Goal: Information Seeking & Learning: Find specific fact

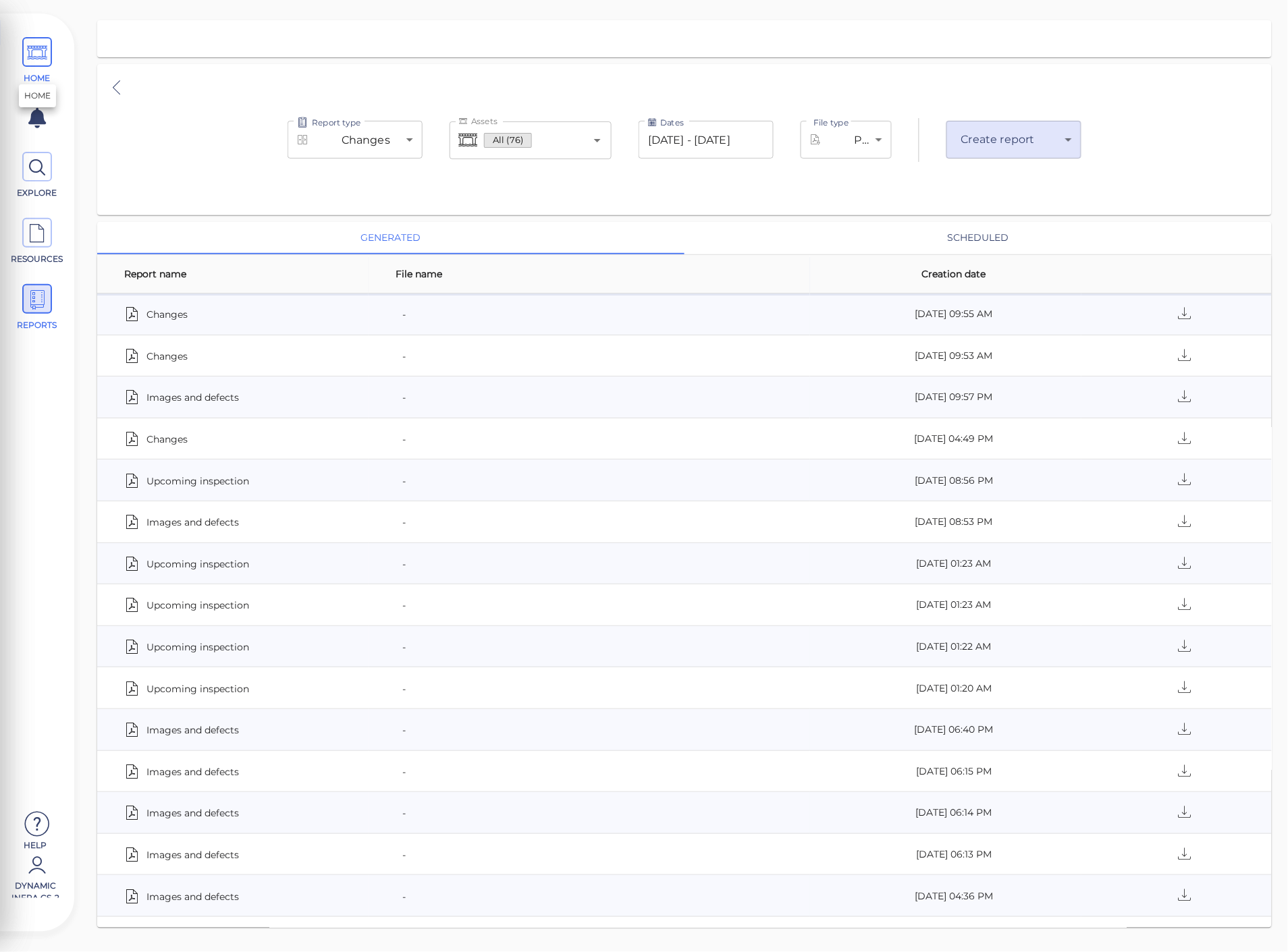
click at [40, 57] on icon at bounding box center [37, 53] width 21 height 30
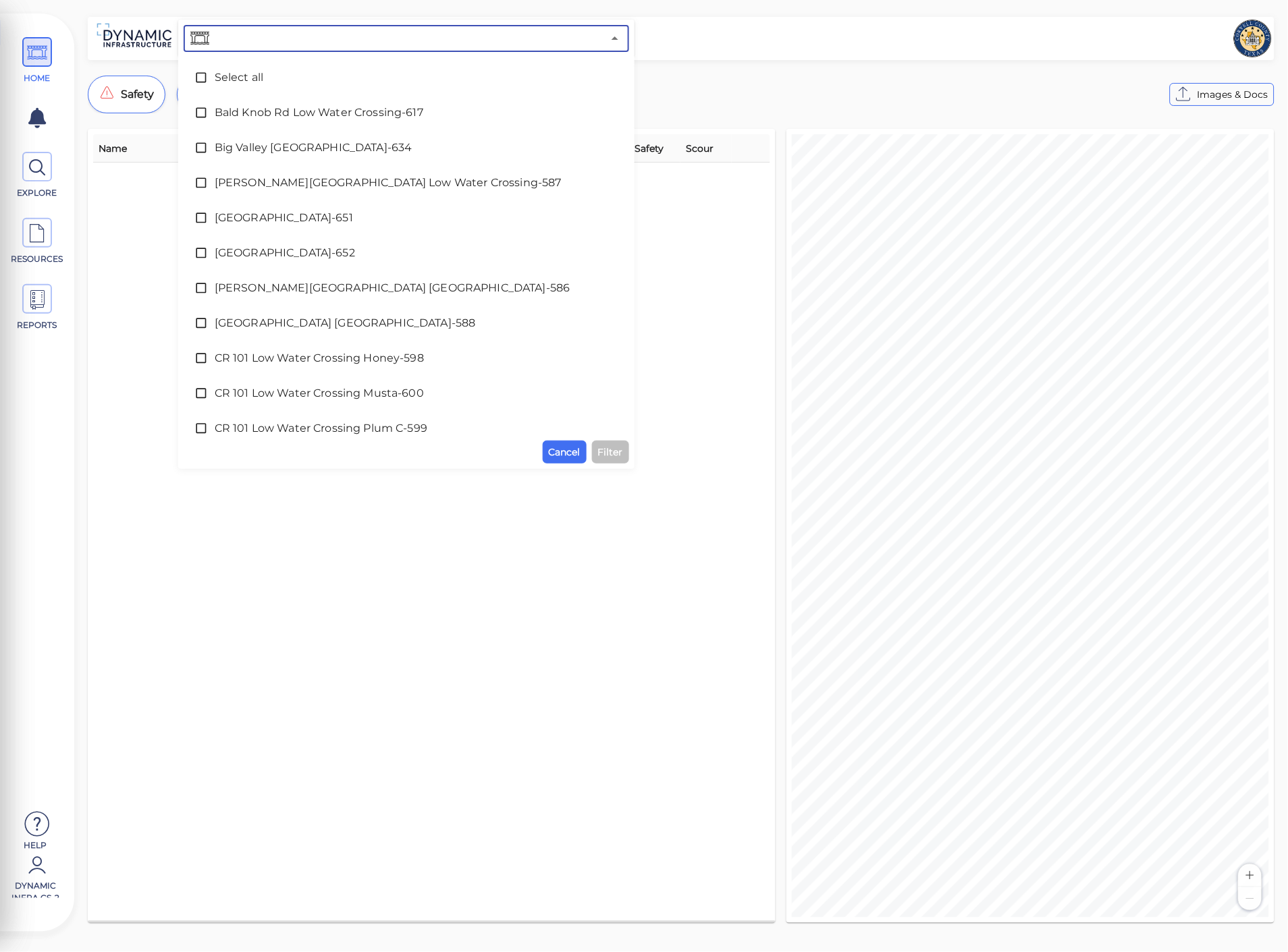
click at [318, 38] on input "text" at bounding box center [407, 38] width 391 height 19
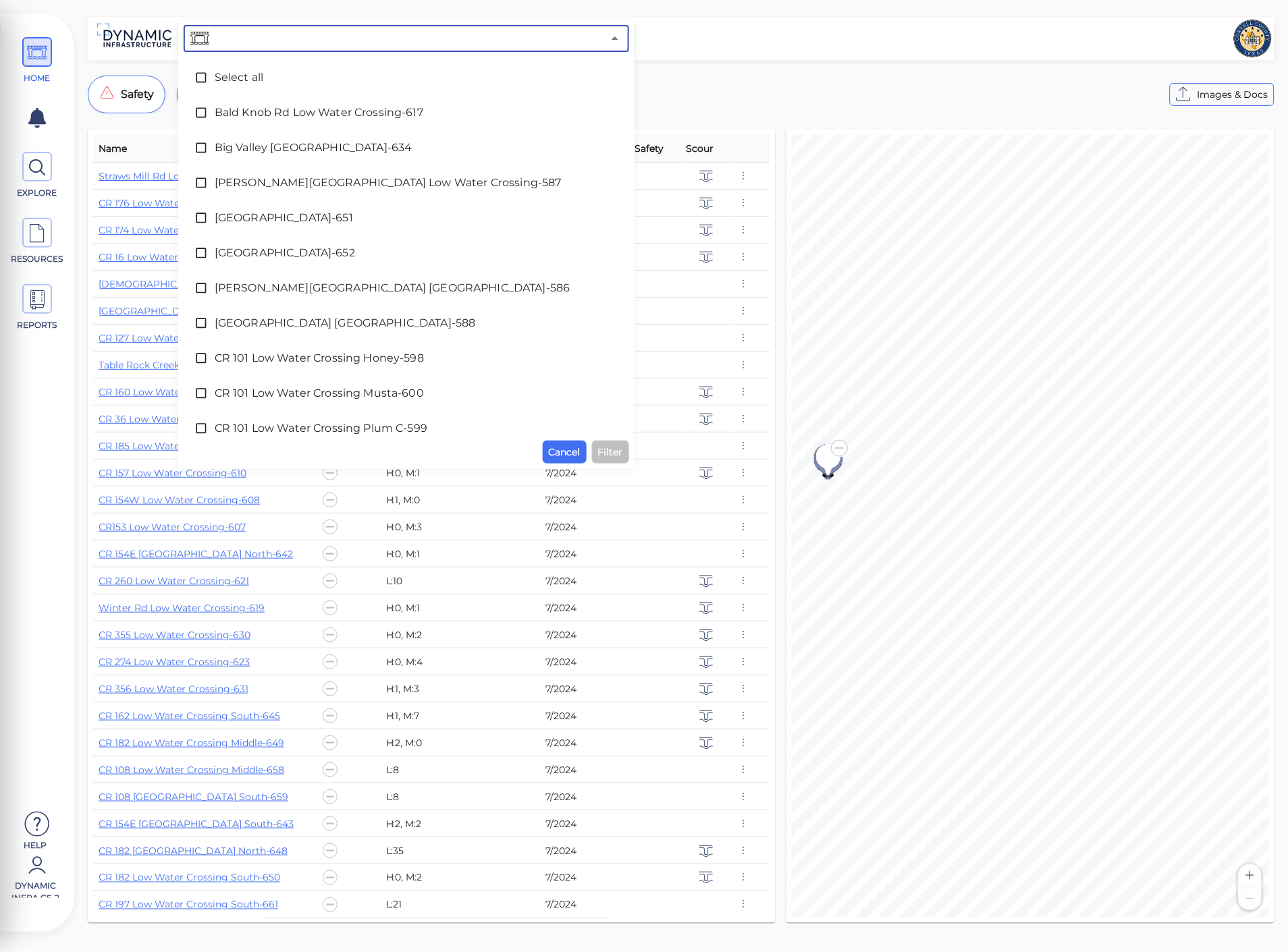
paste input "CR 355"
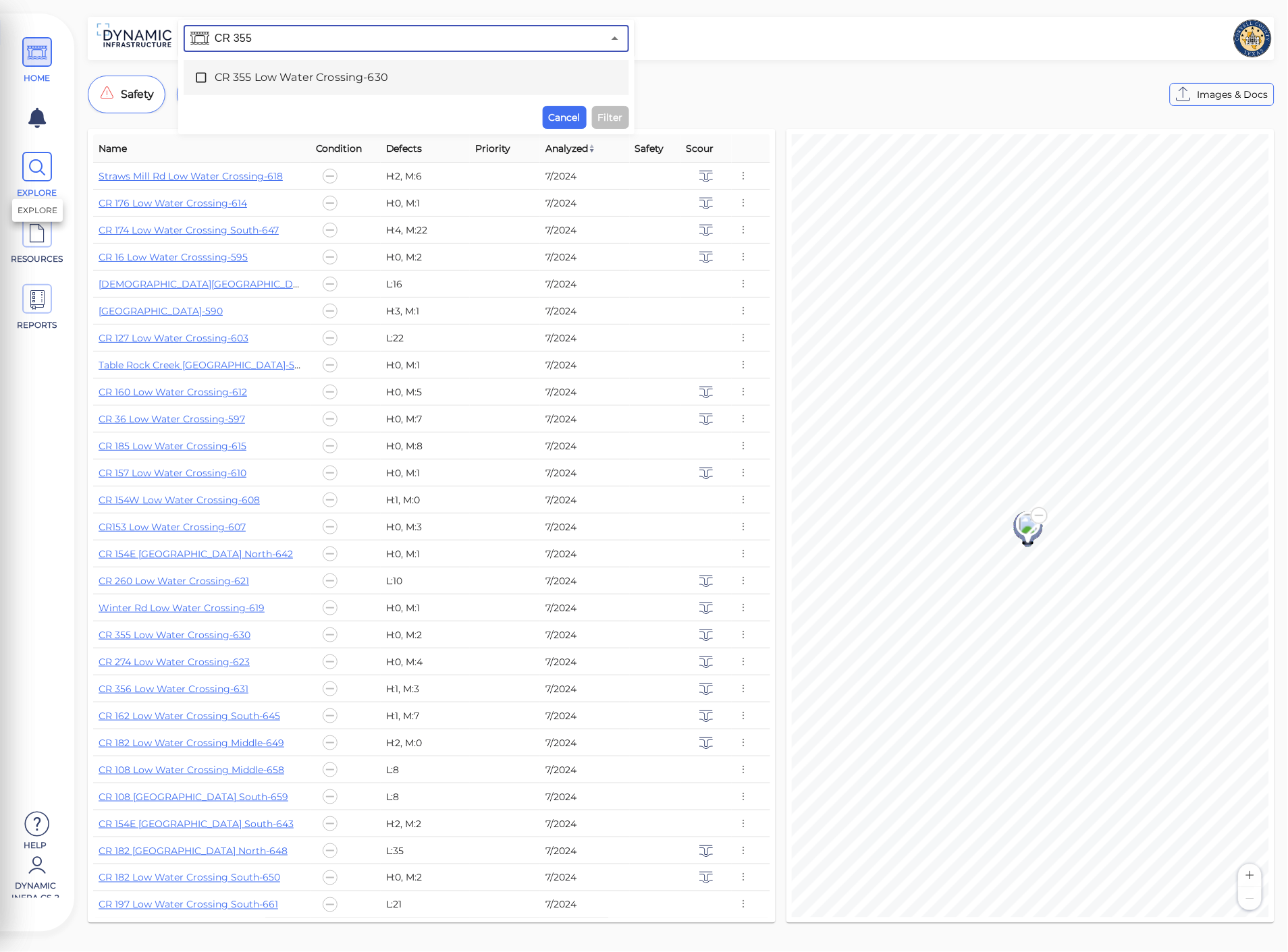
type input "CR 355"
click at [47, 155] on span at bounding box center [36, 166] width 30 height 30
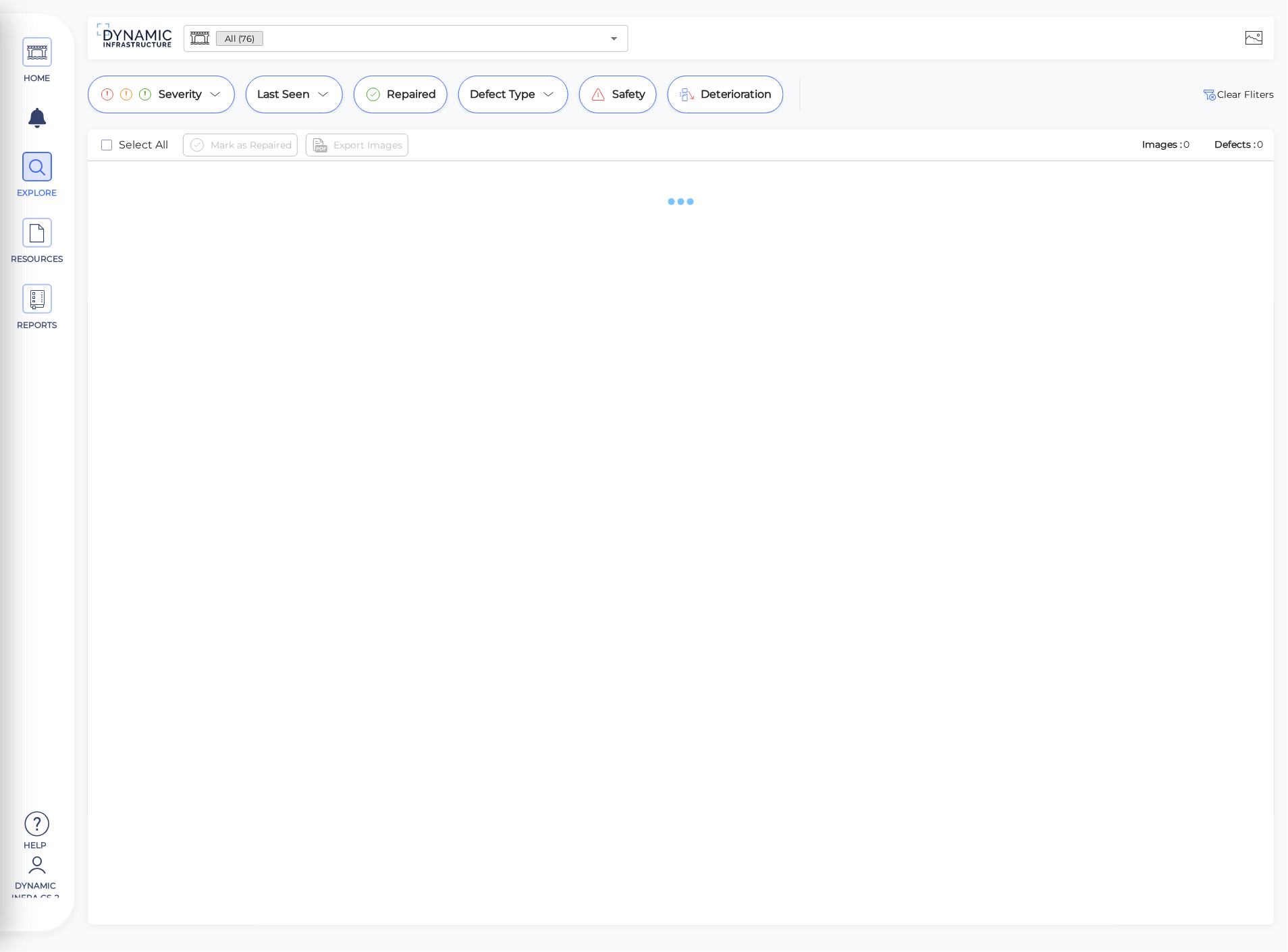
click at [298, 41] on input "text" at bounding box center [432, 38] width 339 height 19
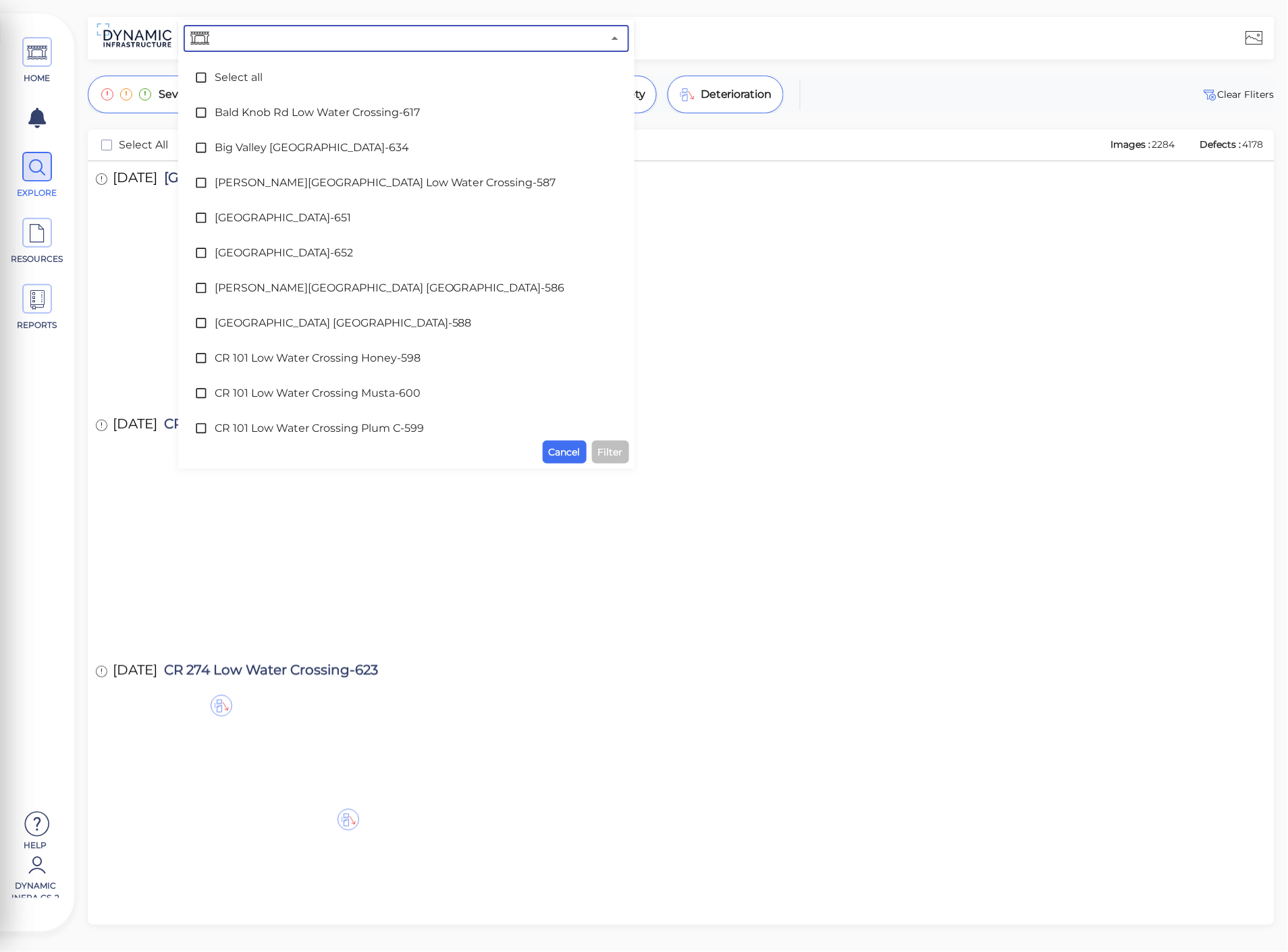
paste input "CR 355"
type input "CR 355"
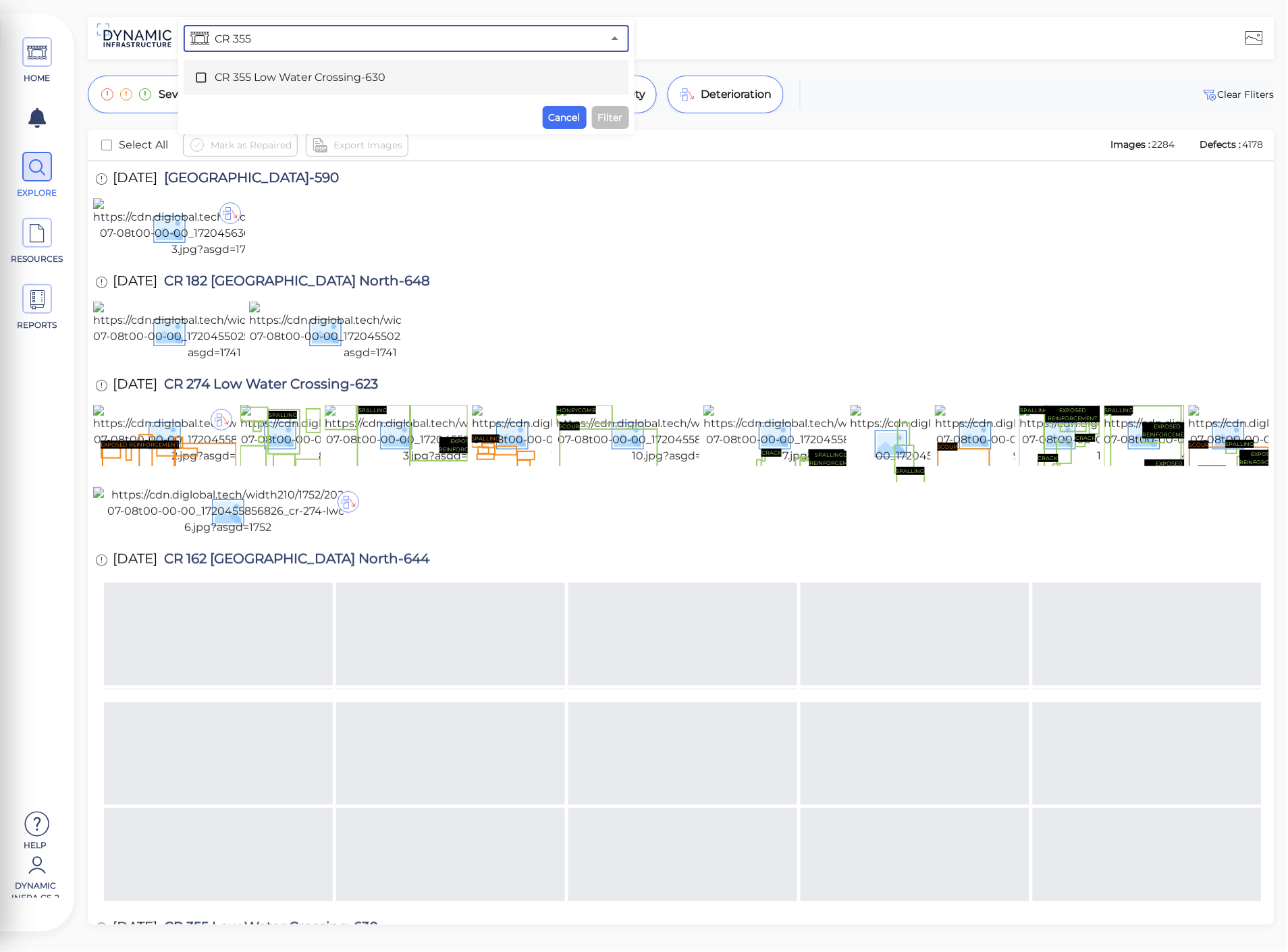
click at [279, 75] on span "CR 355 Low Water Crossing-630" at bounding box center [406, 77] width 384 height 16
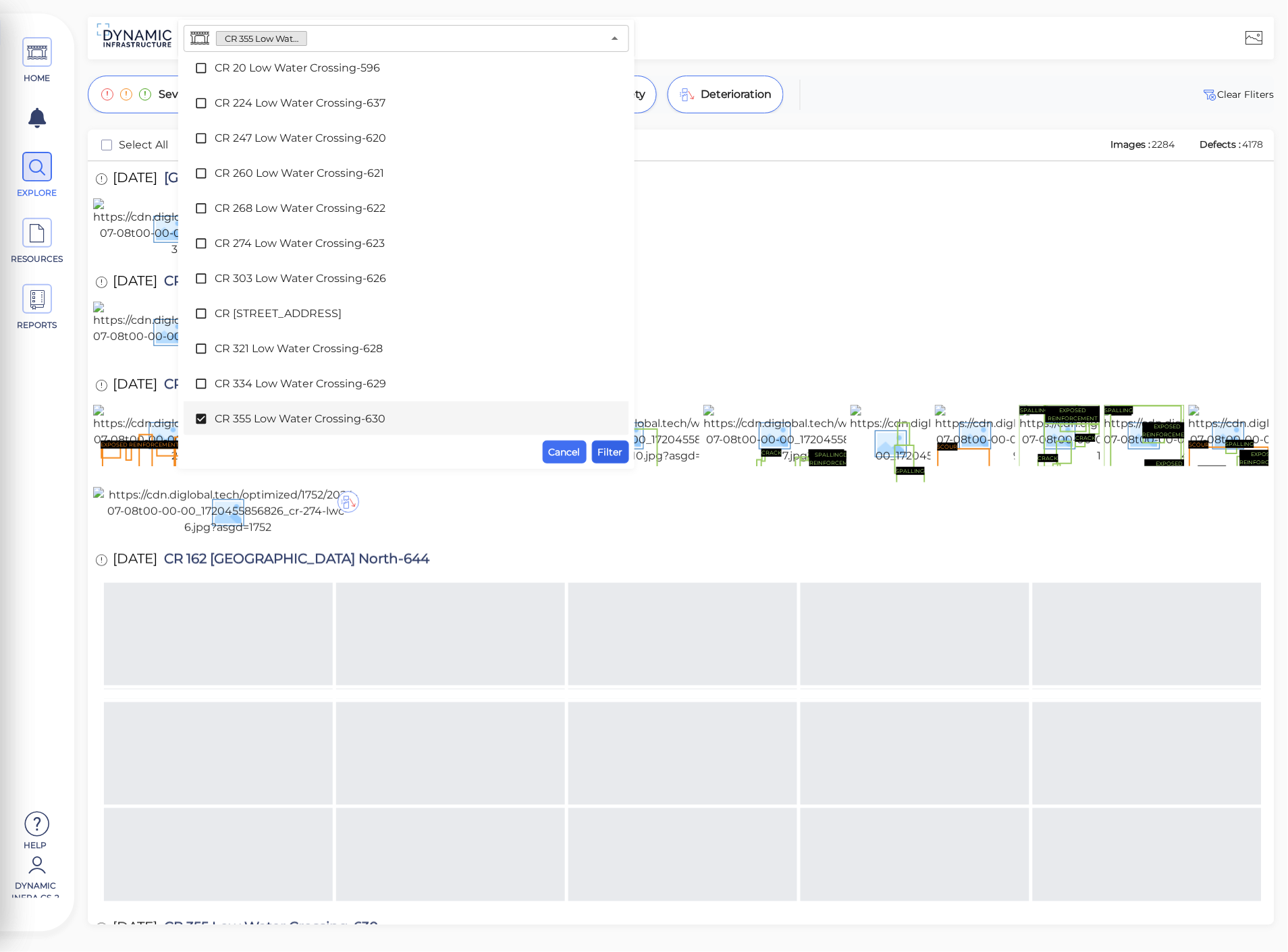
click at [622, 459] on span "Filter" at bounding box center [610, 451] width 25 height 16
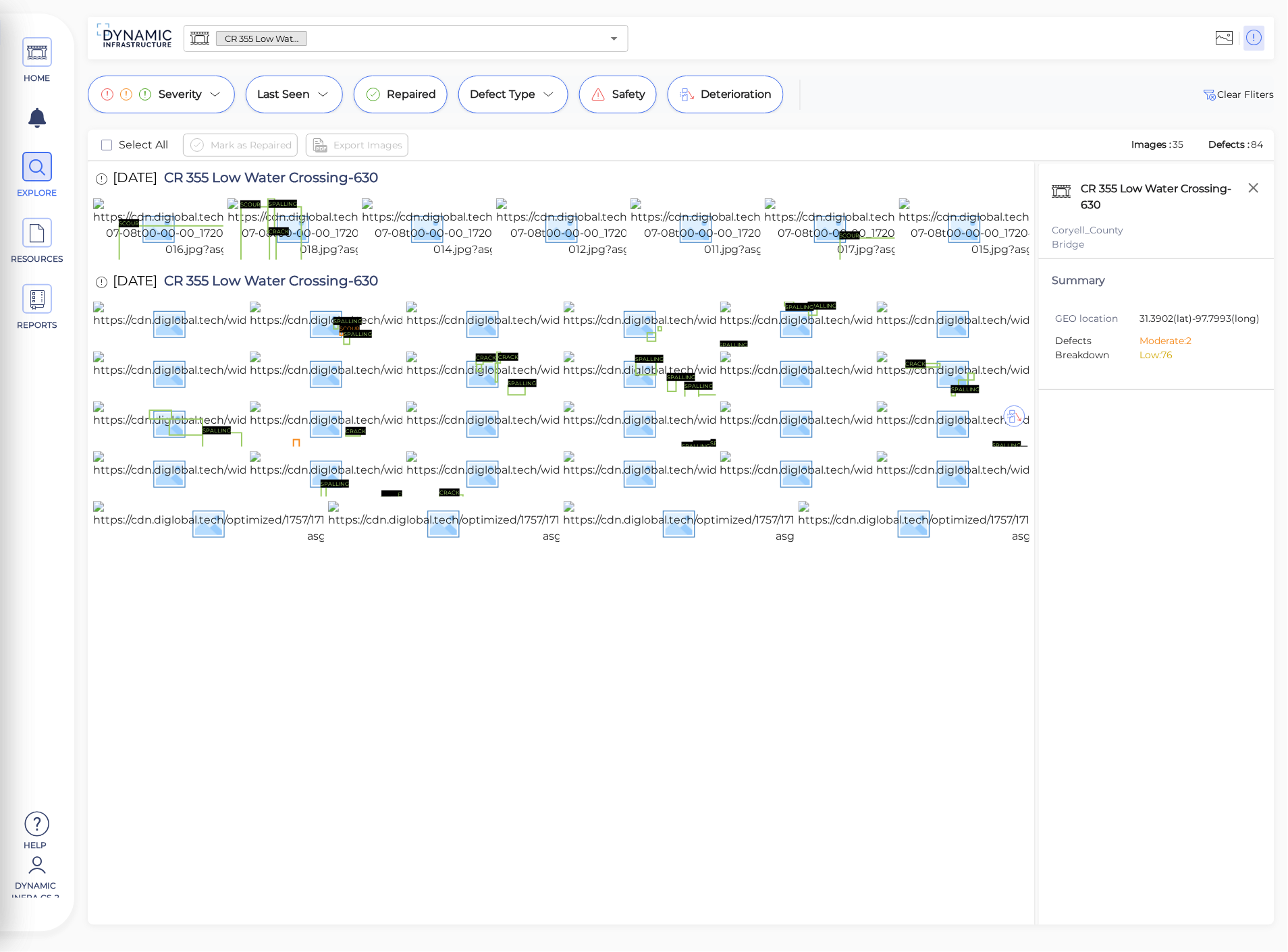
click at [236, 29] on div "CR 355 Low Water Crossing-630 ​" at bounding box center [406, 39] width 445 height 27
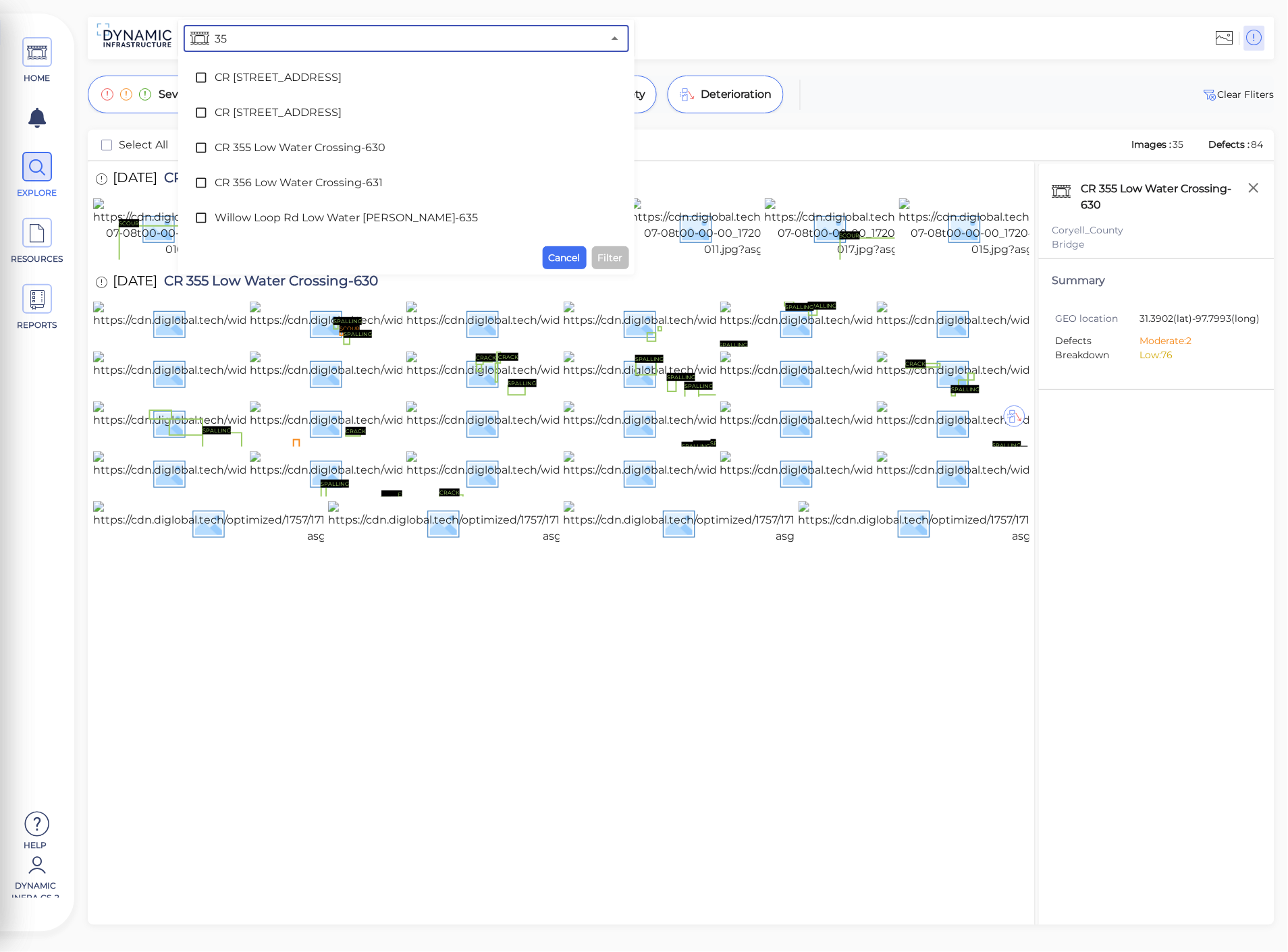
type input "356"
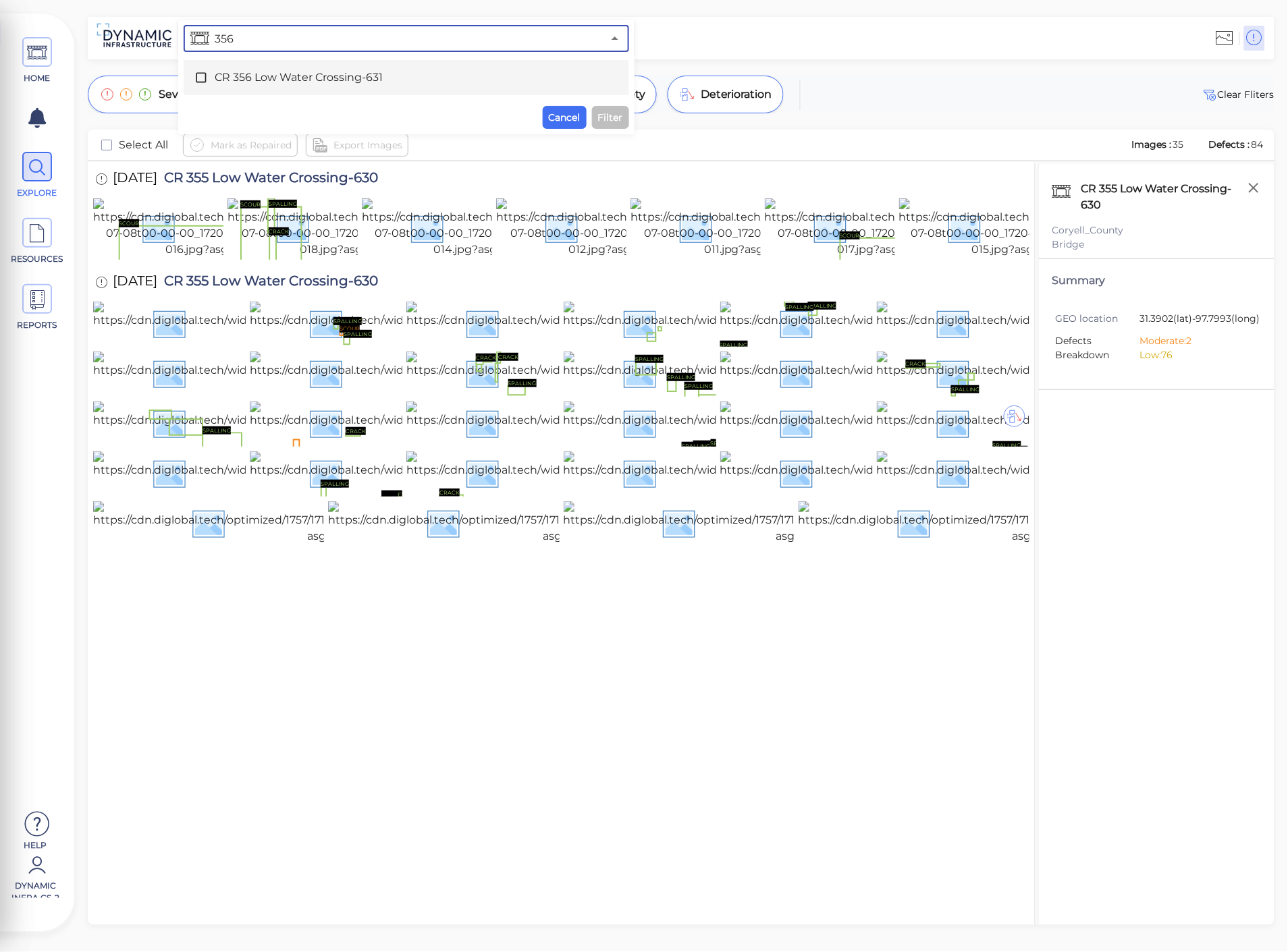
click at [204, 74] on icon at bounding box center [201, 77] width 14 height 14
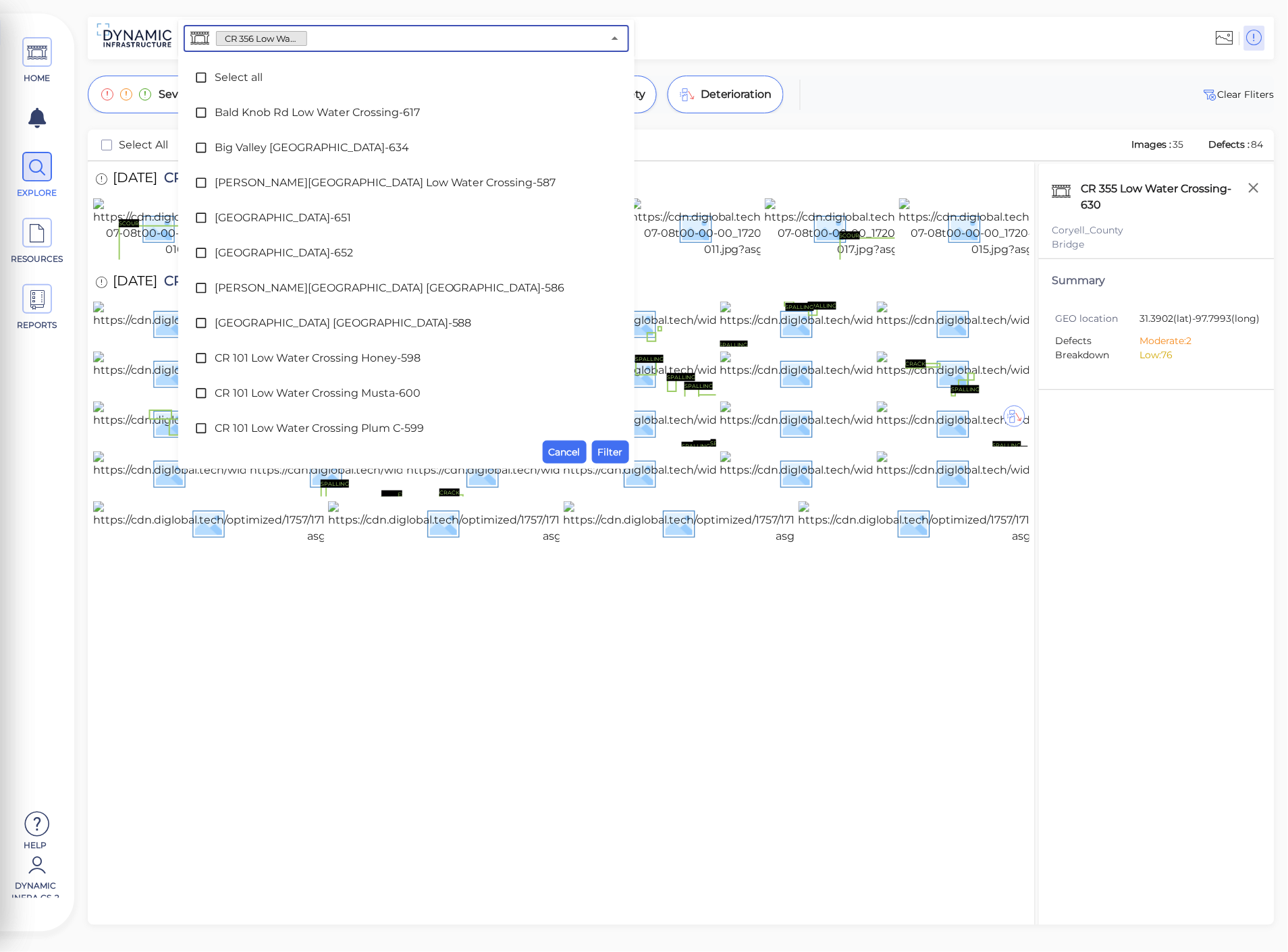
scroll to position [1659, 0]
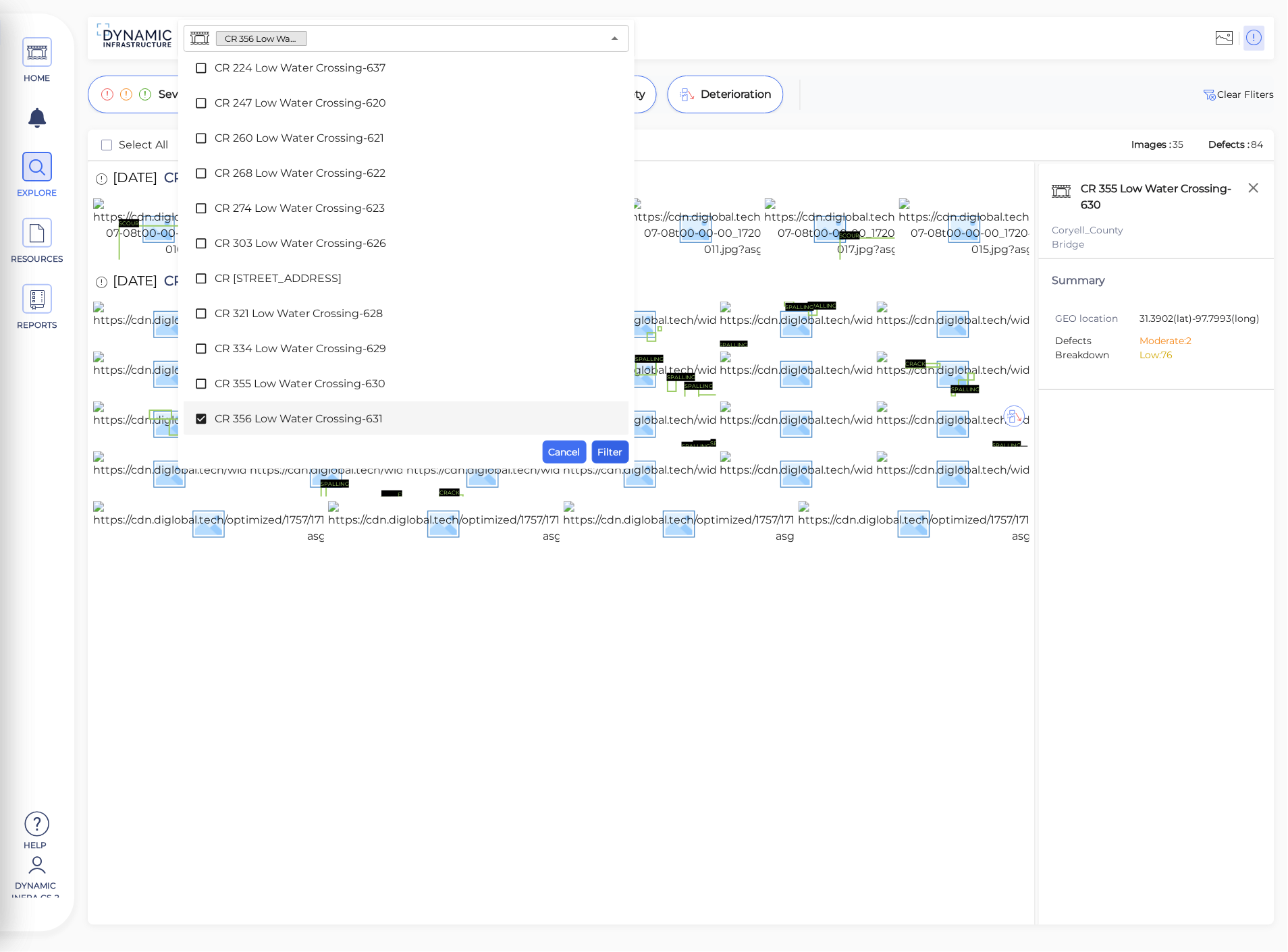
click at [624, 462] on button "Filter" at bounding box center [610, 452] width 37 height 23
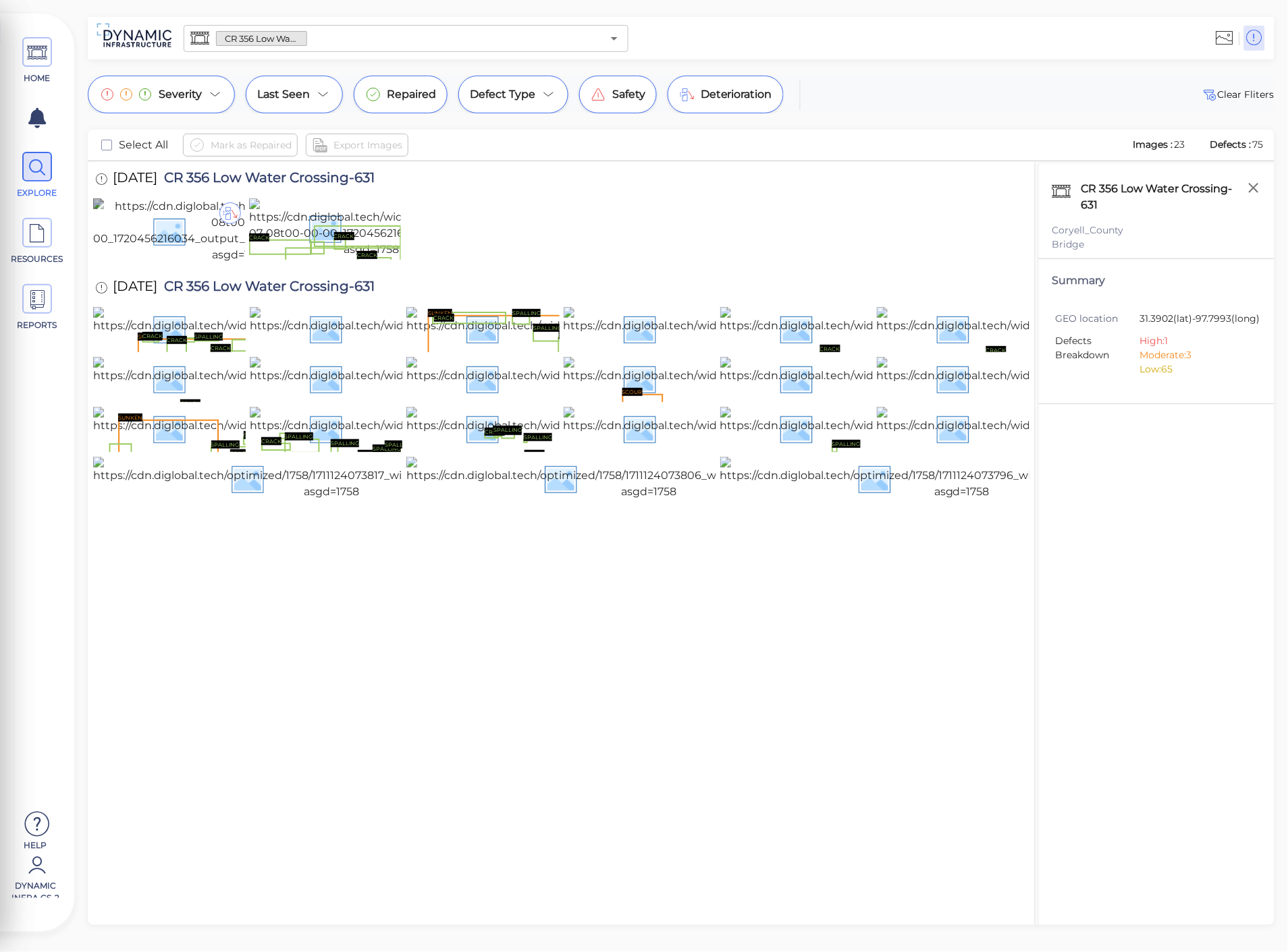
click at [177, 263] on img at bounding box center [240, 230] width 293 height 65
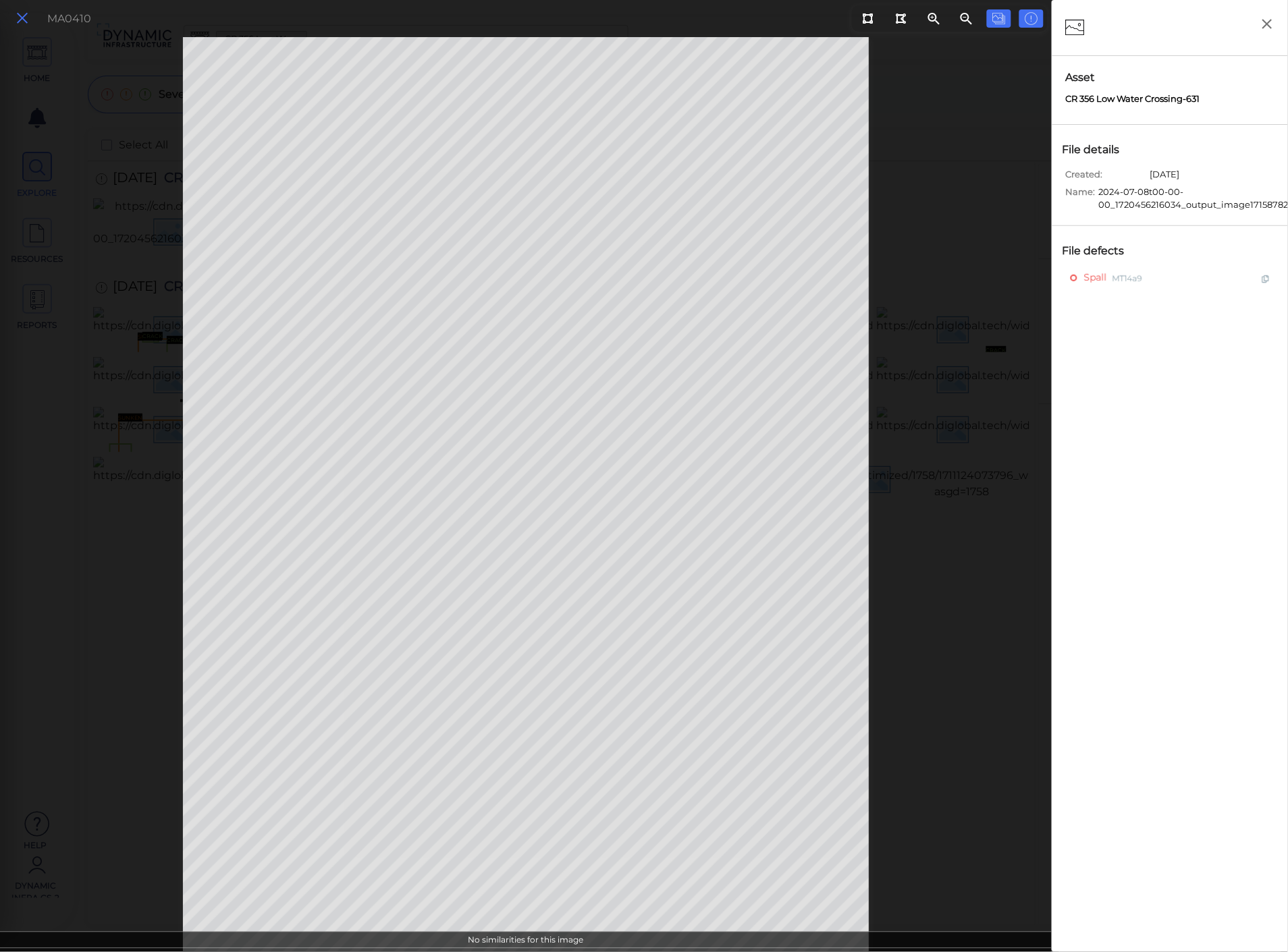
click at [24, 14] on icon at bounding box center [23, 18] width 15 height 18
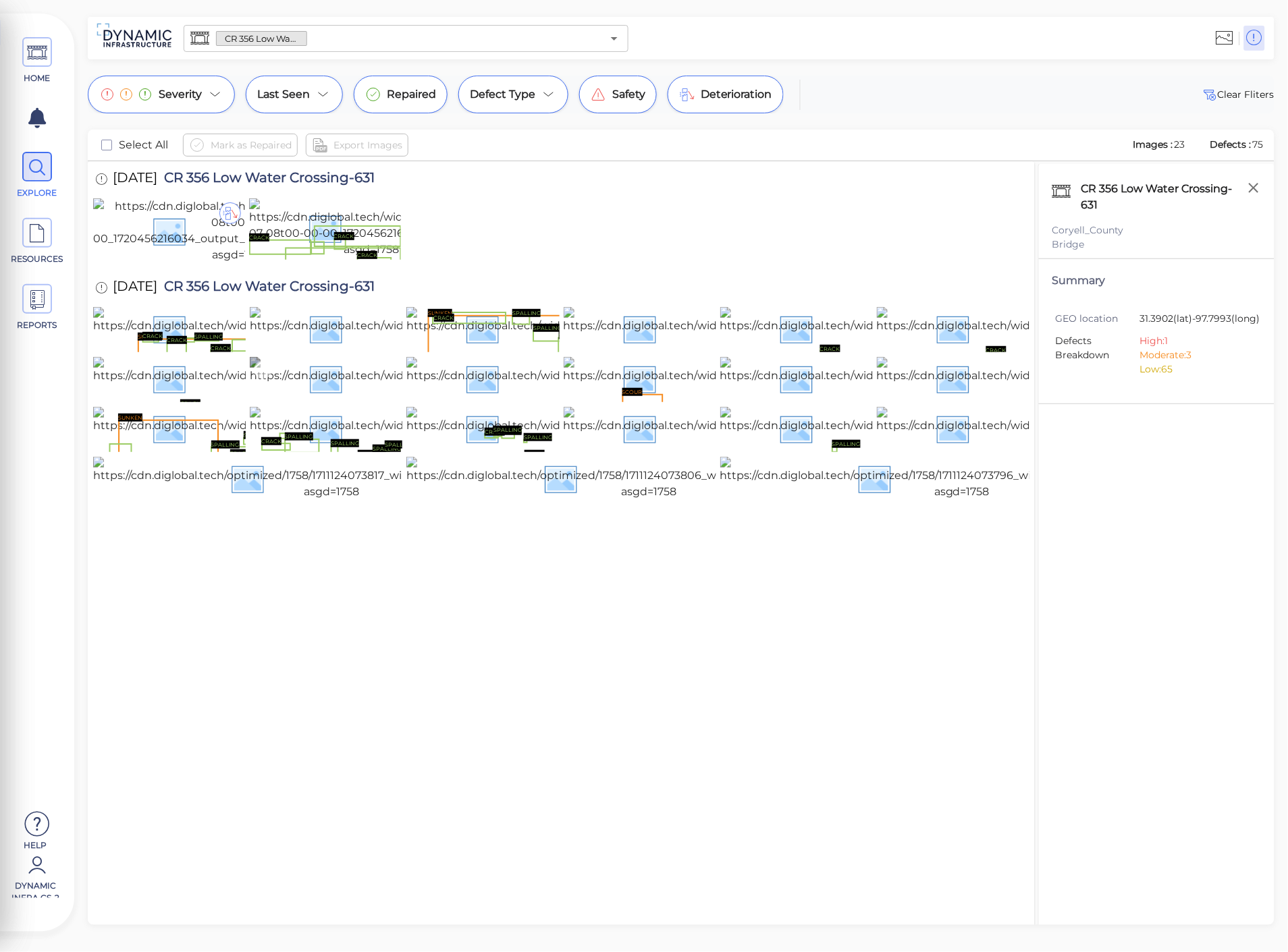
click at [320, 400] on img at bounding box center [488, 378] width 476 height 43
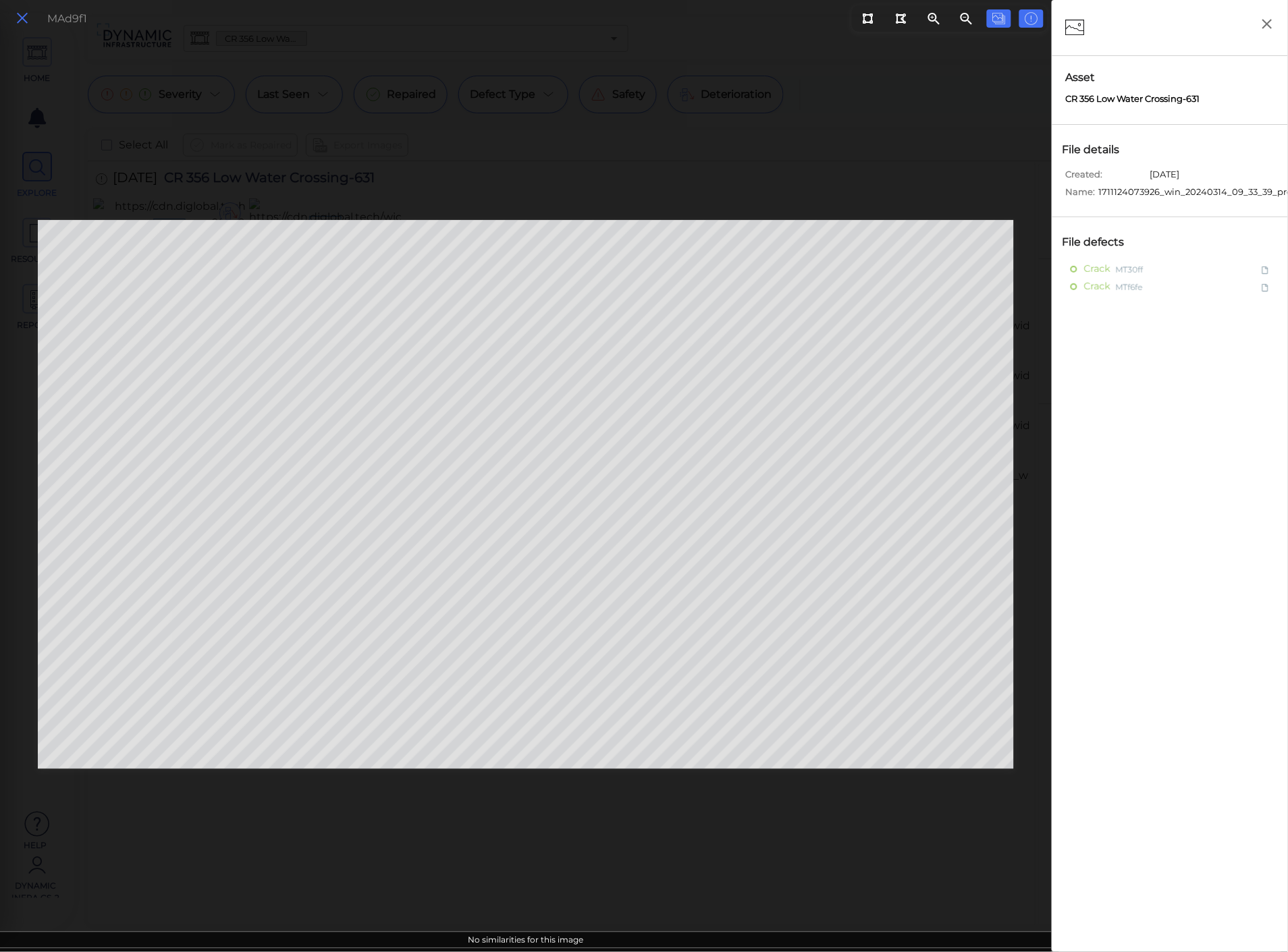
click at [19, 21] on icon at bounding box center [23, 18] width 15 height 18
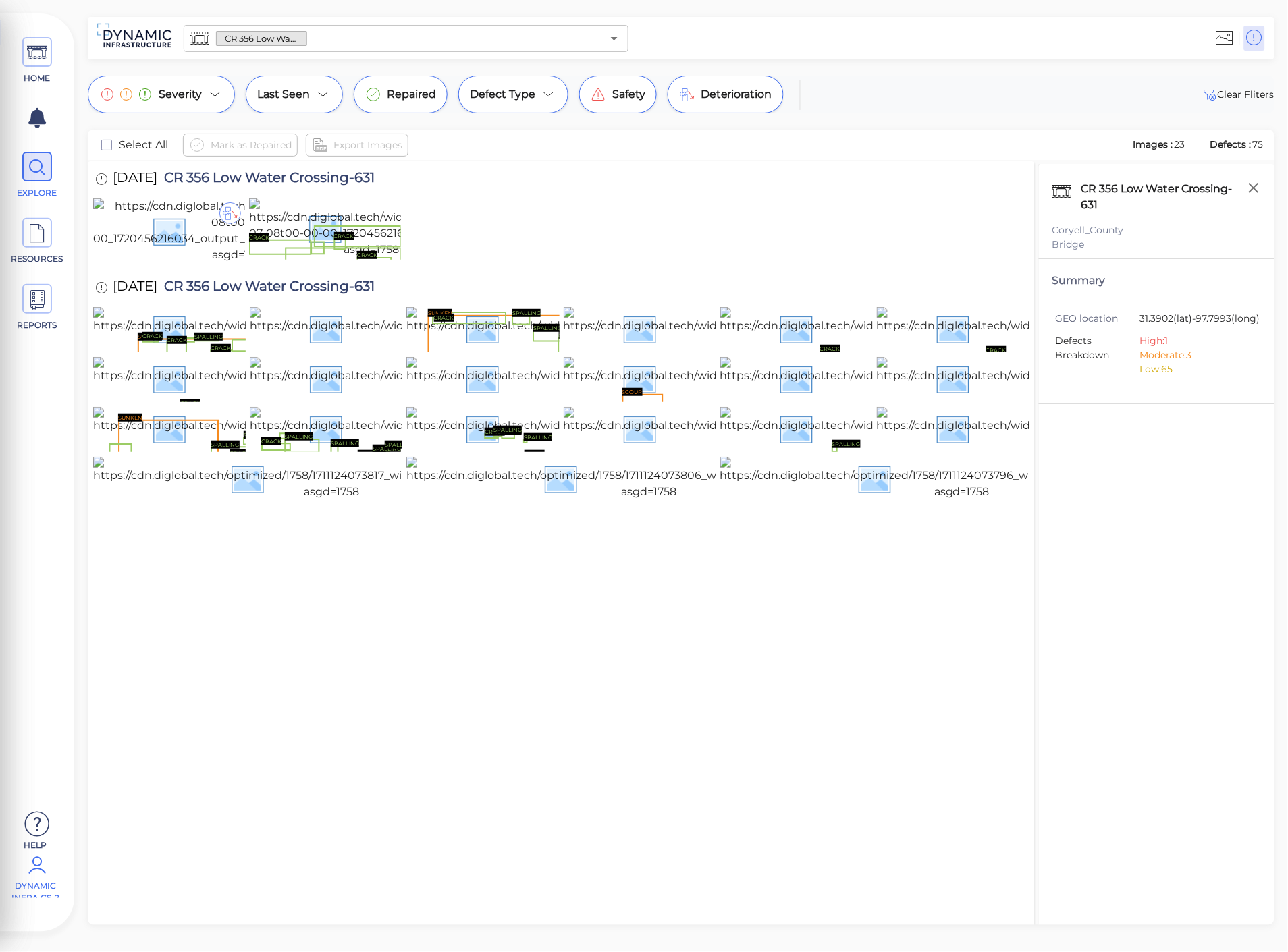
click at [31, 883] on icon at bounding box center [37, 865] width 27 height 40
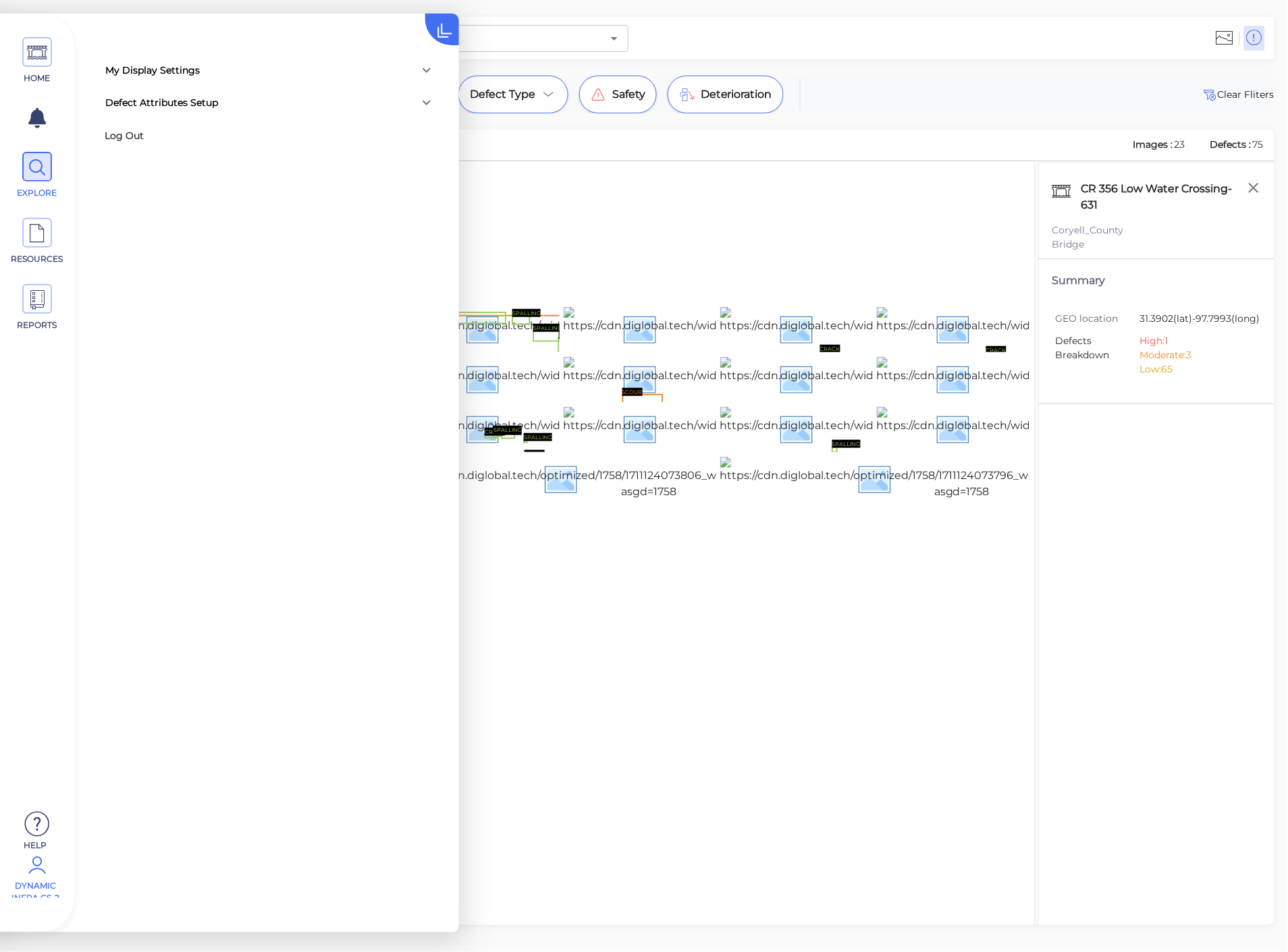
click at [255, 102] on div "Defect Attributes Setup" at bounding box center [258, 103] width 305 height 14
click at [257, 75] on div "My Display Settings" at bounding box center [258, 70] width 305 height 14
click at [125, 195] on input "checkbox" at bounding box center [128, 189] width 9 height 10
checkbox input "false"
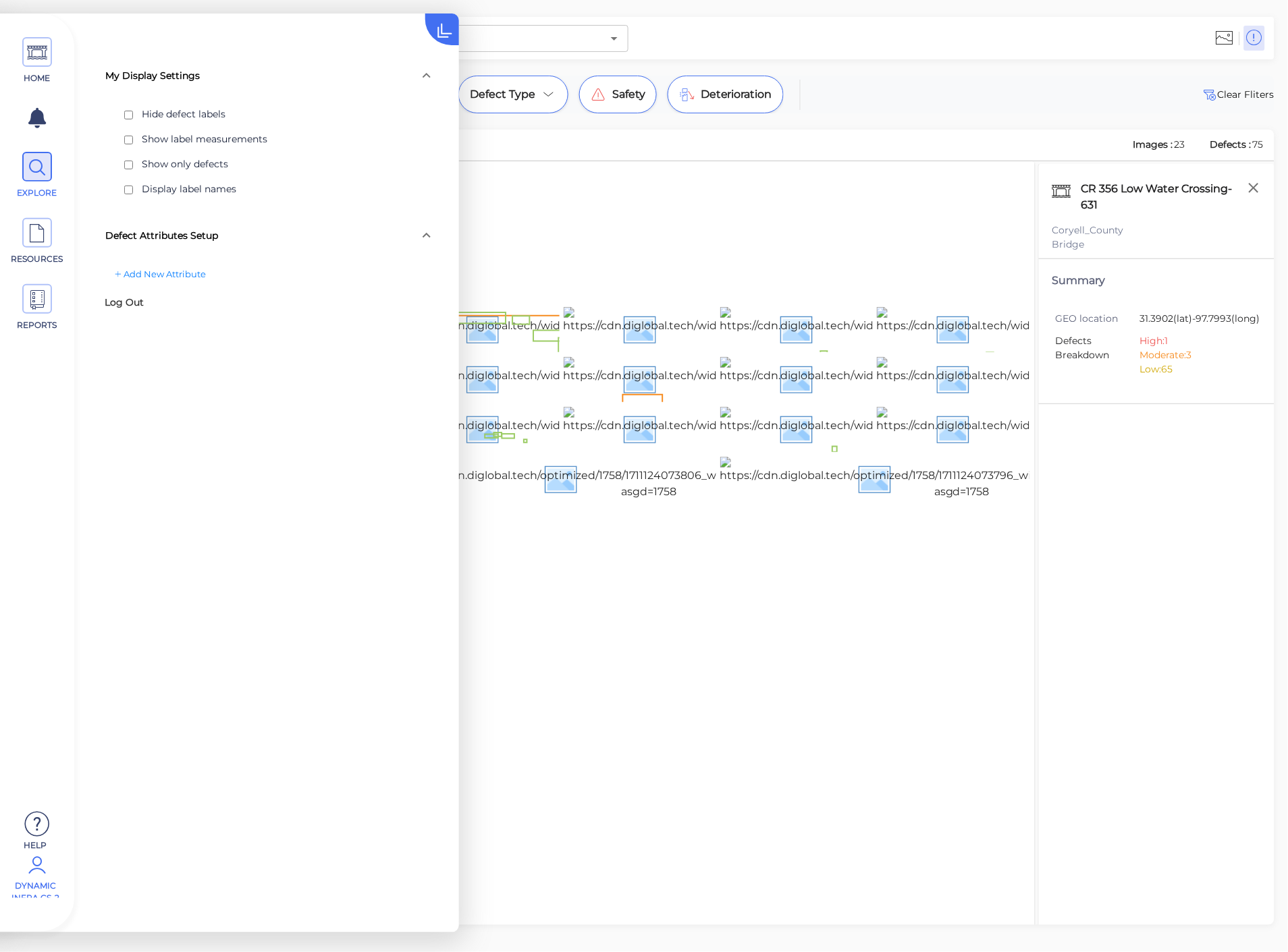
click at [548, 228] on div at bounding box center [562, 232] width 936 height 67
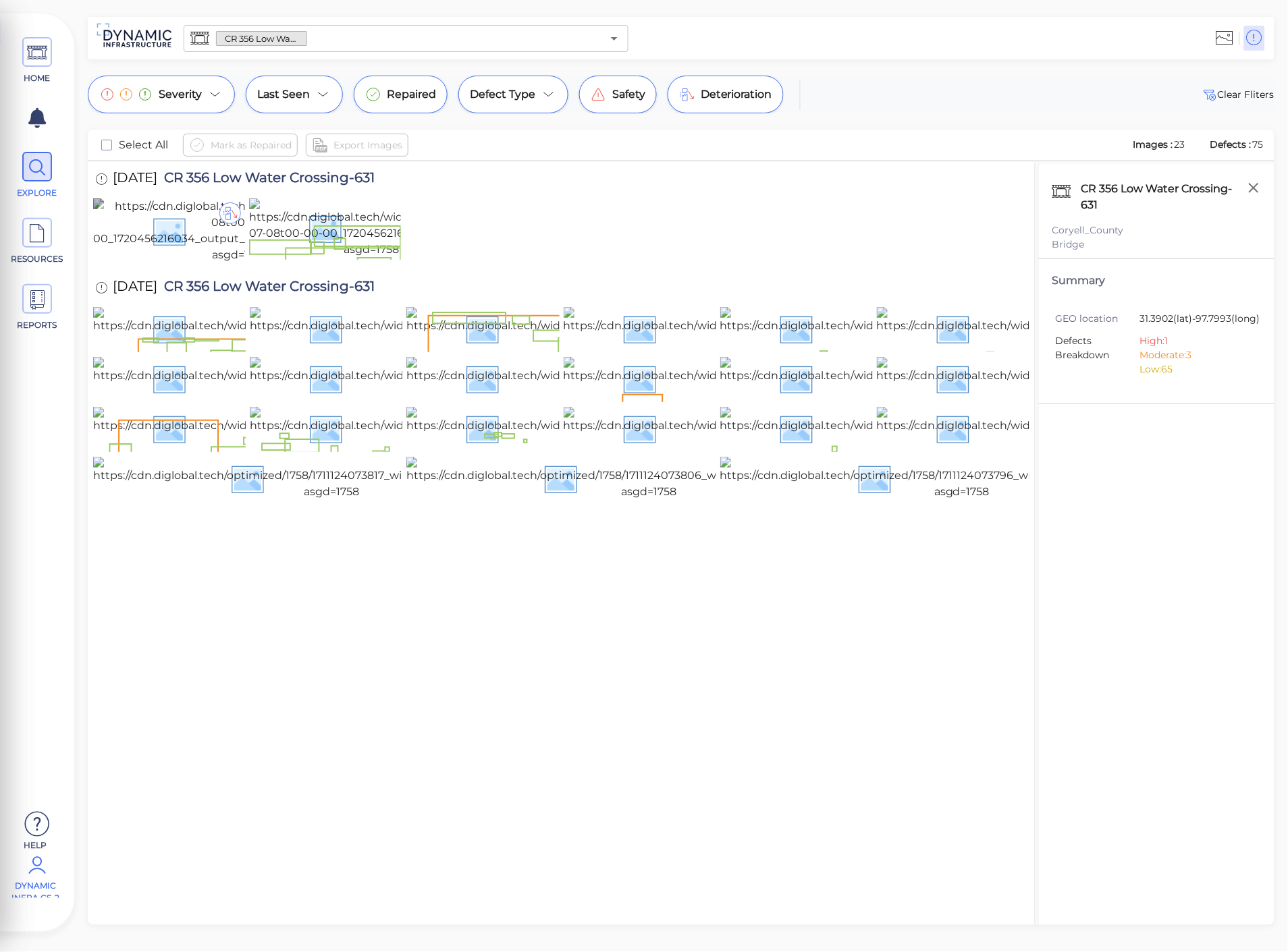
click at [159, 263] on img at bounding box center [240, 230] width 293 height 65
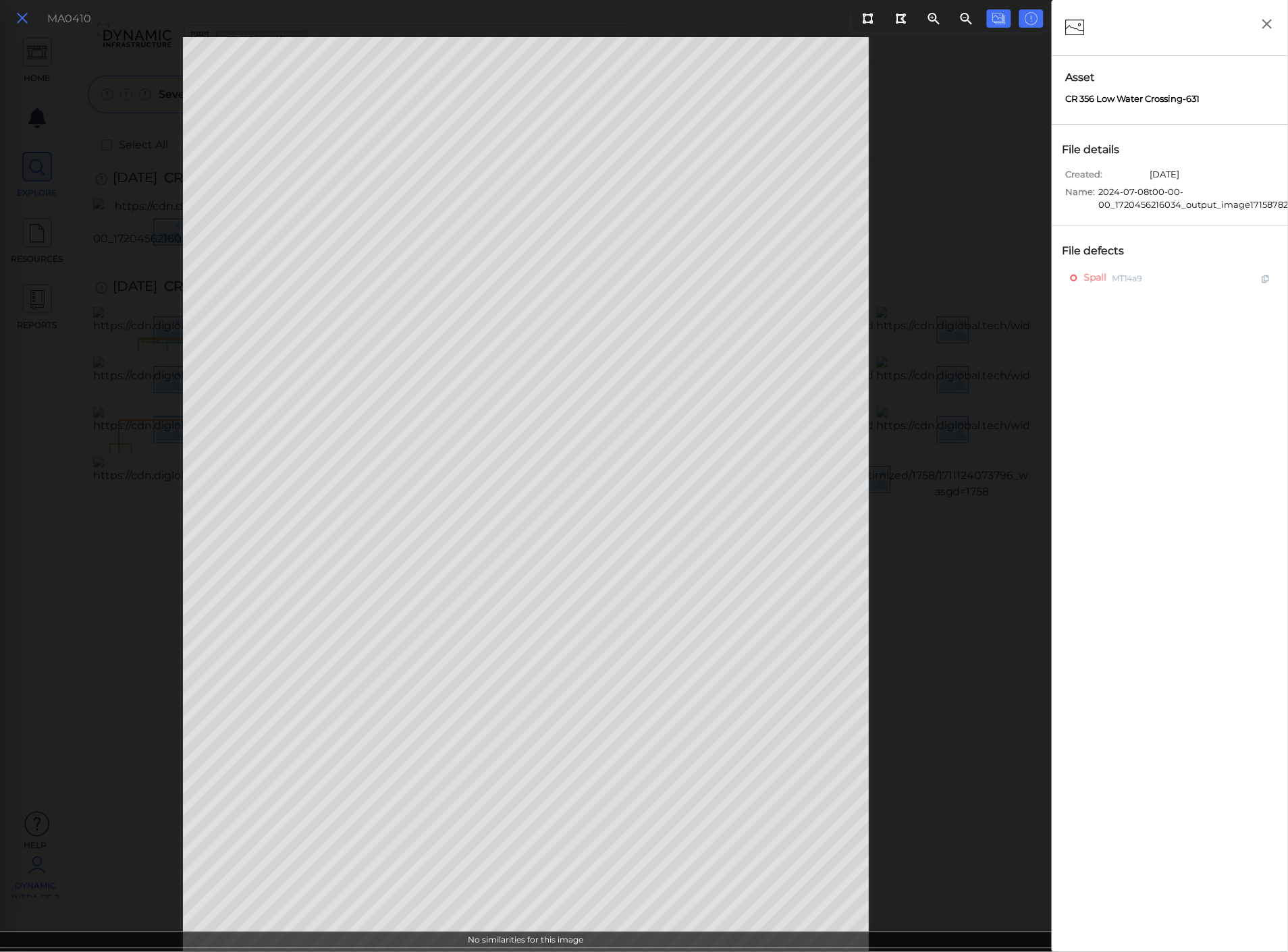
click at [28, 17] on icon at bounding box center [23, 18] width 15 height 18
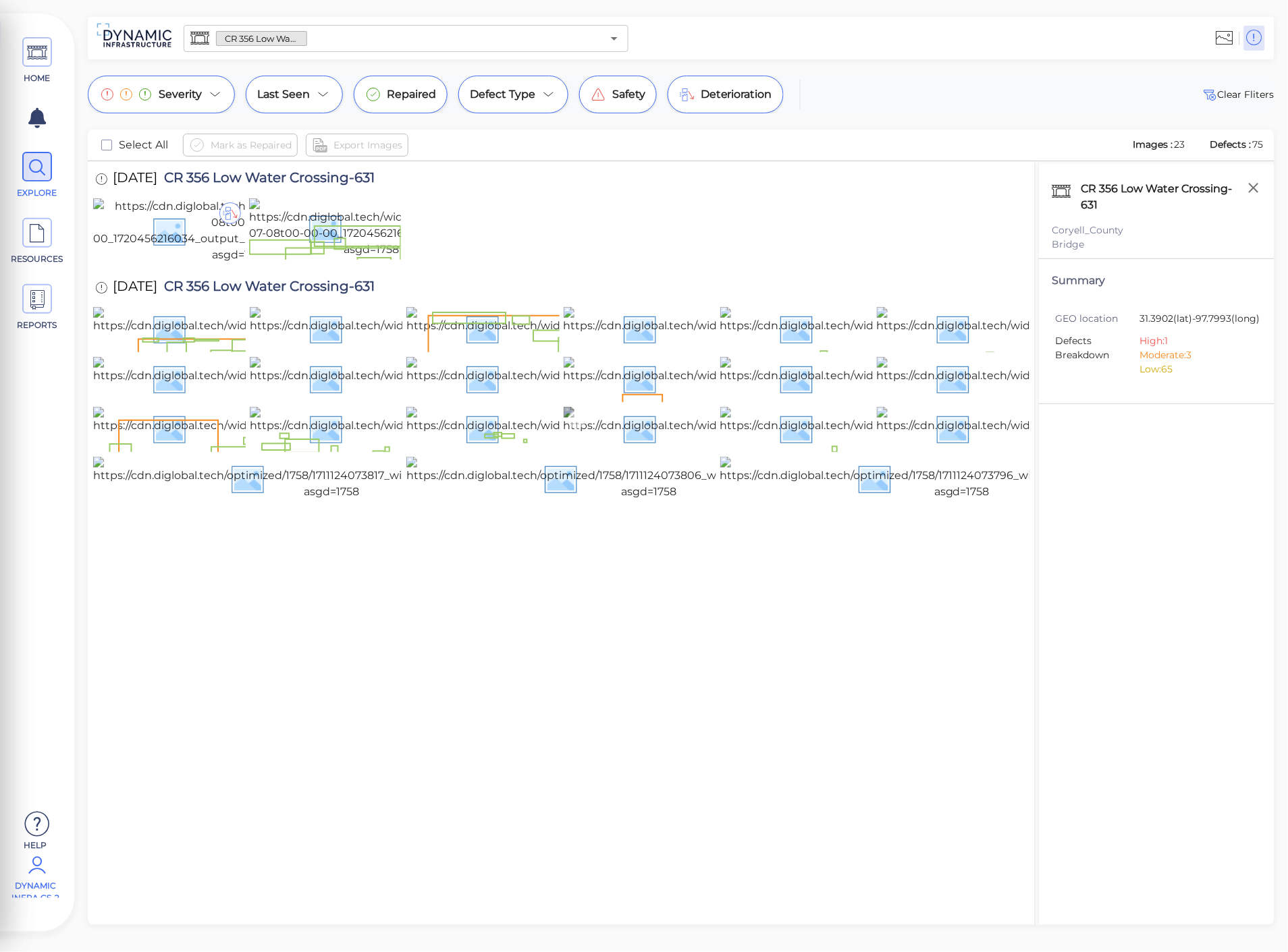
click at [679, 450] on img at bounding box center [801, 429] width 475 height 43
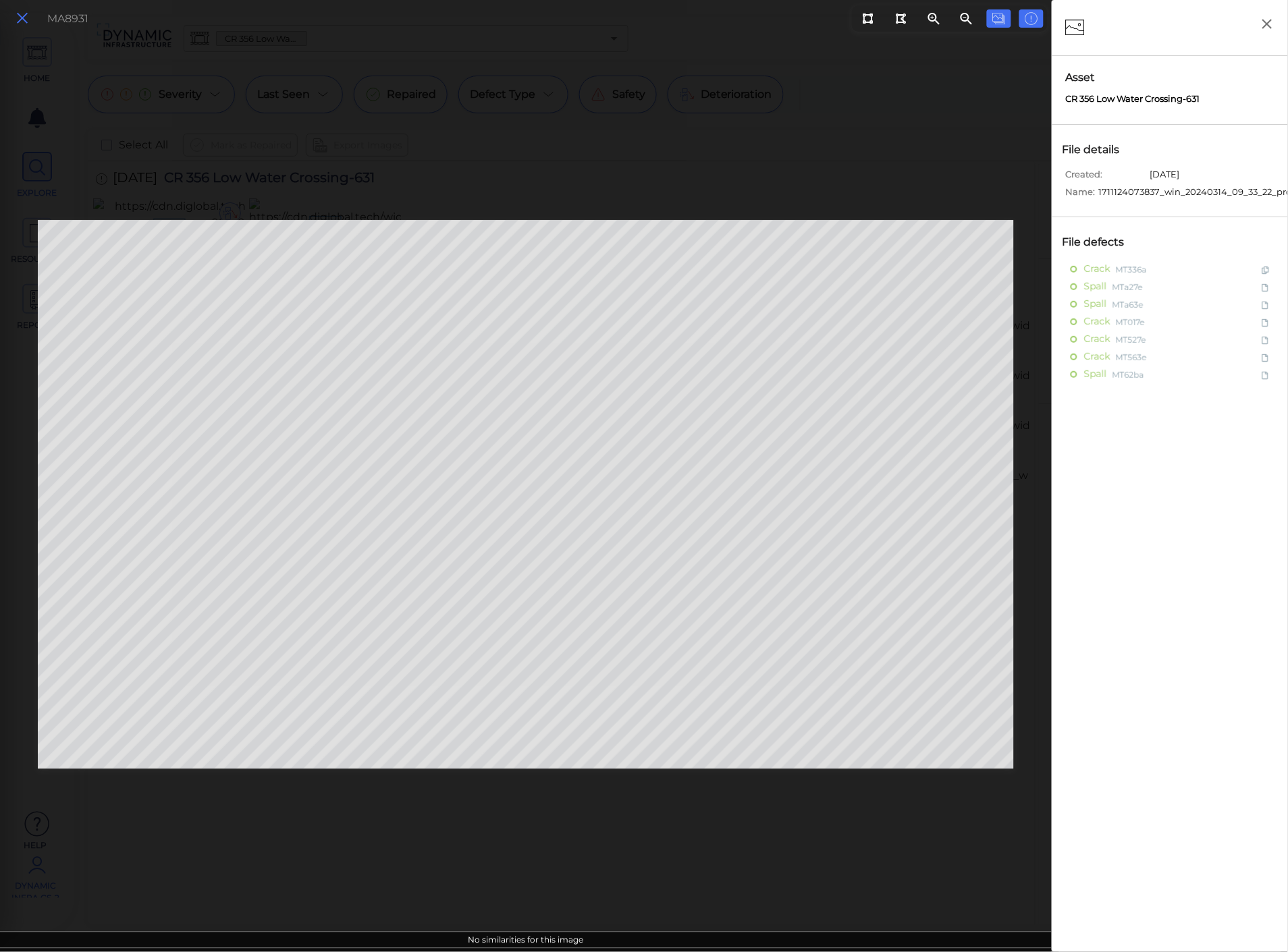
click at [21, 21] on icon at bounding box center [23, 18] width 15 height 18
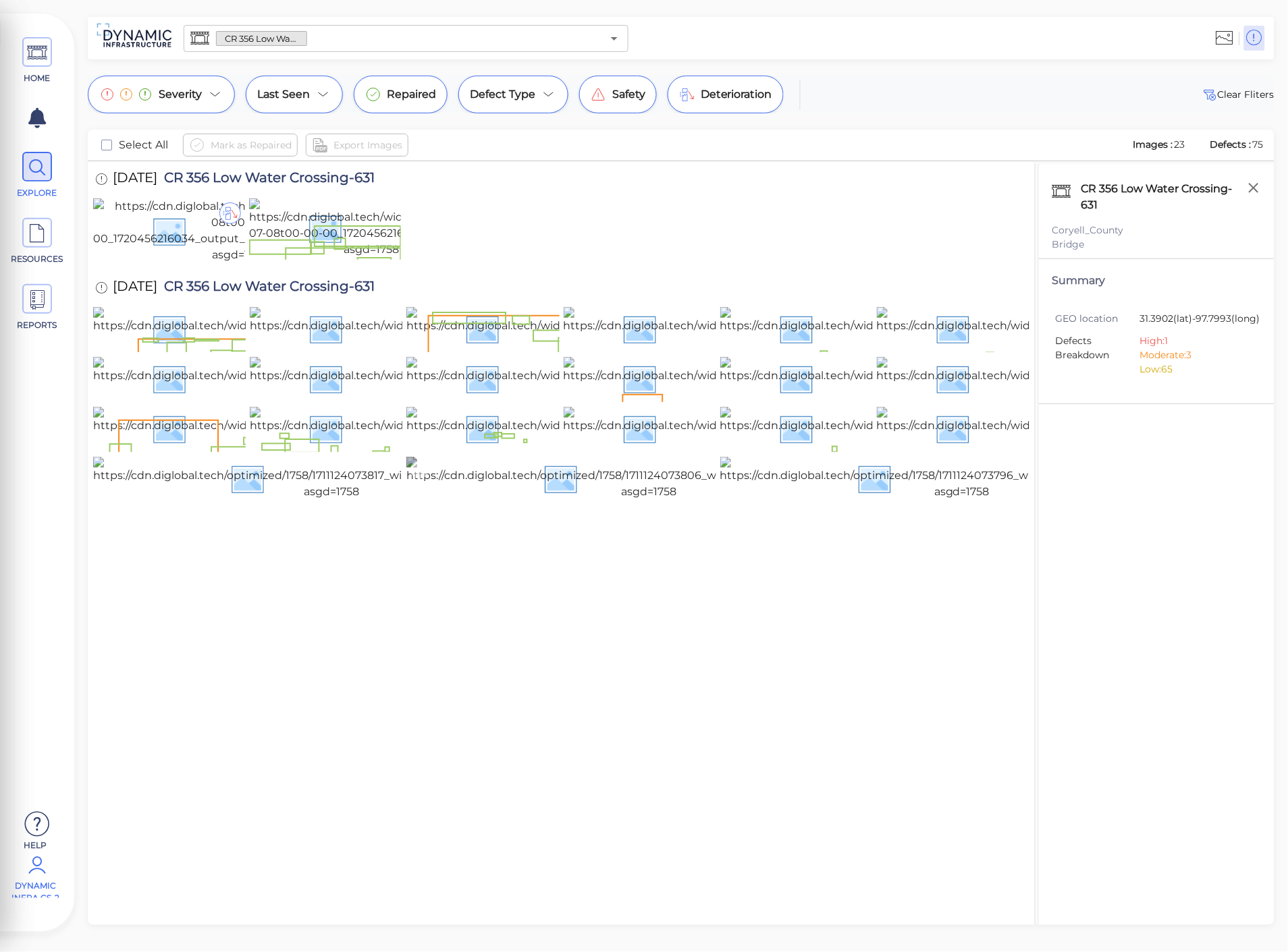
click at [633, 500] on img at bounding box center [649, 478] width 486 height 43
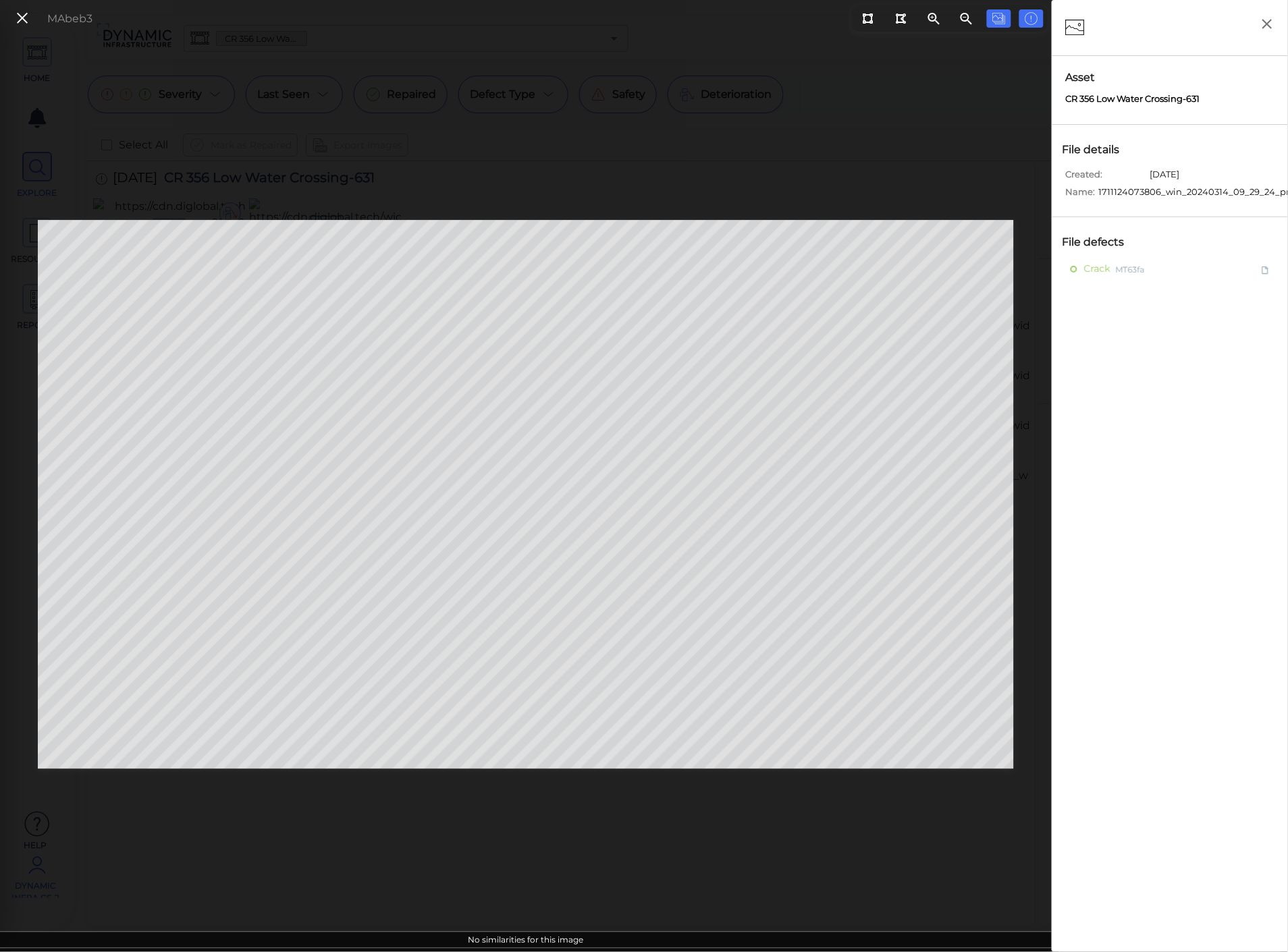
click at [1166, 174] on span "[DATE]" at bounding box center [1165, 176] width 30 height 17
click at [30, 21] on button at bounding box center [22, 19] width 23 height 20
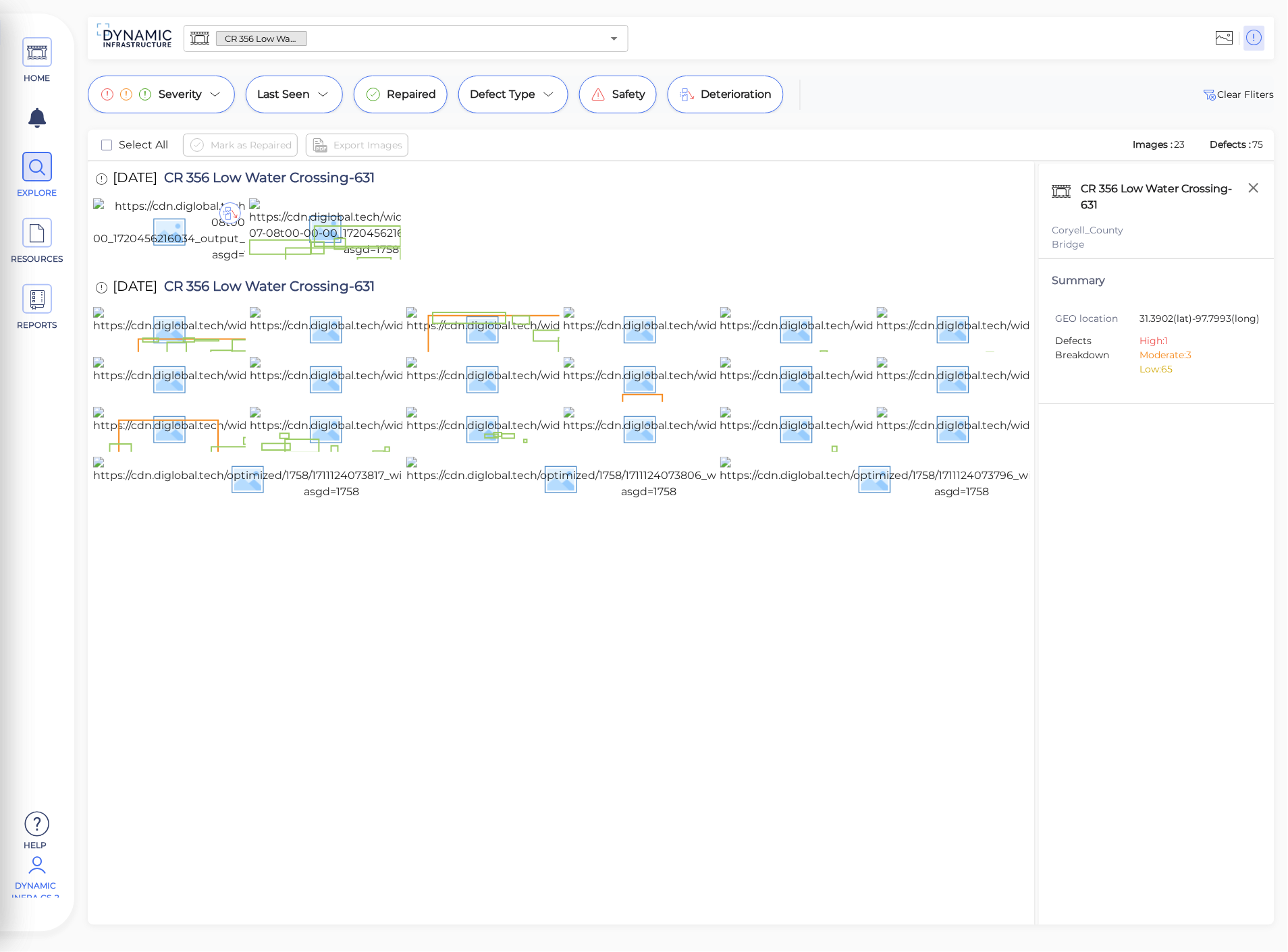
click at [352, 40] on input "text" at bounding box center [454, 38] width 295 height 19
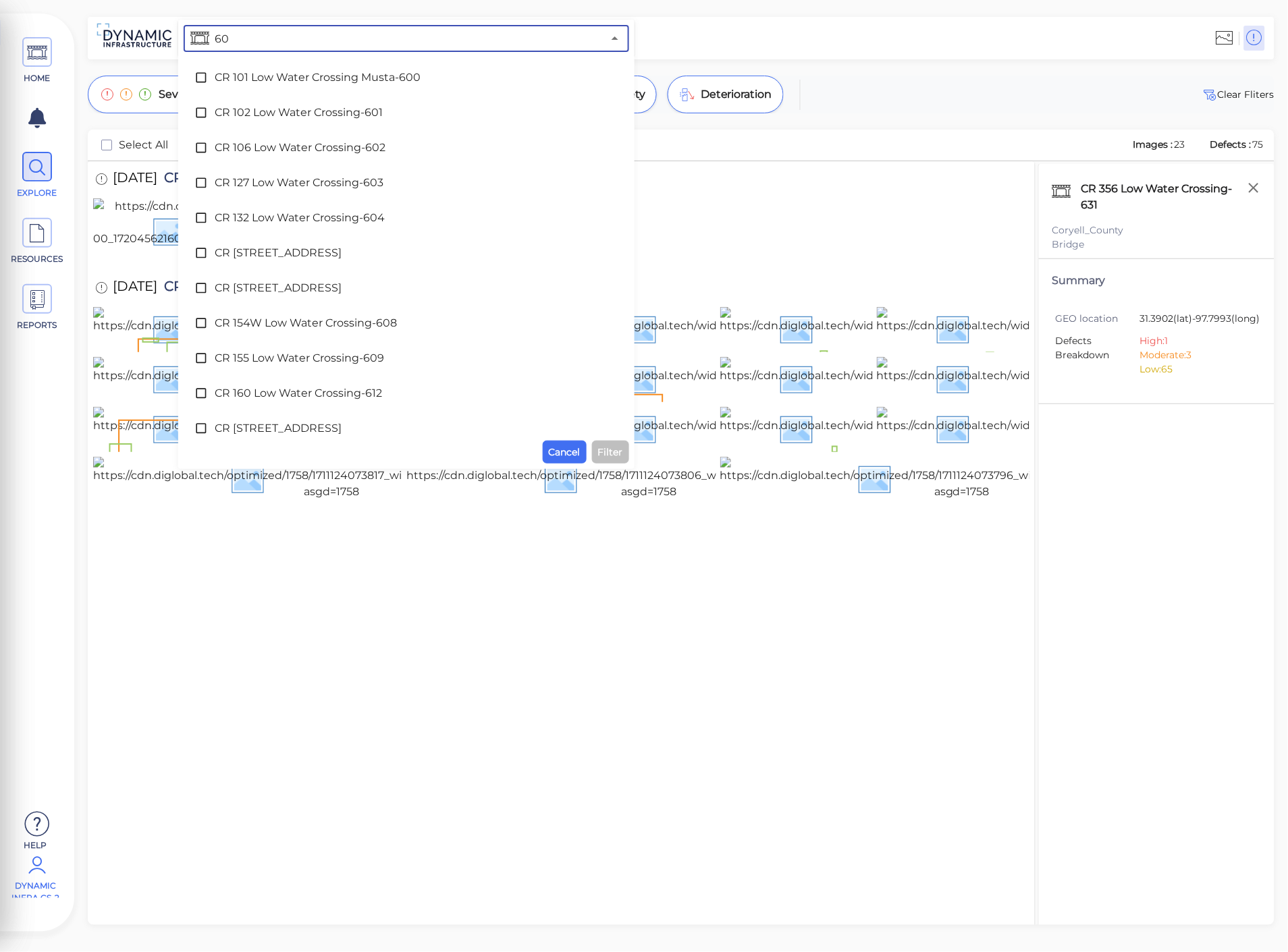
type input "608"
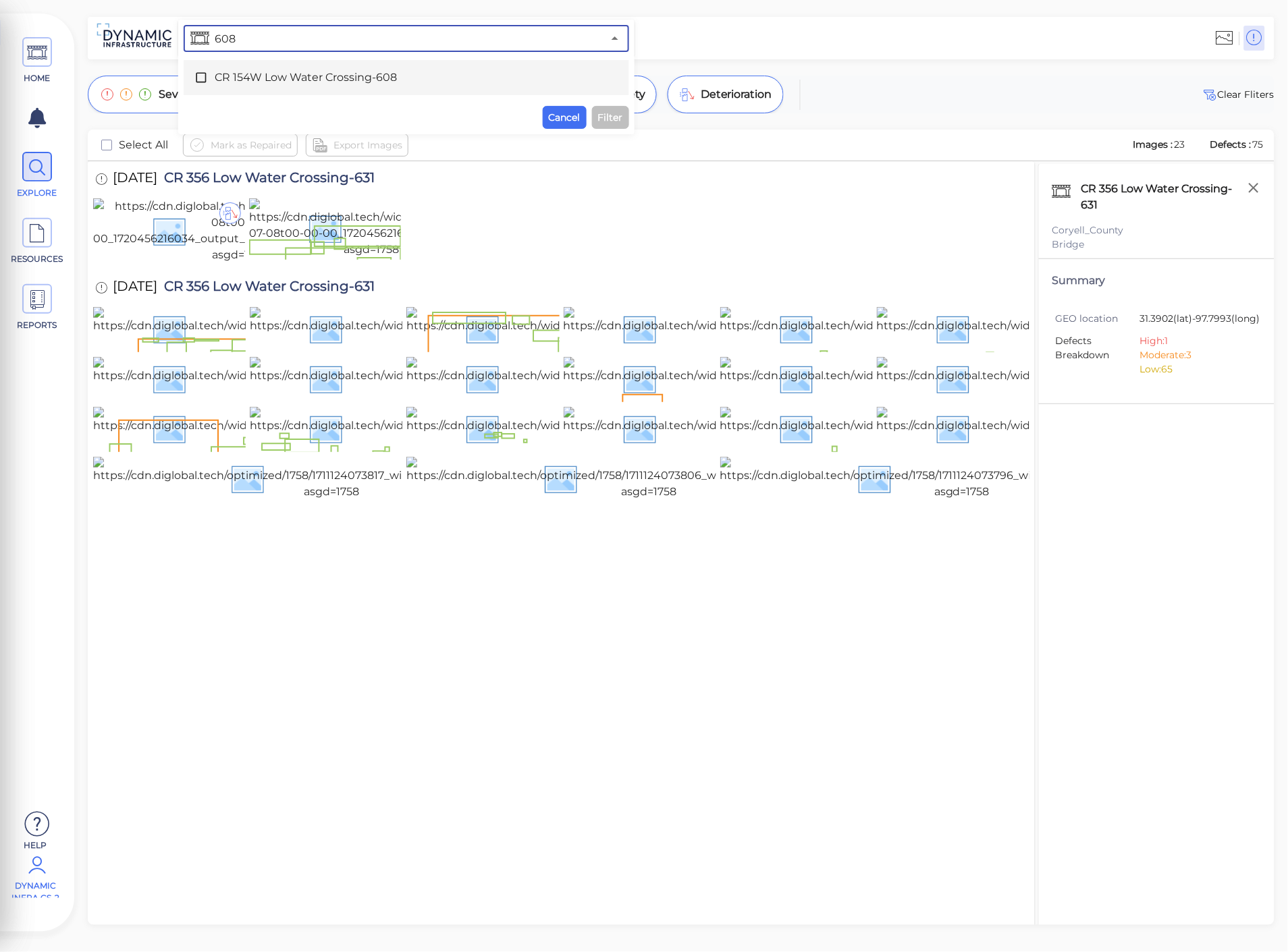
click at [196, 78] on icon at bounding box center [201, 77] width 10 height 10
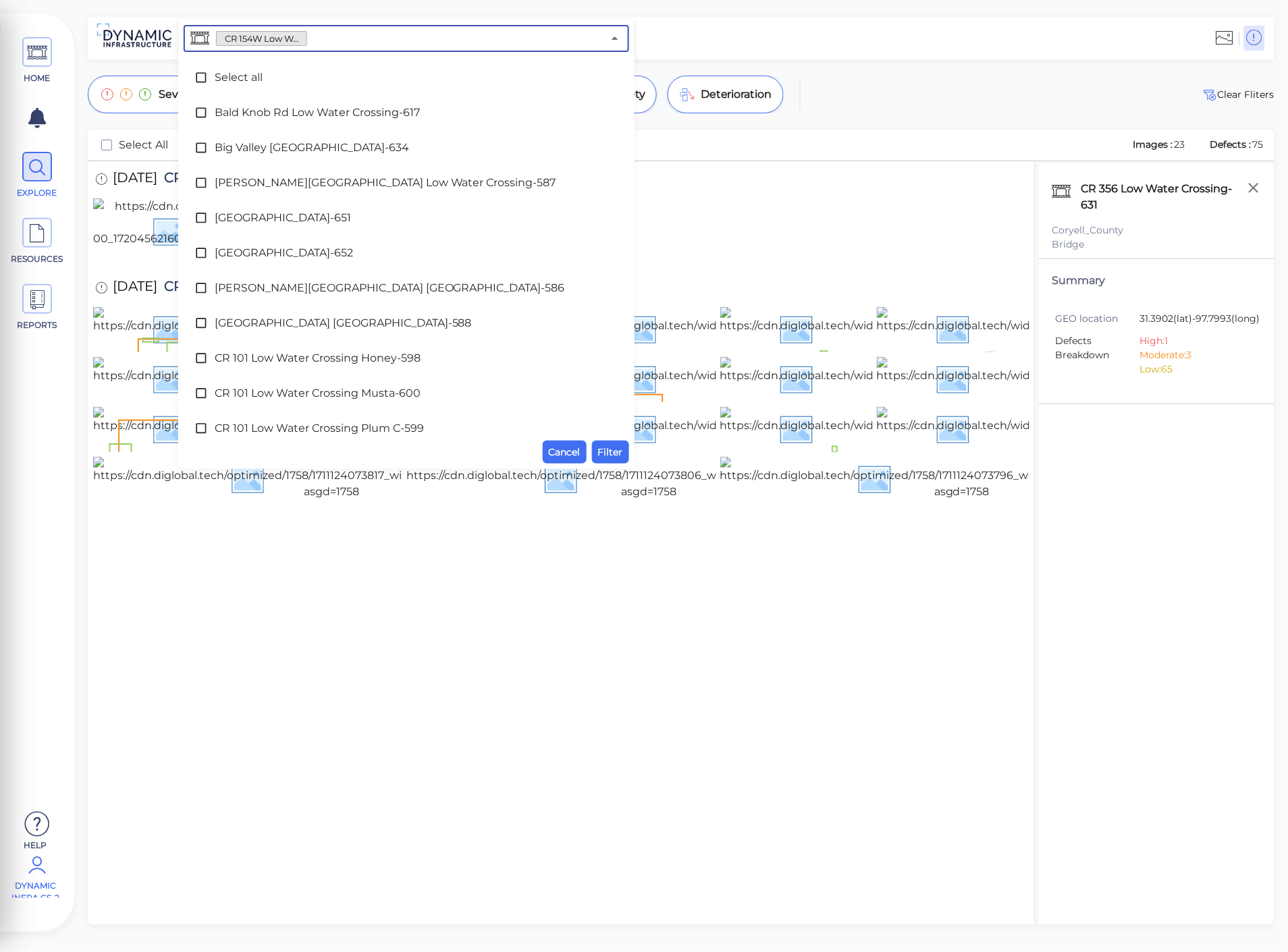
scroll to position [606, 0]
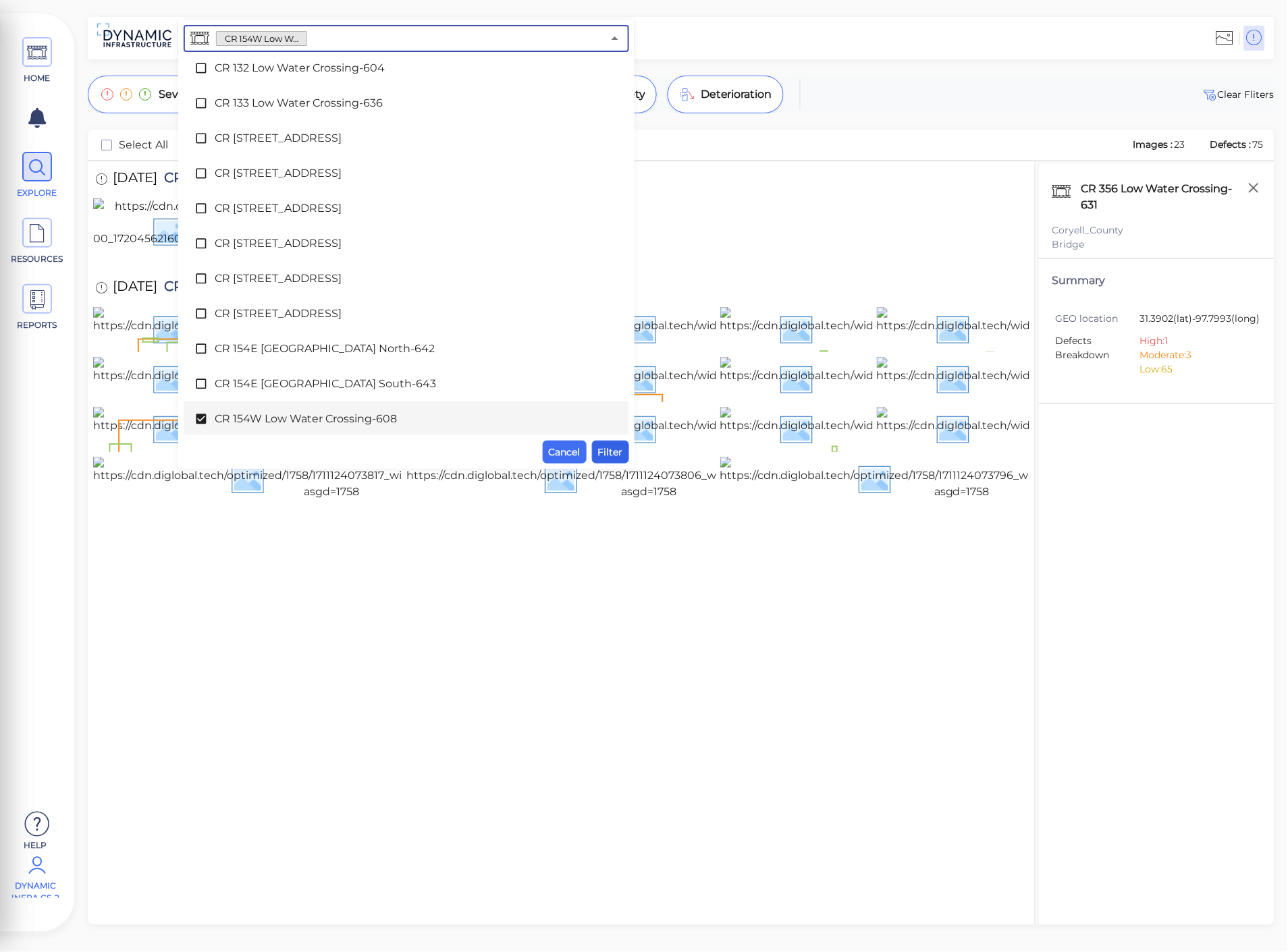
click at [610, 446] on span "Filter" at bounding box center [610, 451] width 25 height 16
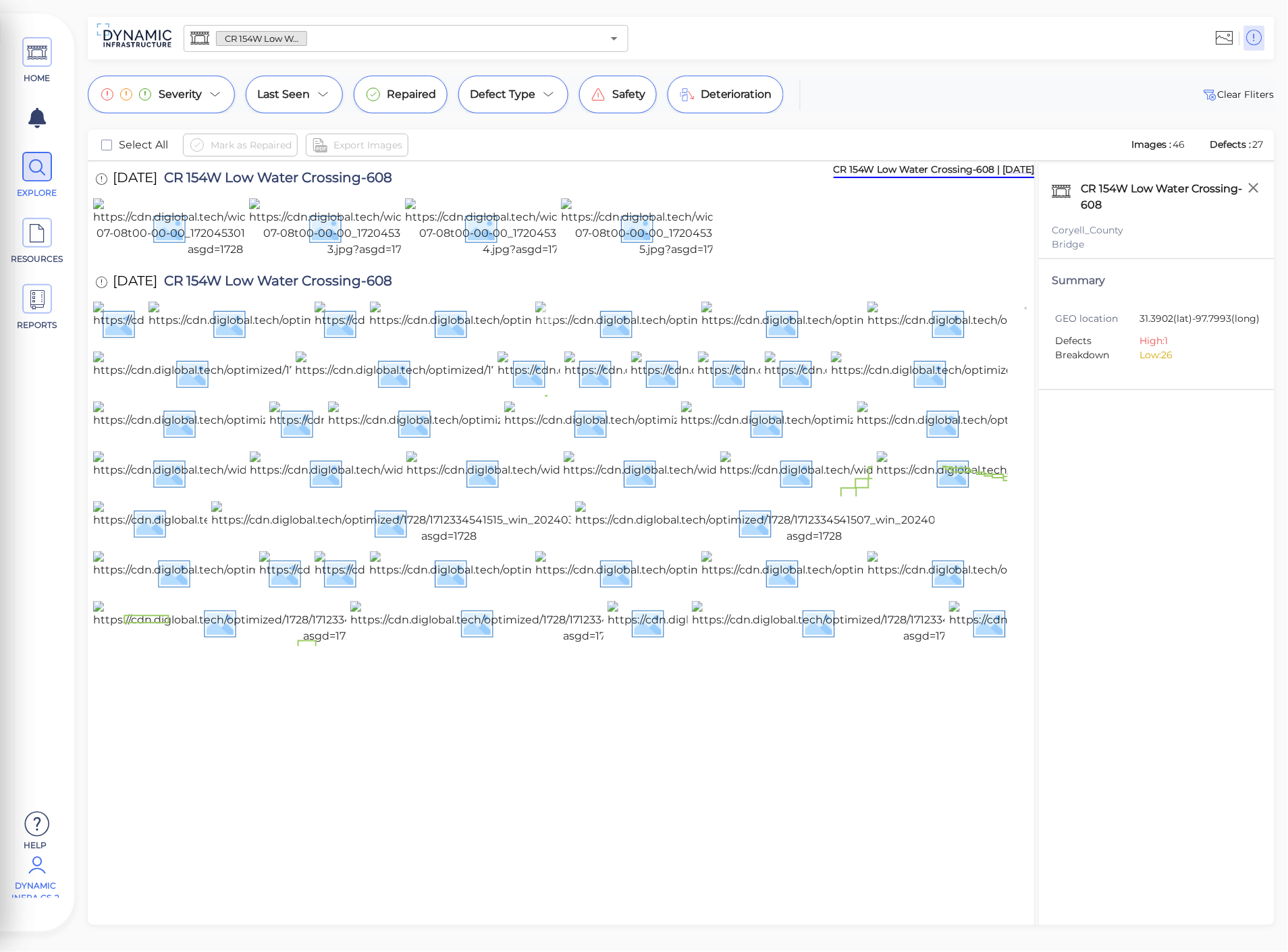
scroll to position [0, 0]
click at [378, 258] on img at bounding box center [372, 228] width 245 height 59
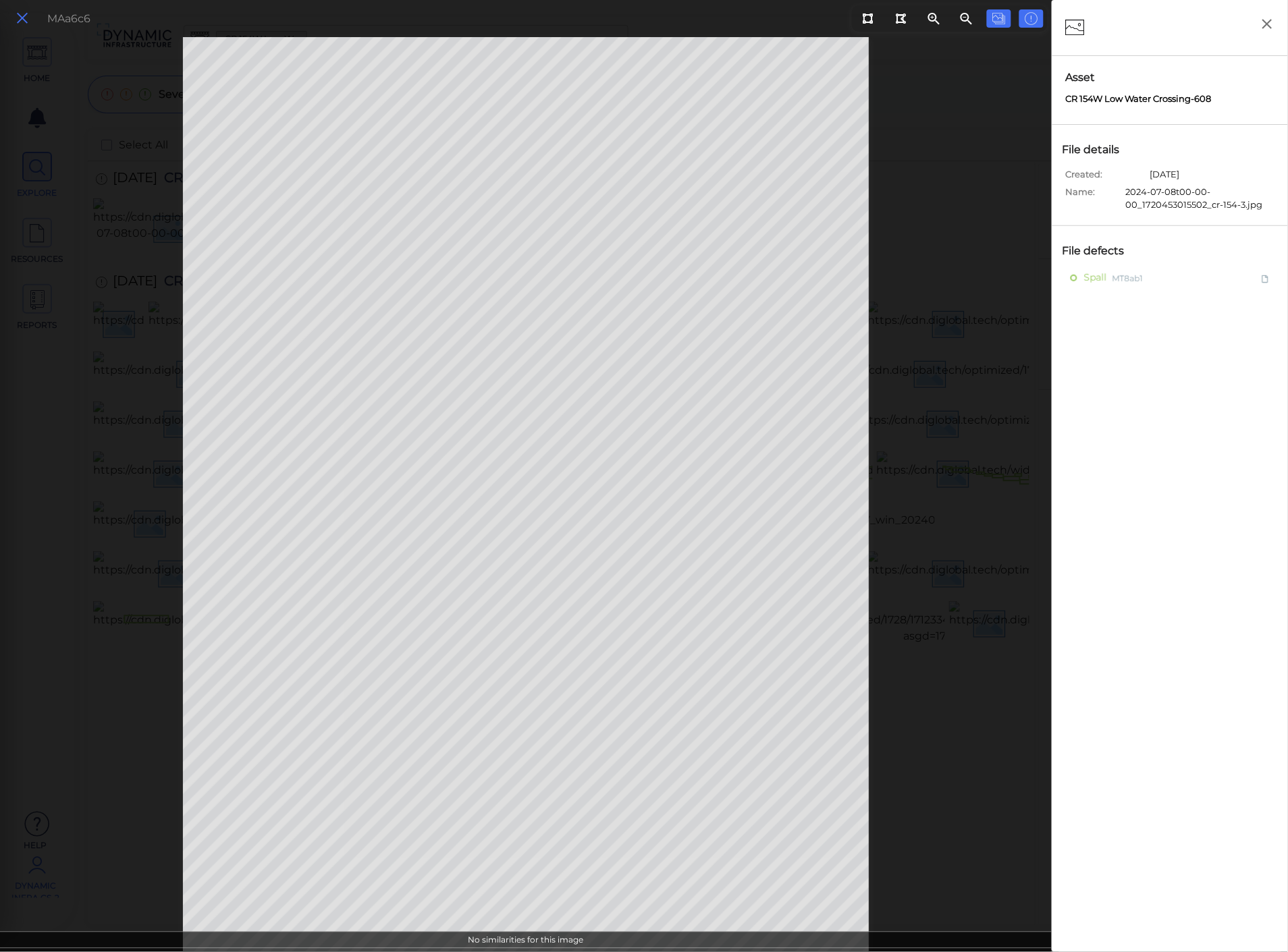
click at [15, 18] on icon at bounding box center [23, 18] width 15 height 18
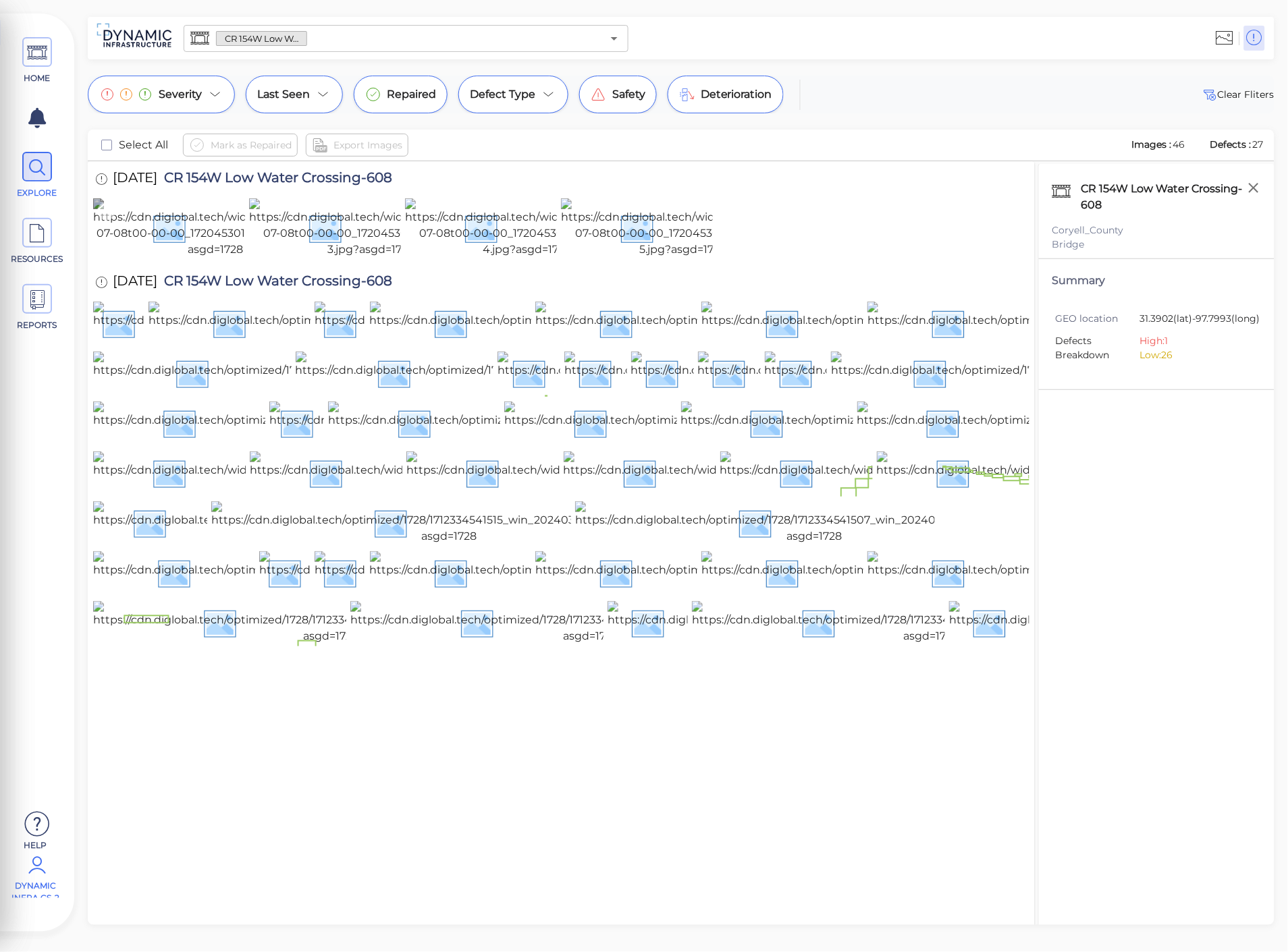
click at [136, 258] on img at bounding box center [216, 228] width 245 height 59
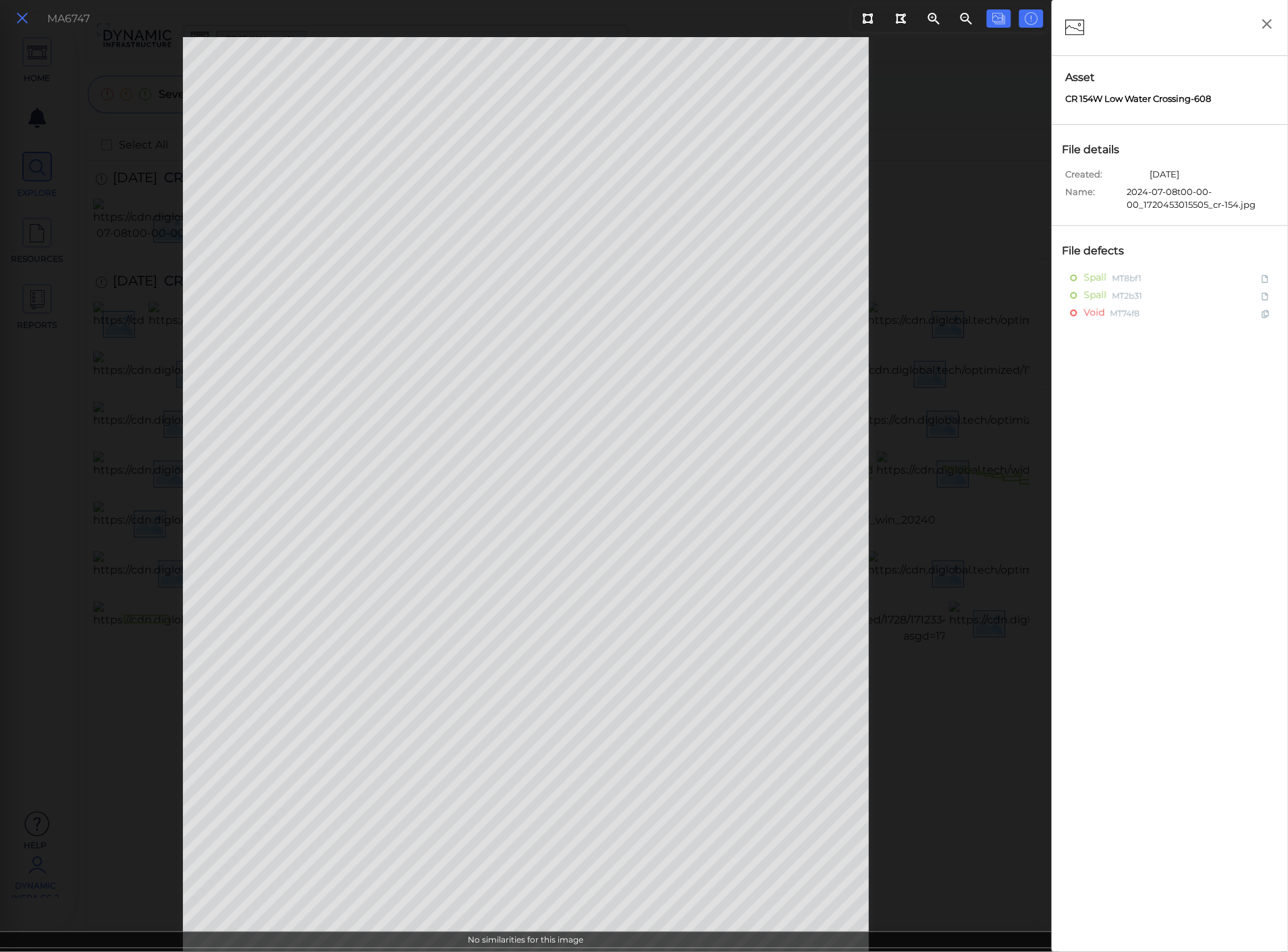
click at [23, 24] on icon at bounding box center [23, 18] width 15 height 18
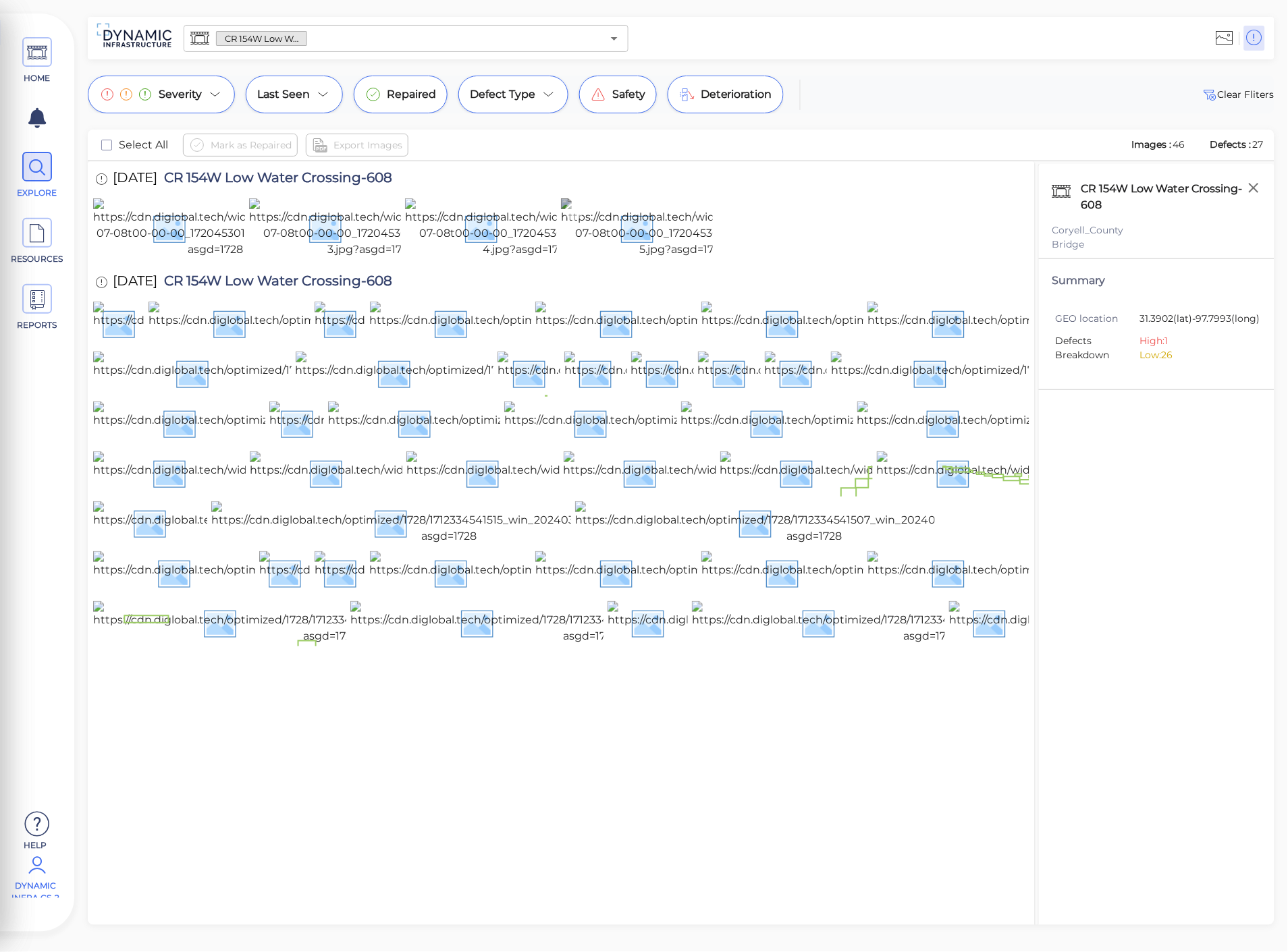
click at [639, 258] on img at bounding box center [683, 228] width 245 height 59
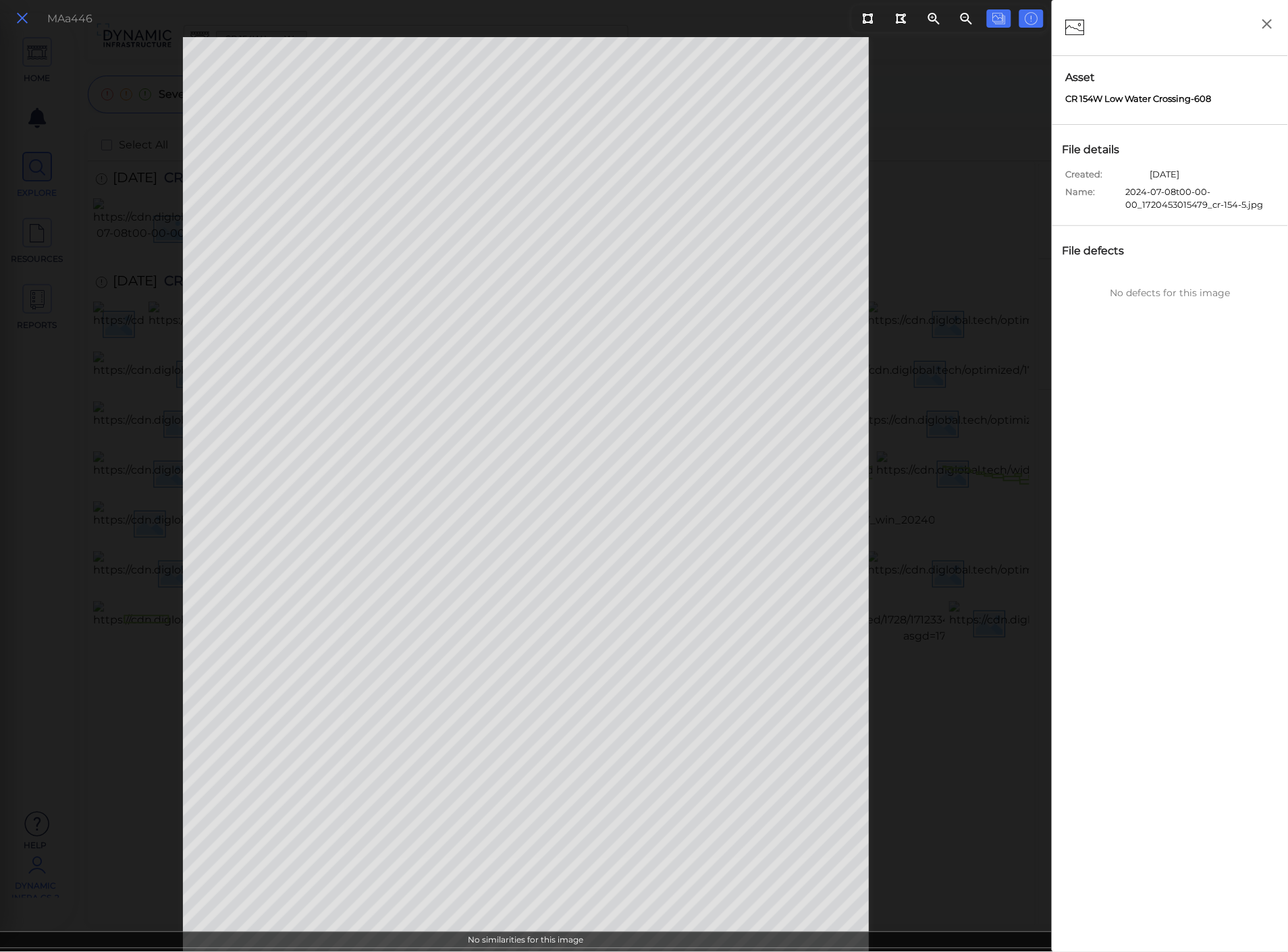
click at [19, 15] on icon at bounding box center [23, 18] width 15 height 18
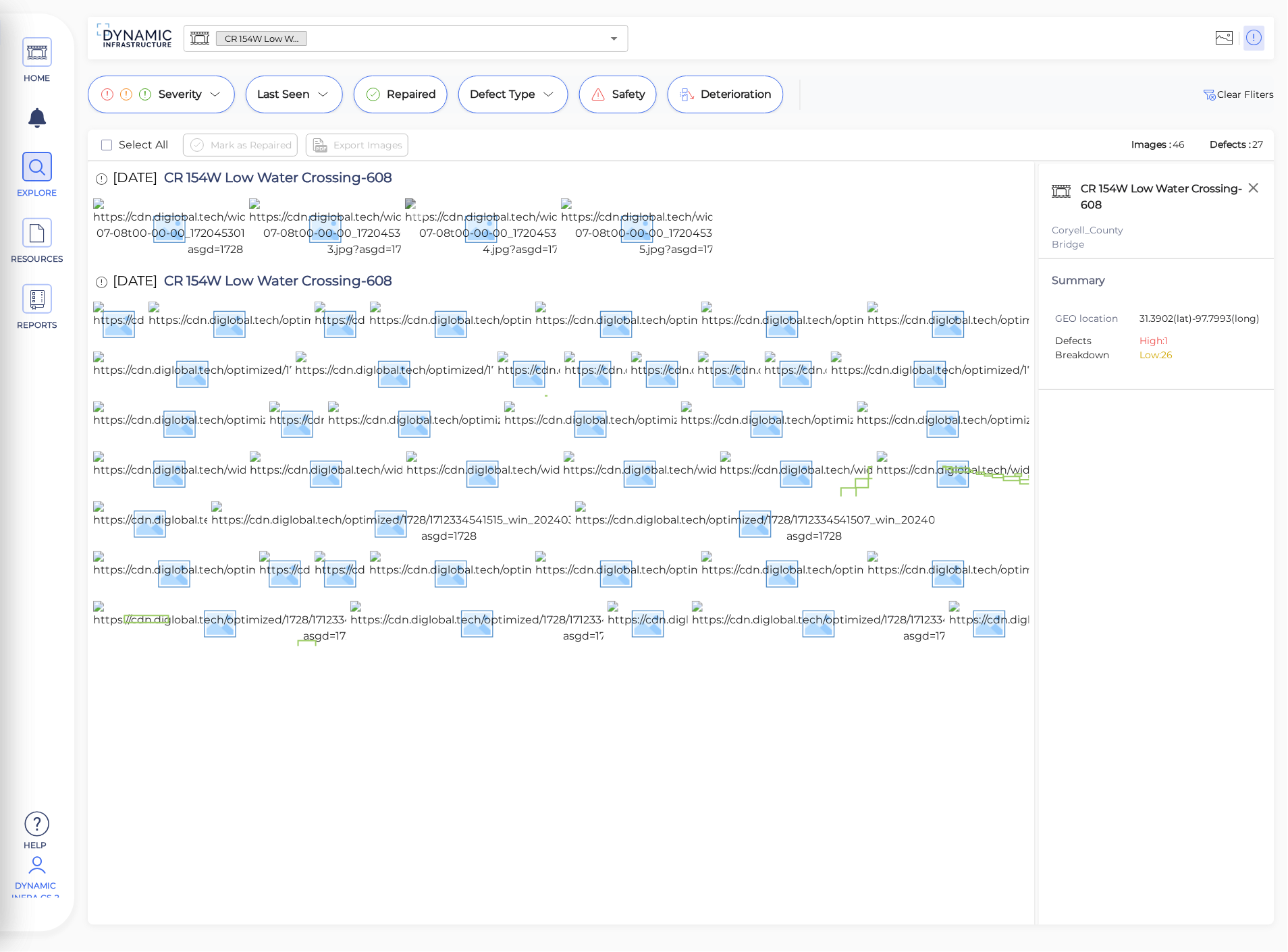
click at [517, 258] on img at bounding box center [527, 228] width 245 height 59
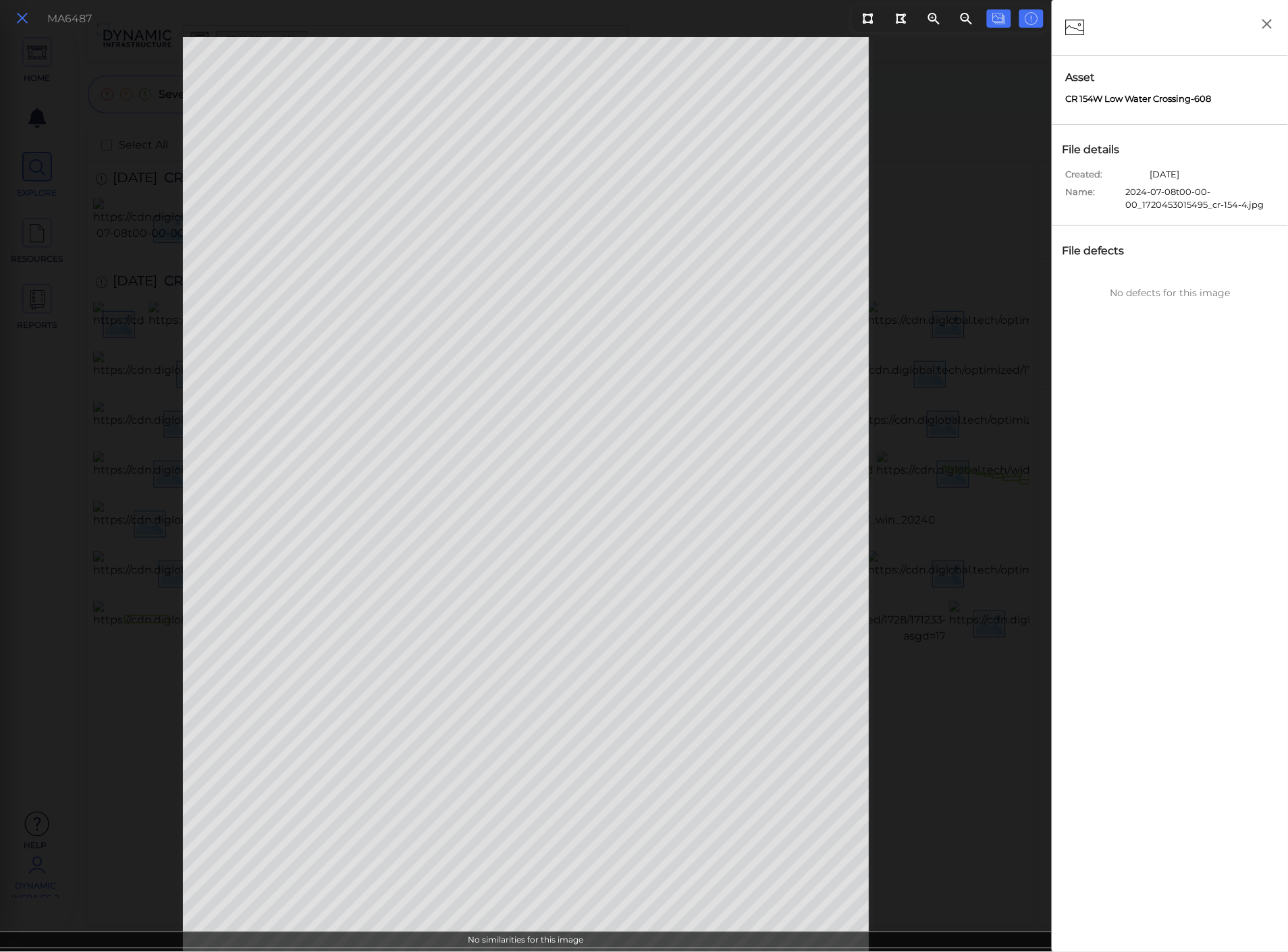
click at [17, 26] on icon at bounding box center [23, 18] width 15 height 18
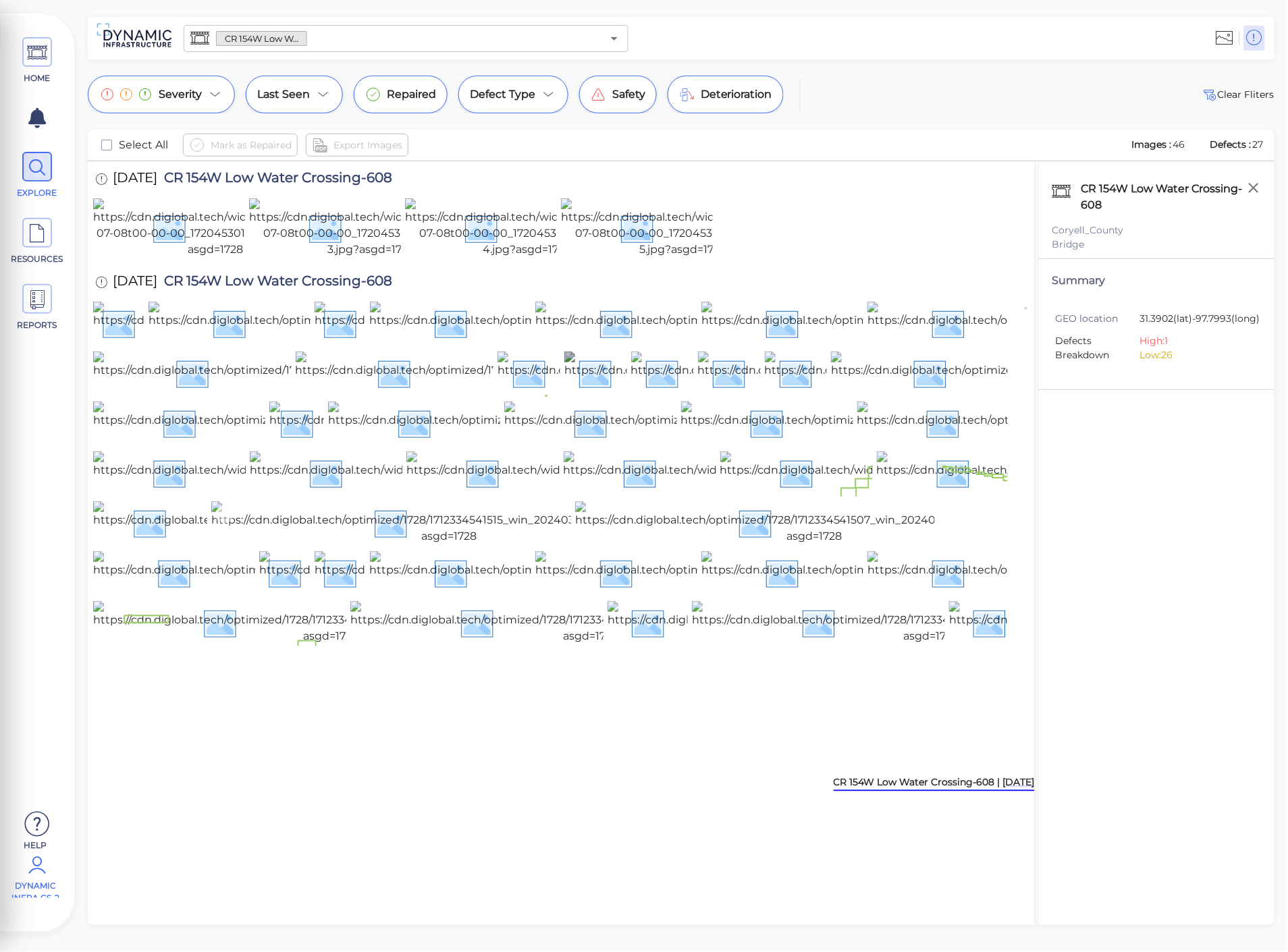
scroll to position [213, 0]
click at [706, 102] on span "Deterioration" at bounding box center [736, 94] width 71 height 16
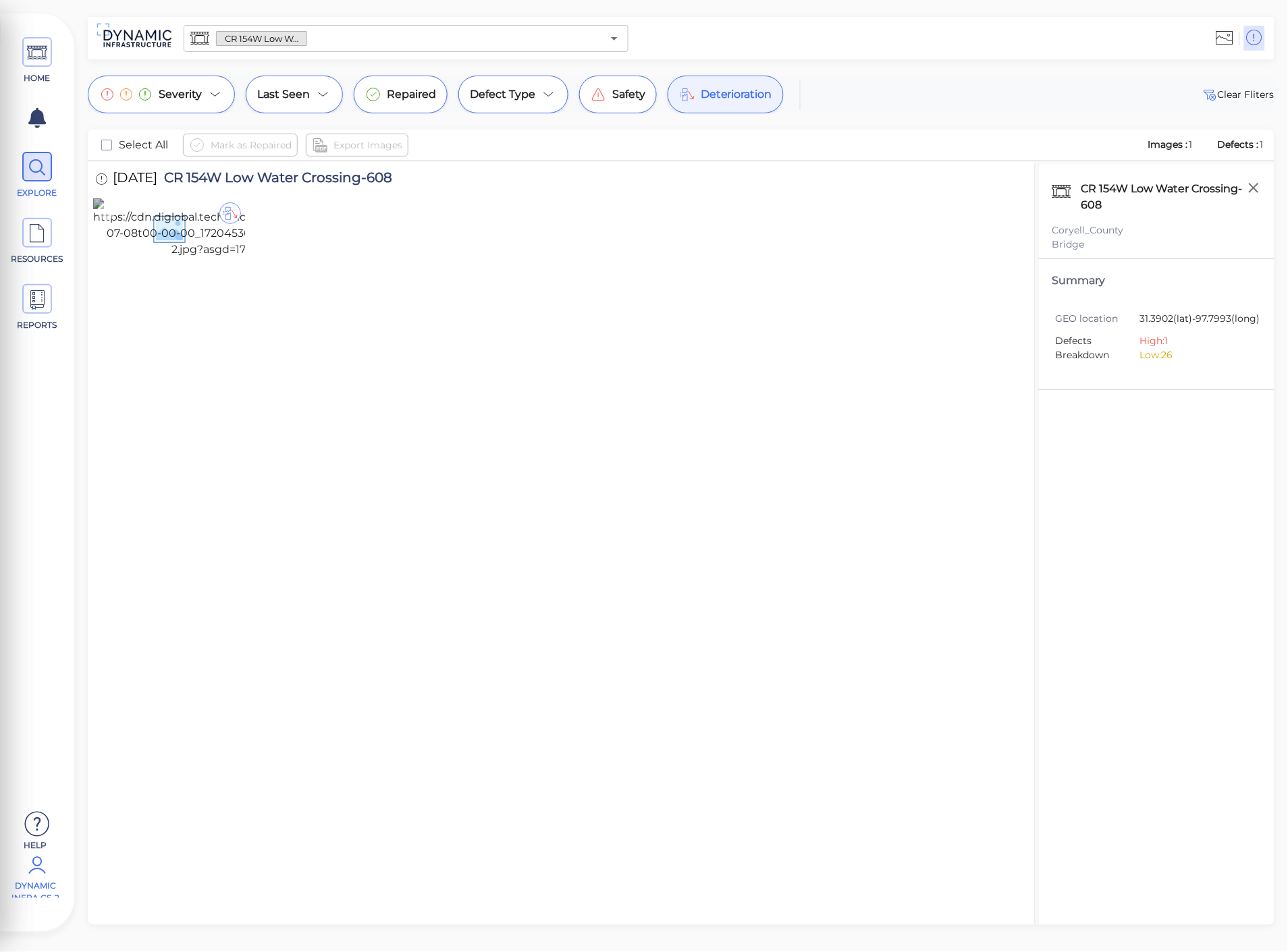
click at [196, 258] on img at bounding box center [216, 228] width 245 height 59
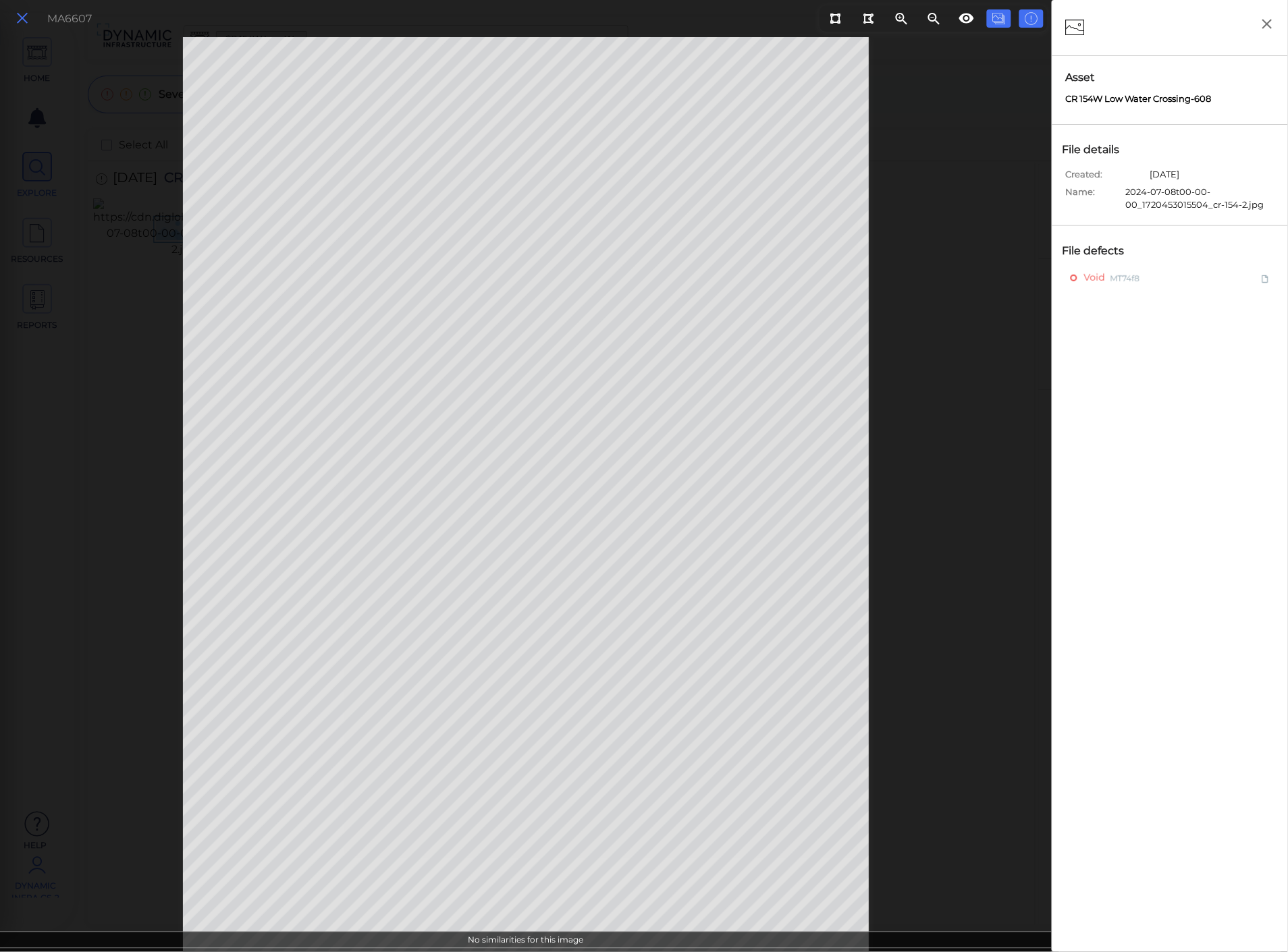
click at [23, 23] on icon at bounding box center [23, 18] width 15 height 18
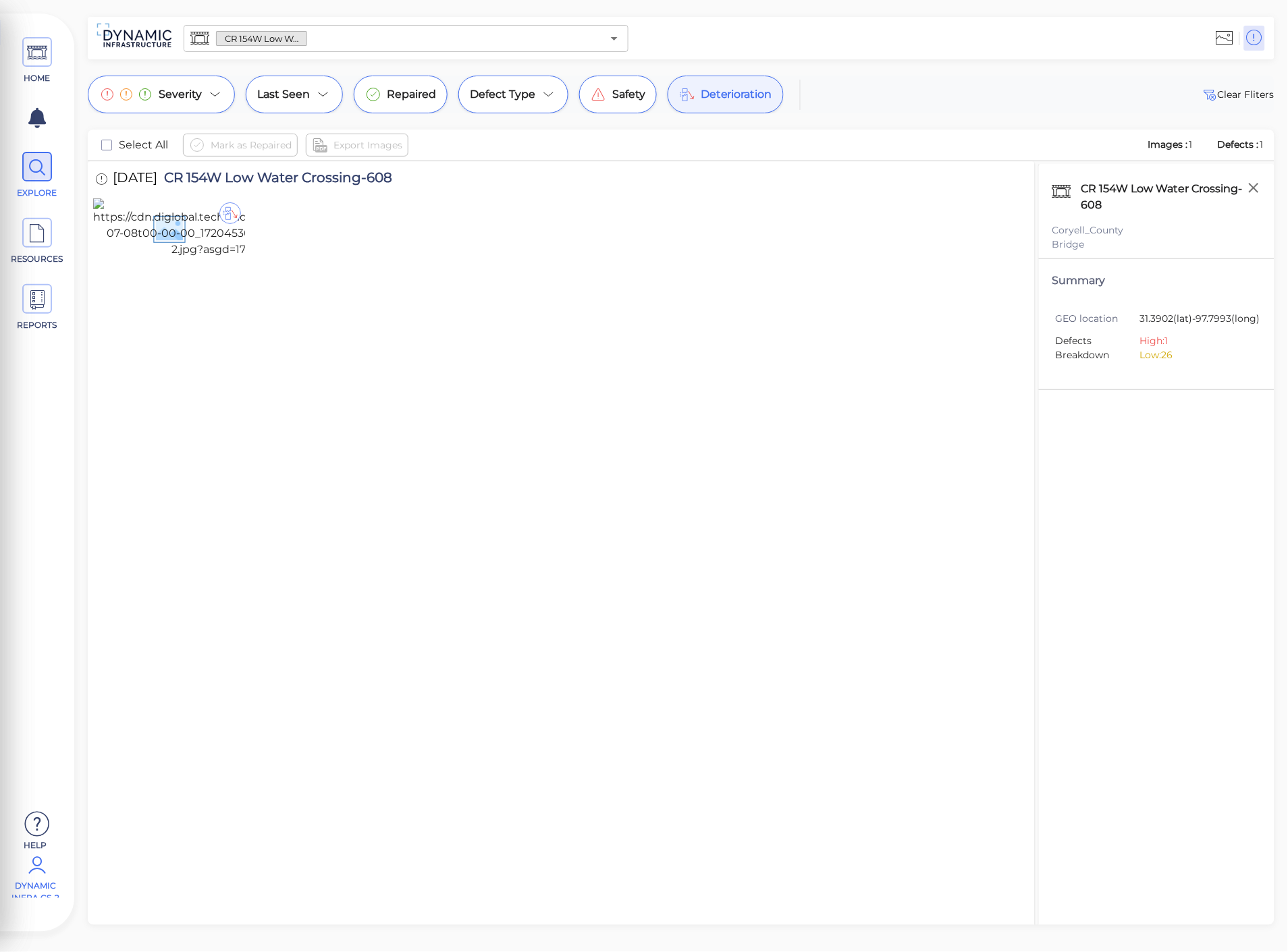
click at [751, 94] on span "Deterioration" at bounding box center [736, 94] width 71 height 16
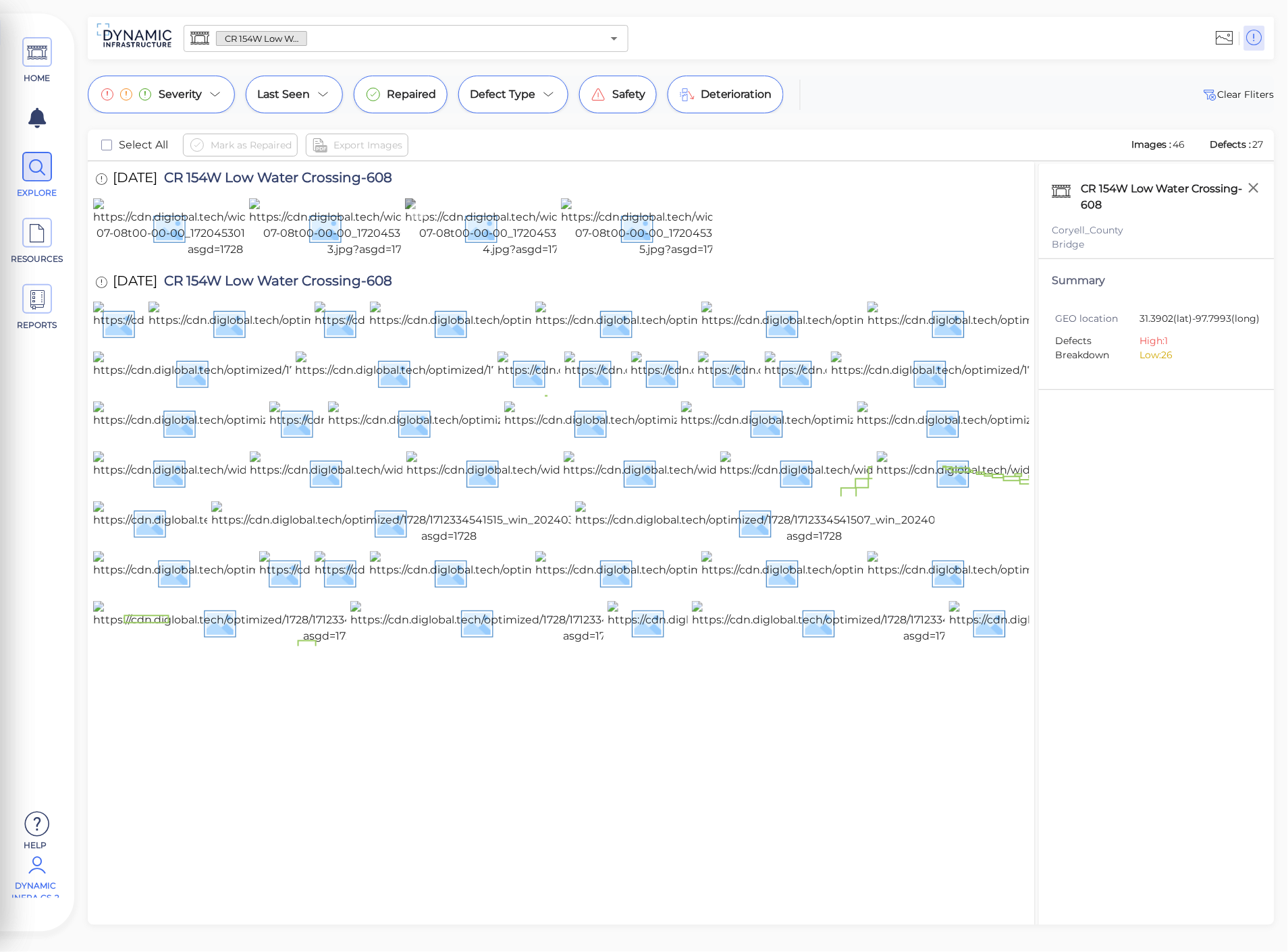
click at [511, 258] on img at bounding box center [527, 228] width 245 height 59
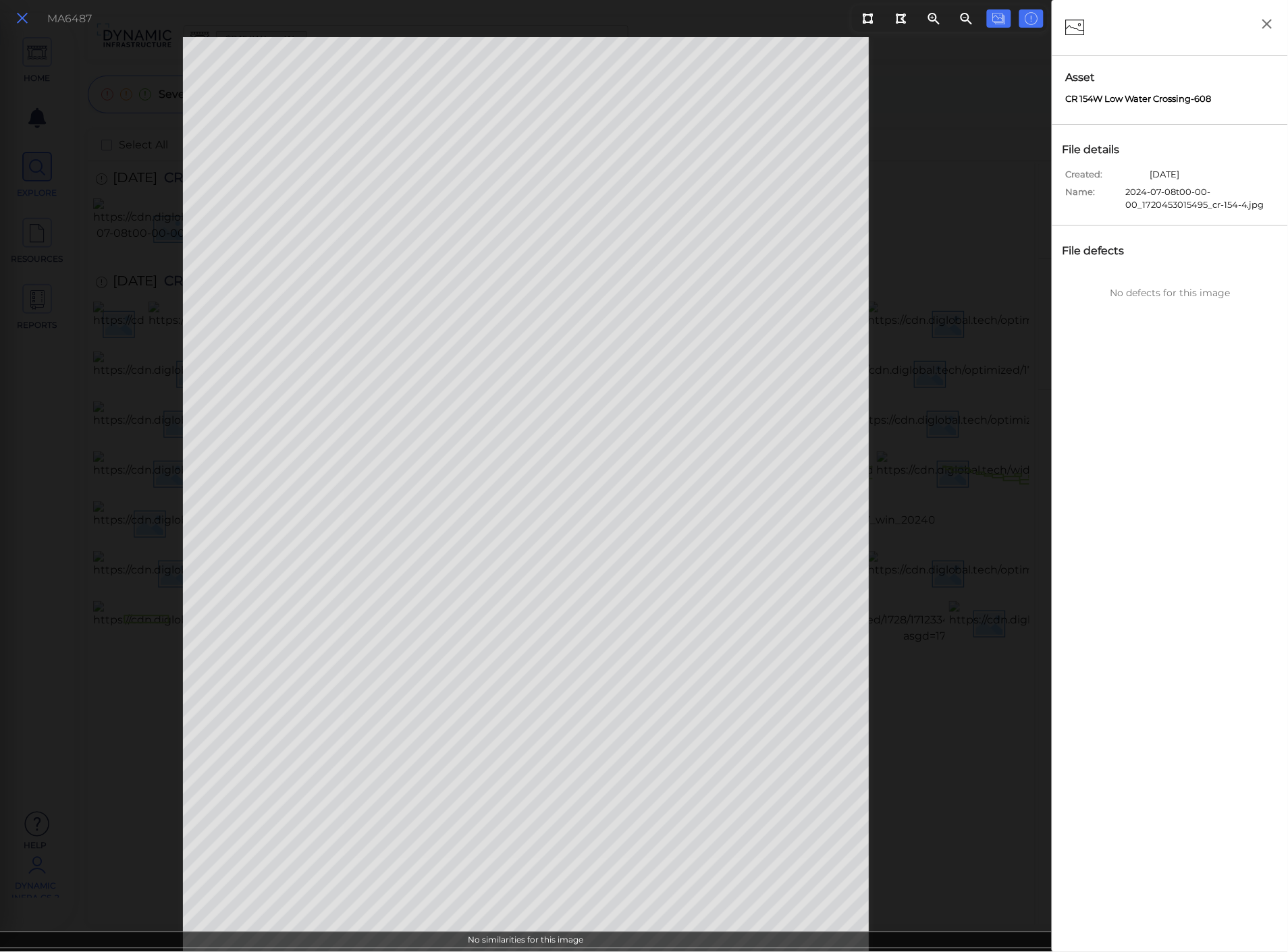
click at [23, 21] on icon at bounding box center [23, 18] width 15 height 18
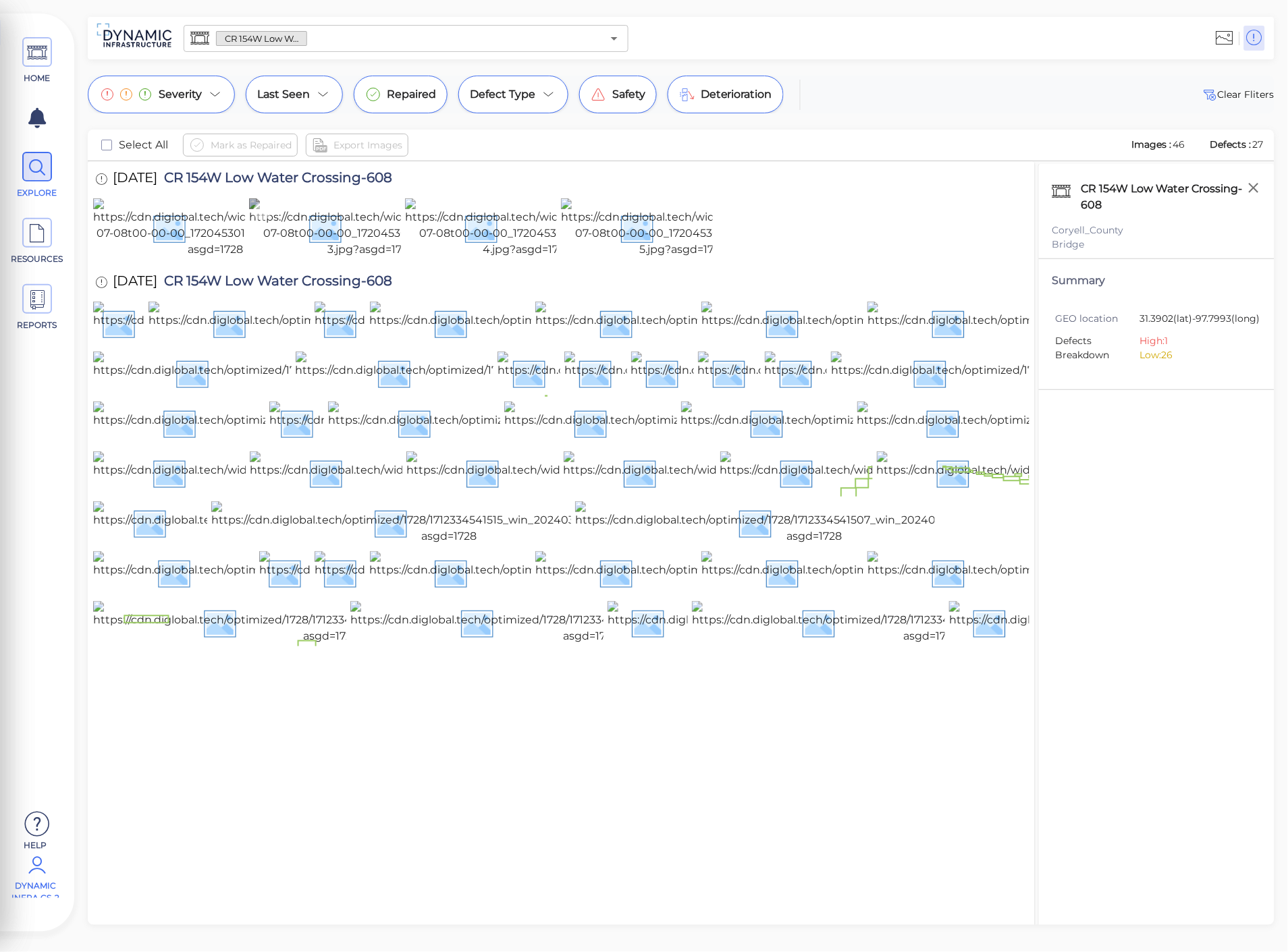
click at [325, 255] on img at bounding box center [372, 228] width 245 height 59
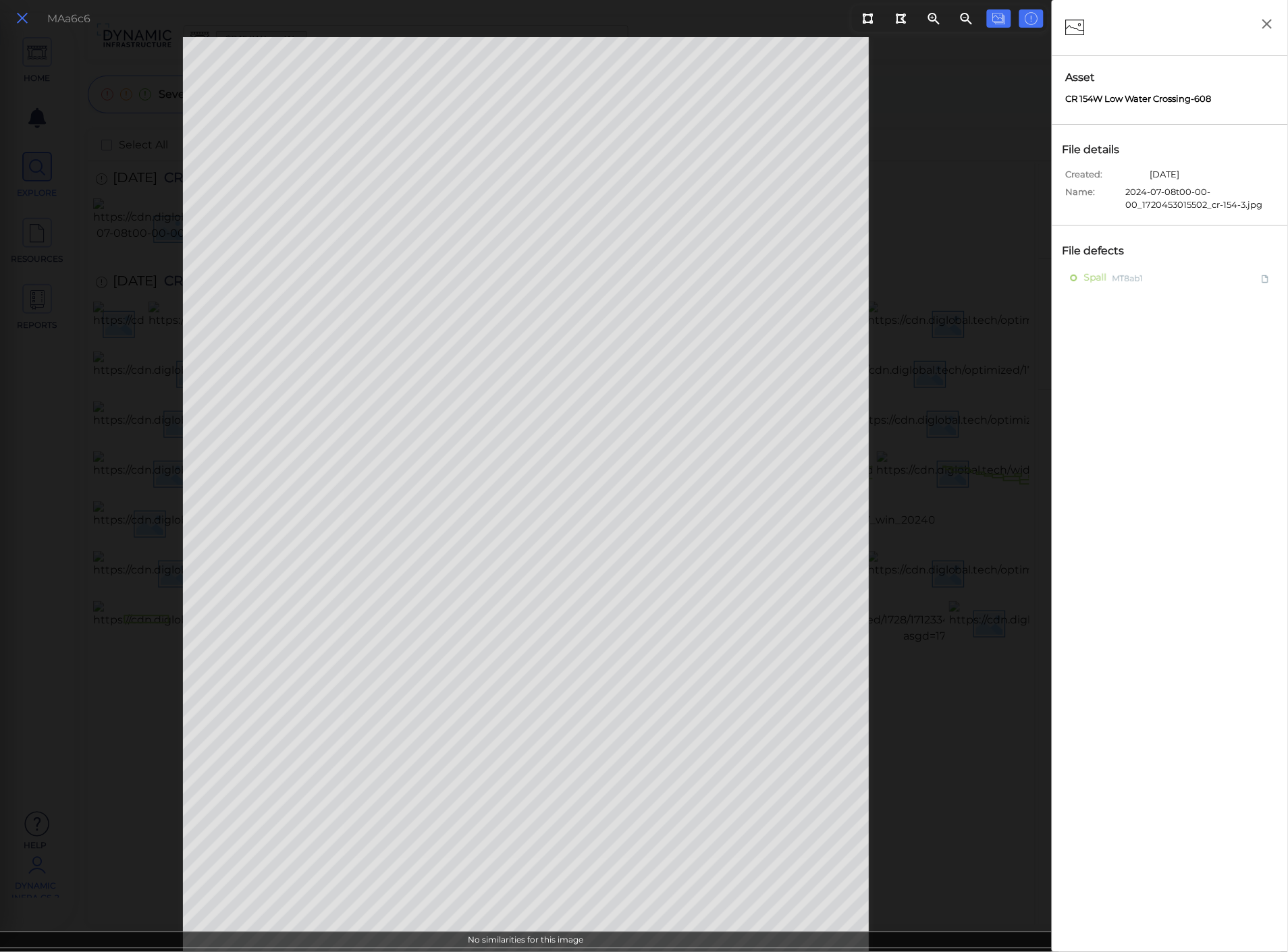
click at [25, 21] on icon at bounding box center [23, 18] width 15 height 18
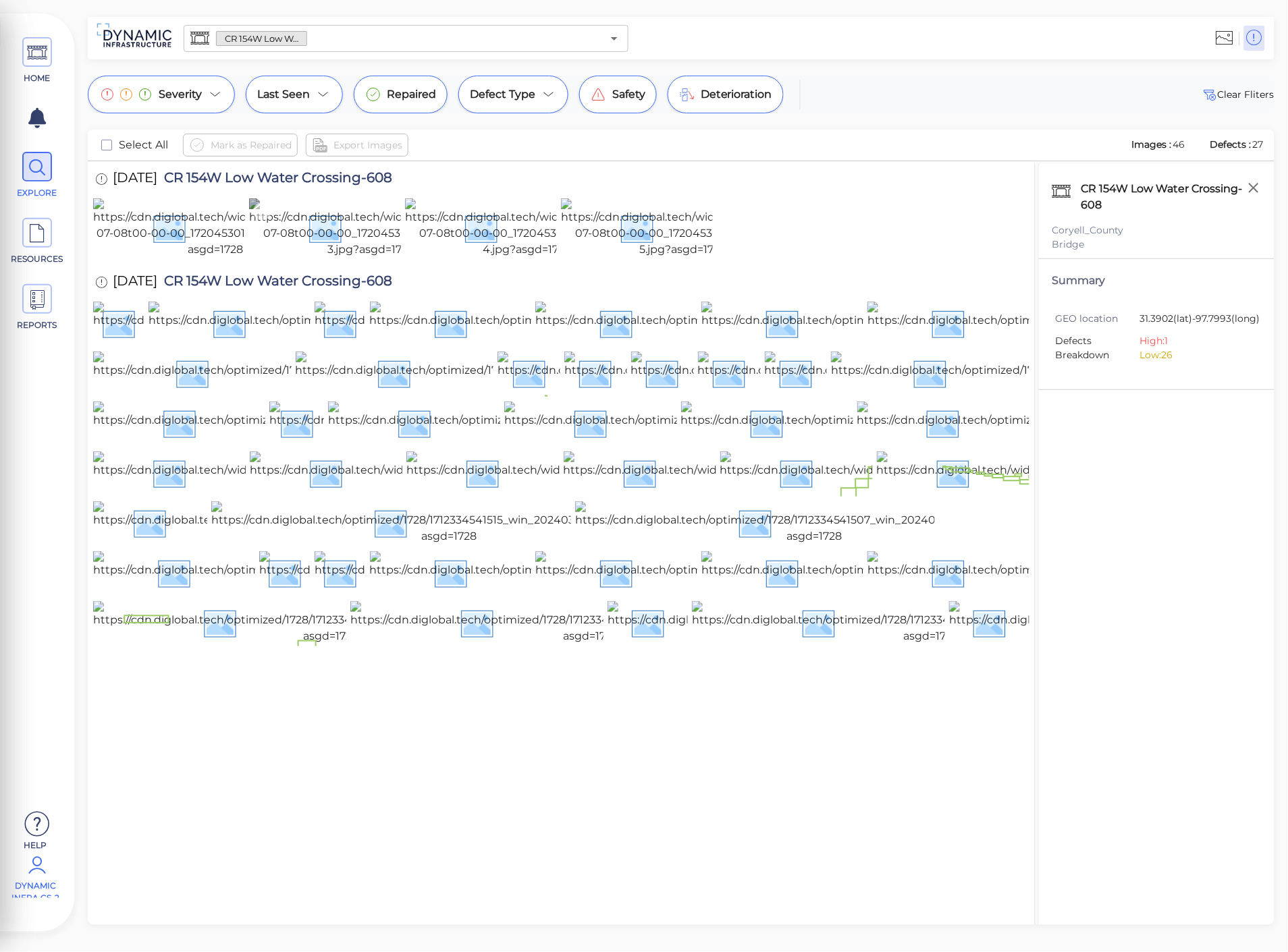
click at [351, 258] on img at bounding box center [372, 228] width 245 height 59
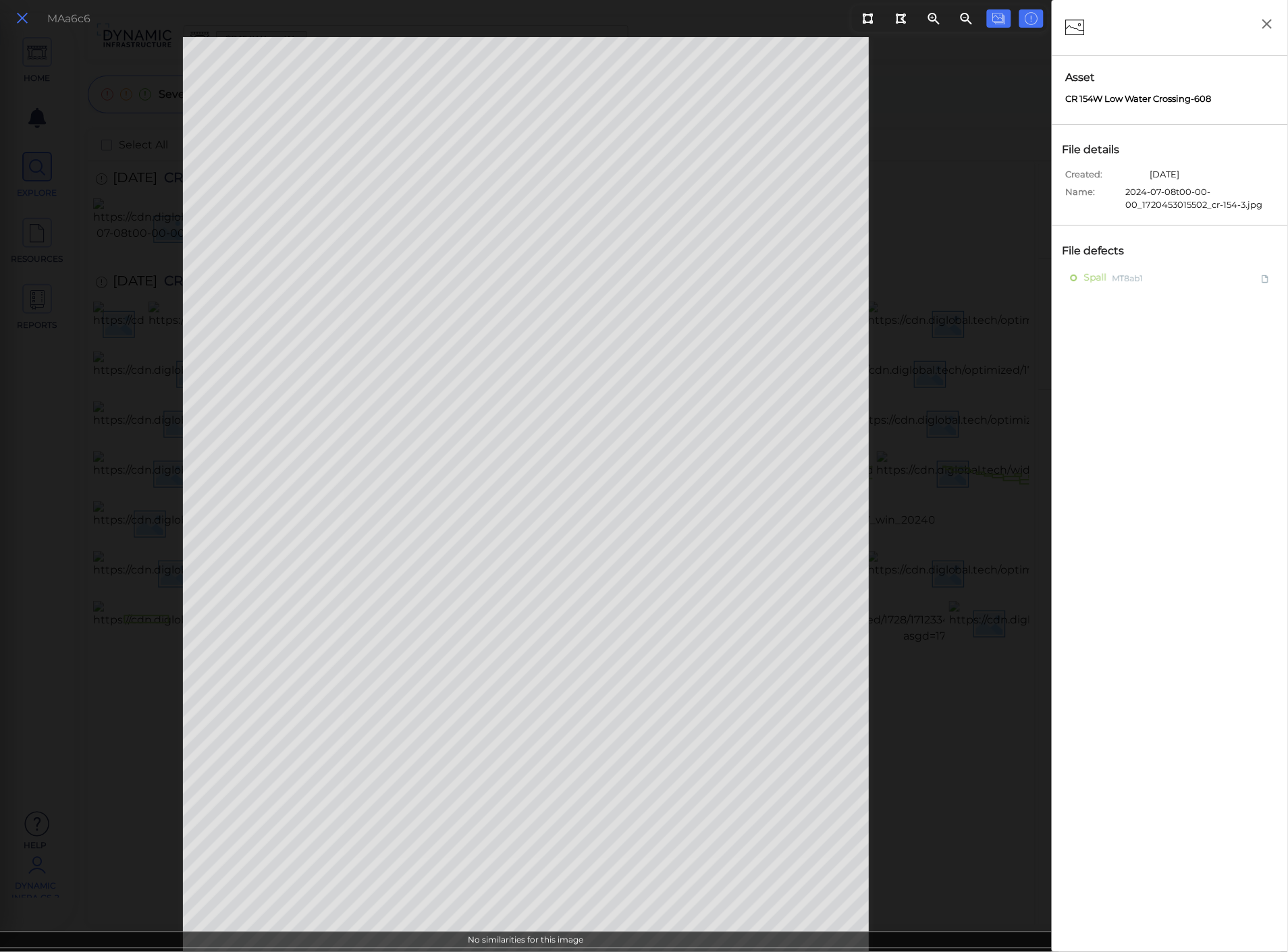
click at [12, 21] on button at bounding box center [22, 19] width 23 height 20
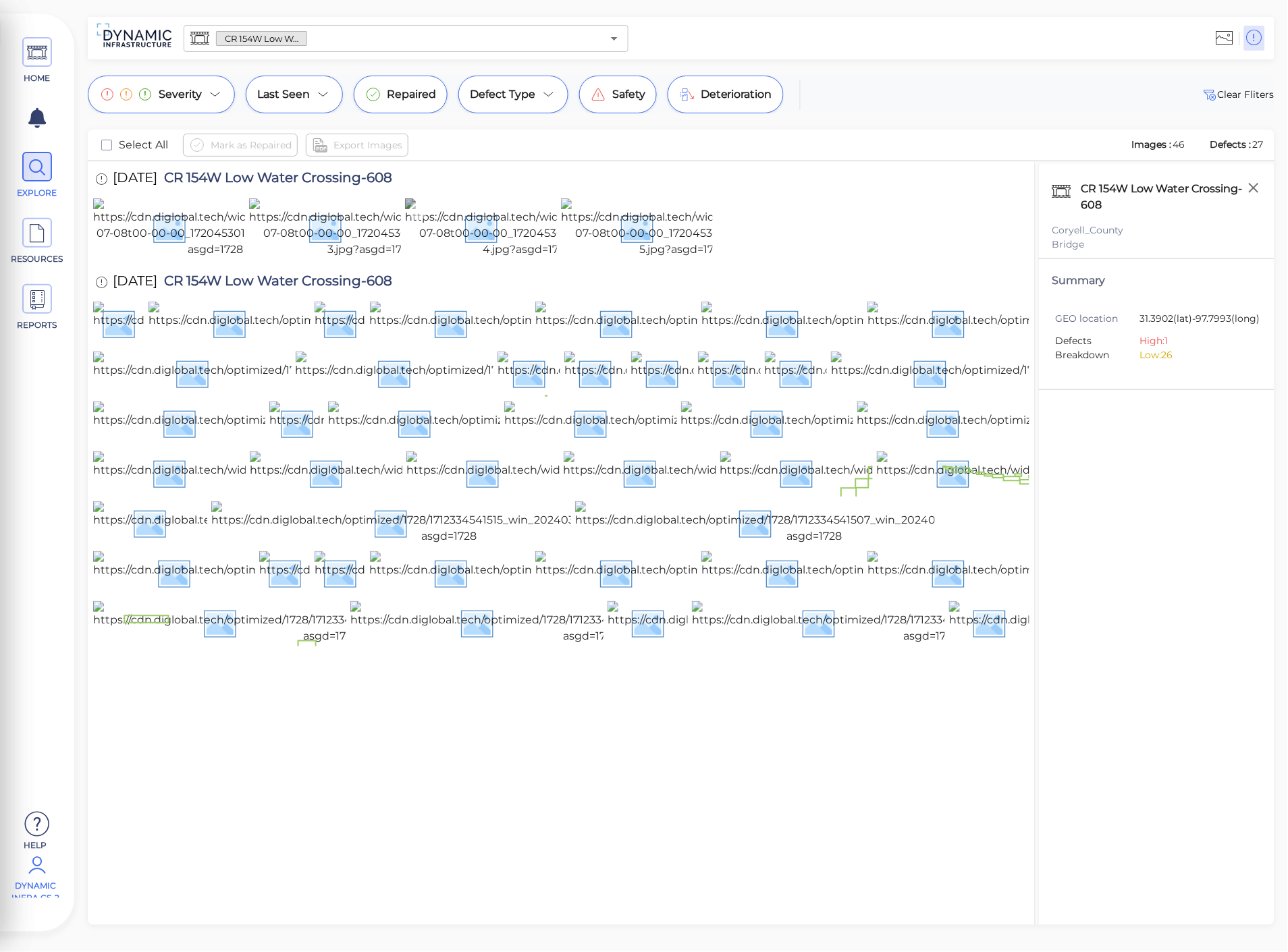
click at [505, 258] on img at bounding box center [527, 228] width 245 height 59
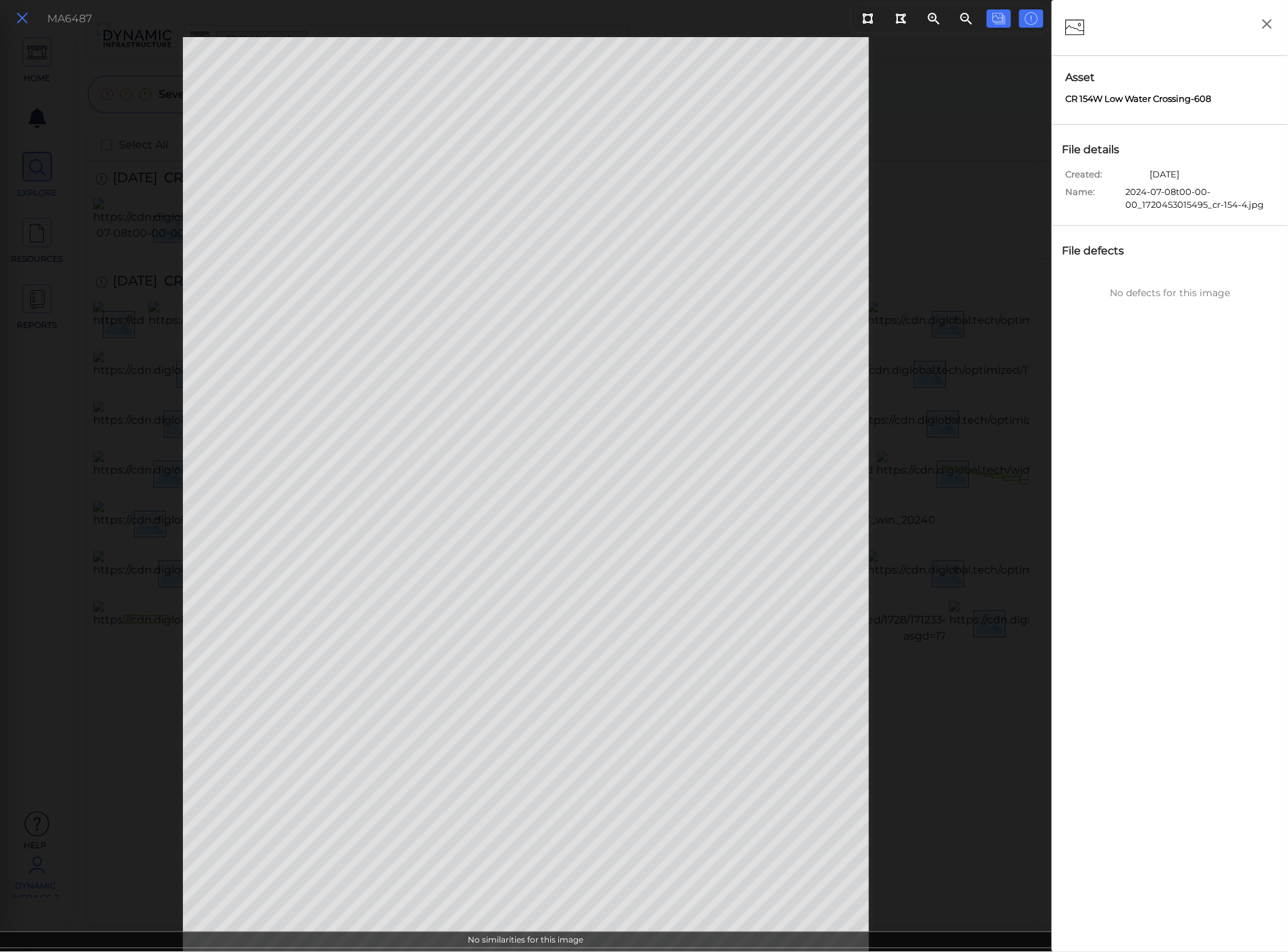
click at [22, 21] on icon at bounding box center [23, 18] width 15 height 18
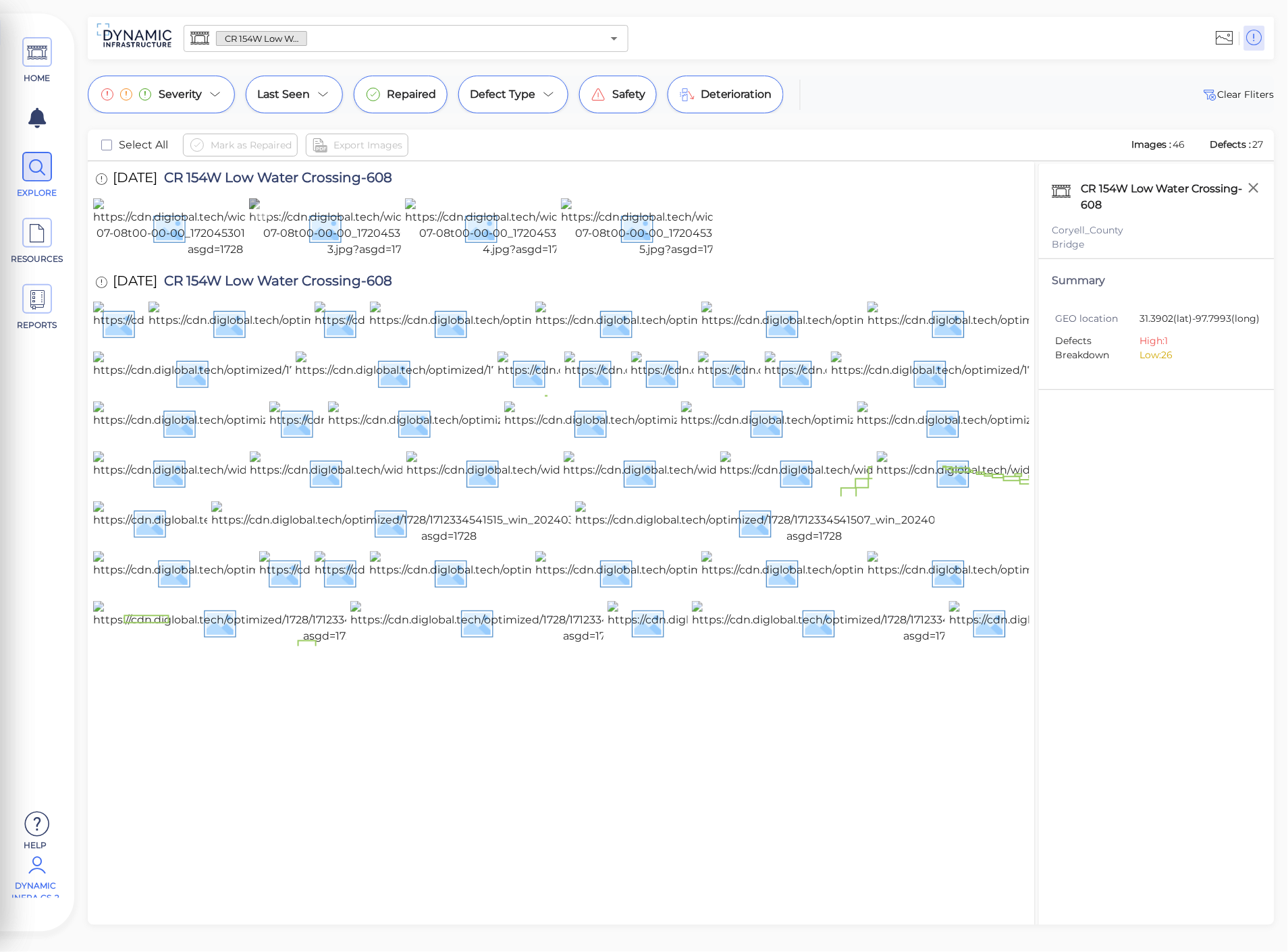
click at [321, 258] on img at bounding box center [372, 228] width 245 height 59
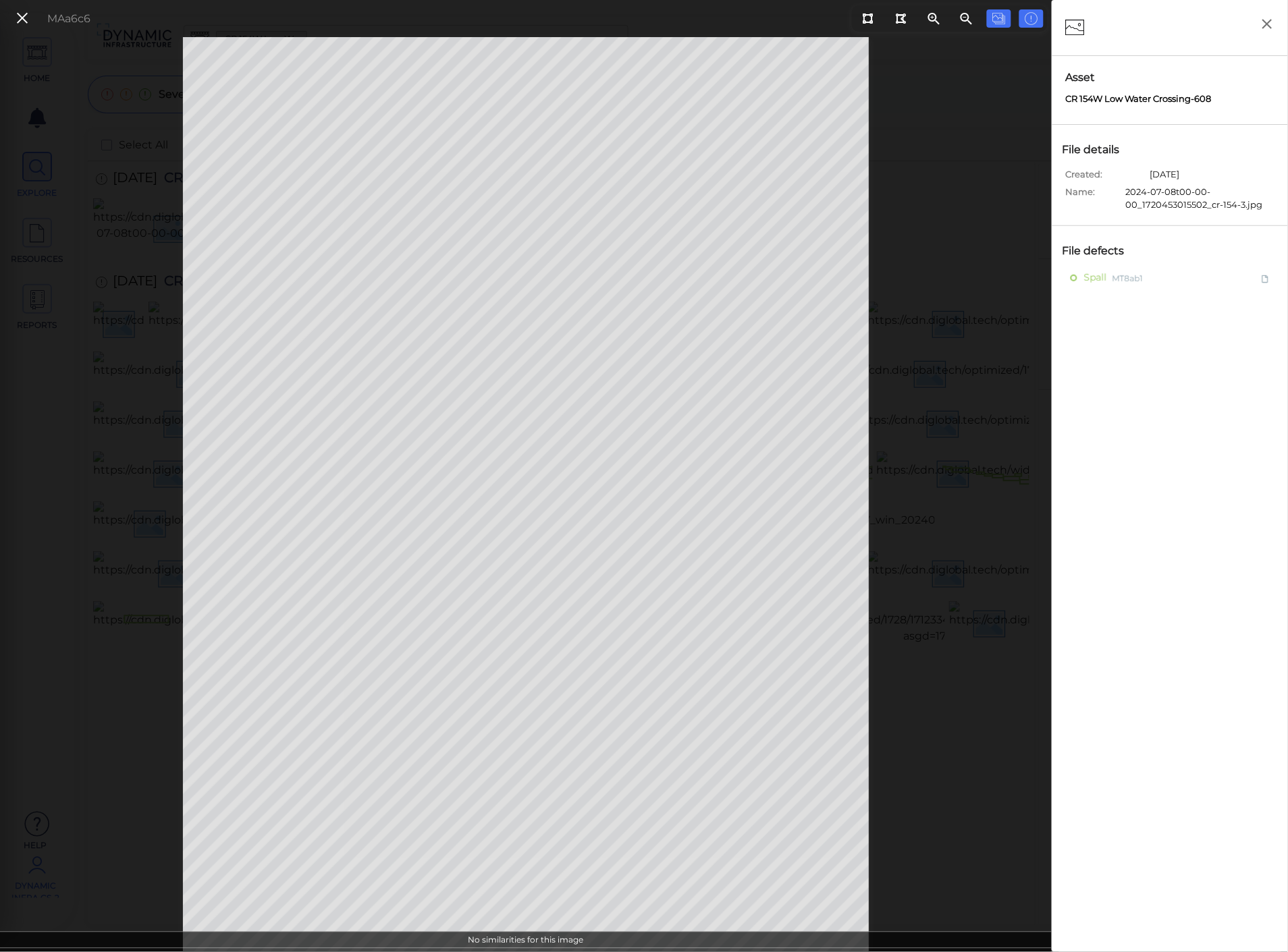
click at [8, 21] on div "MAa6c6" at bounding box center [50, 18] width 93 height 29
click at [26, 14] on icon at bounding box center [23, 18] width 15 height 18
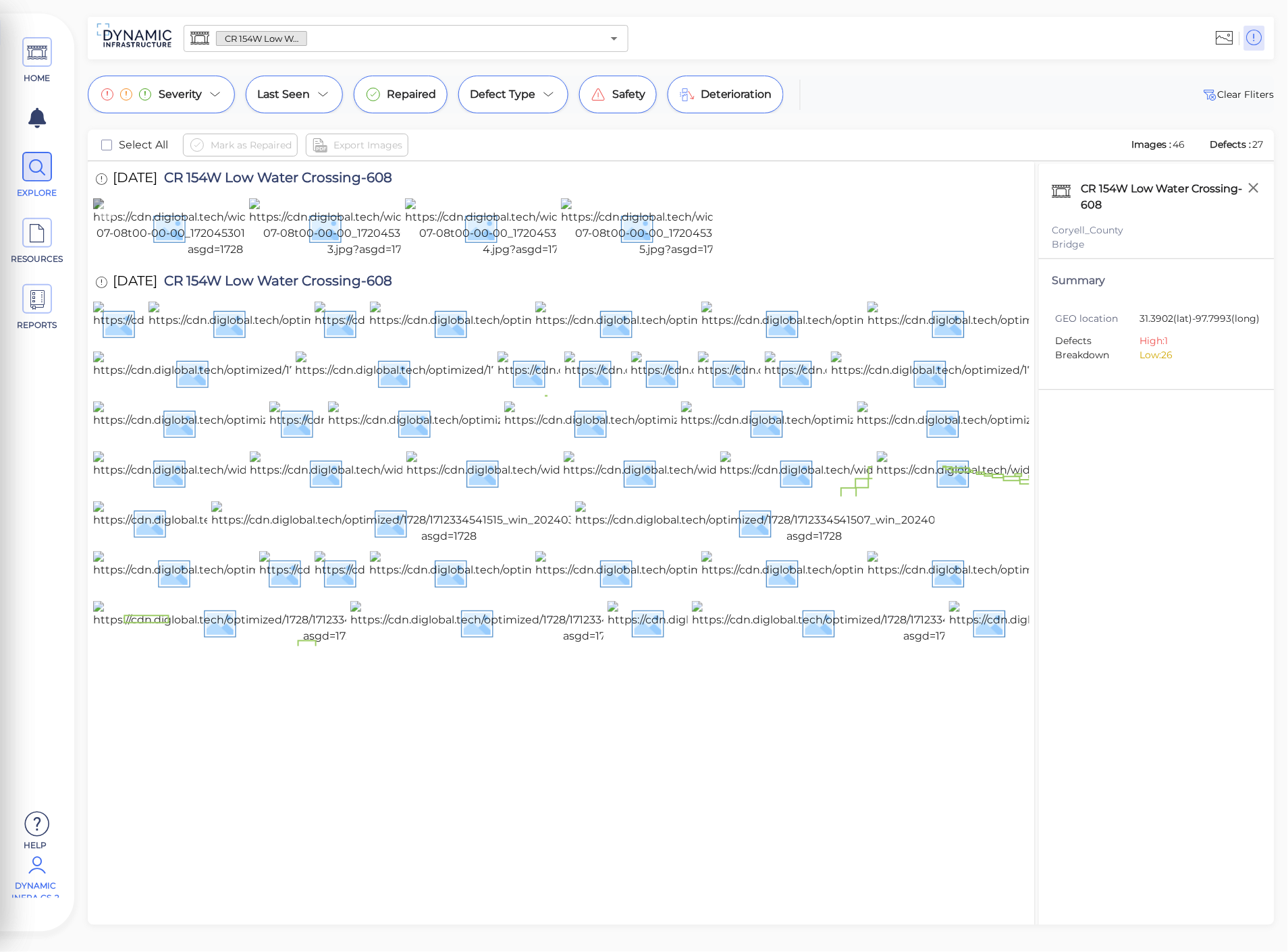
click at [129, 258] on img at bounding box center [216, 228] width 245 height 59
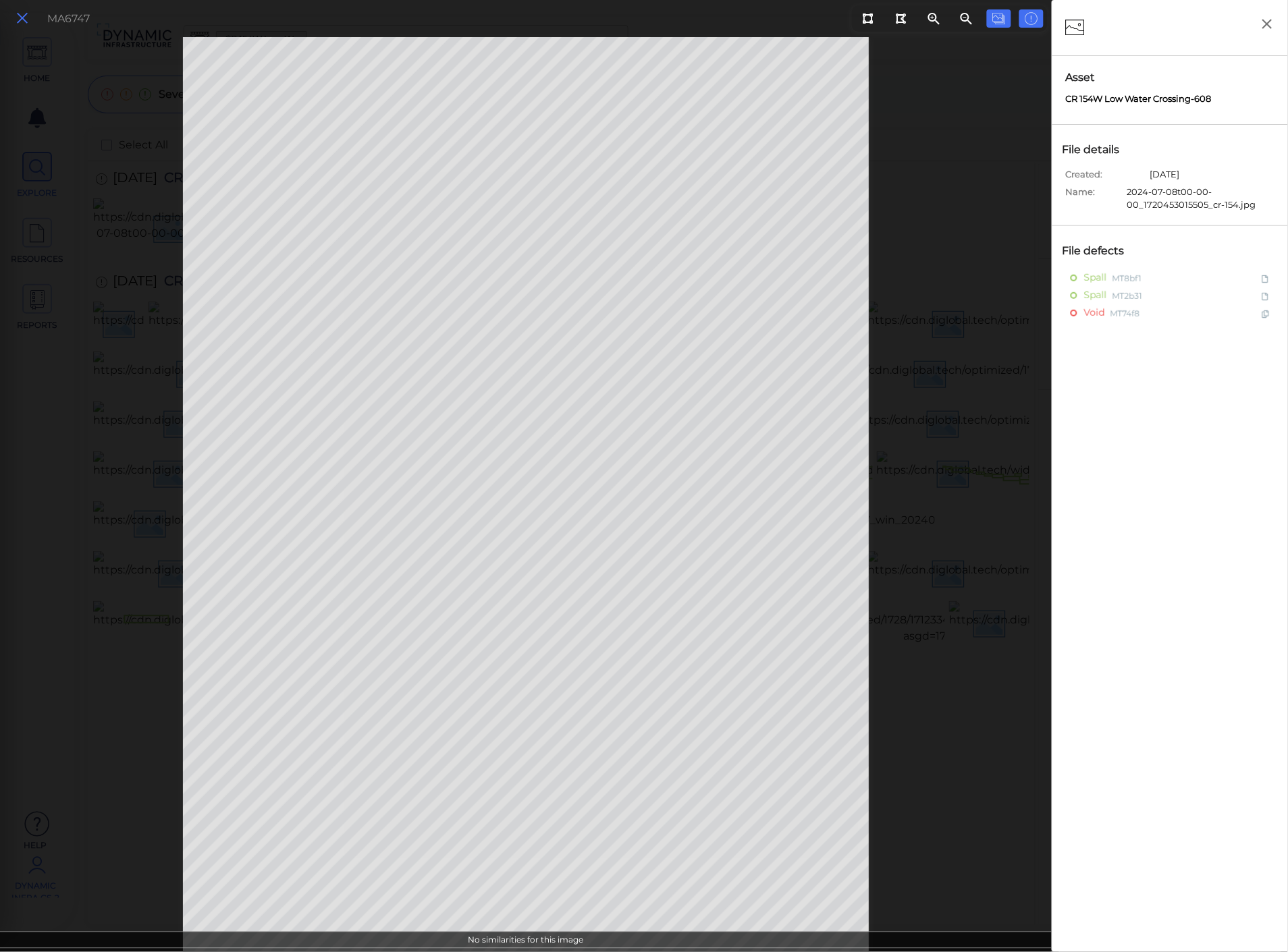
click at [24, 22] on icon at bounding box center [23, 18] width 15 height 18
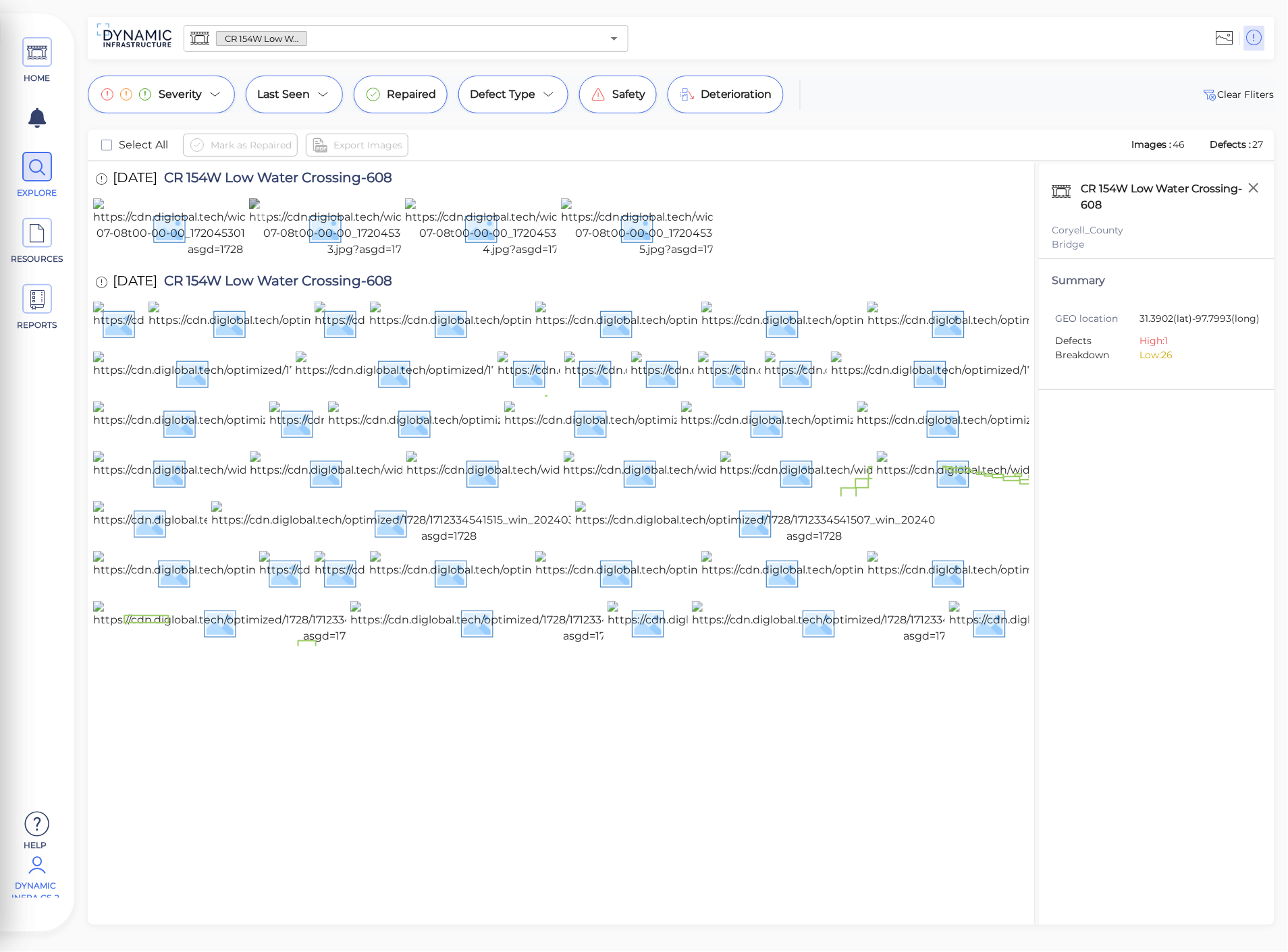
click at [319, 258] on img at bounding box center [372, 228] width 245 height 59
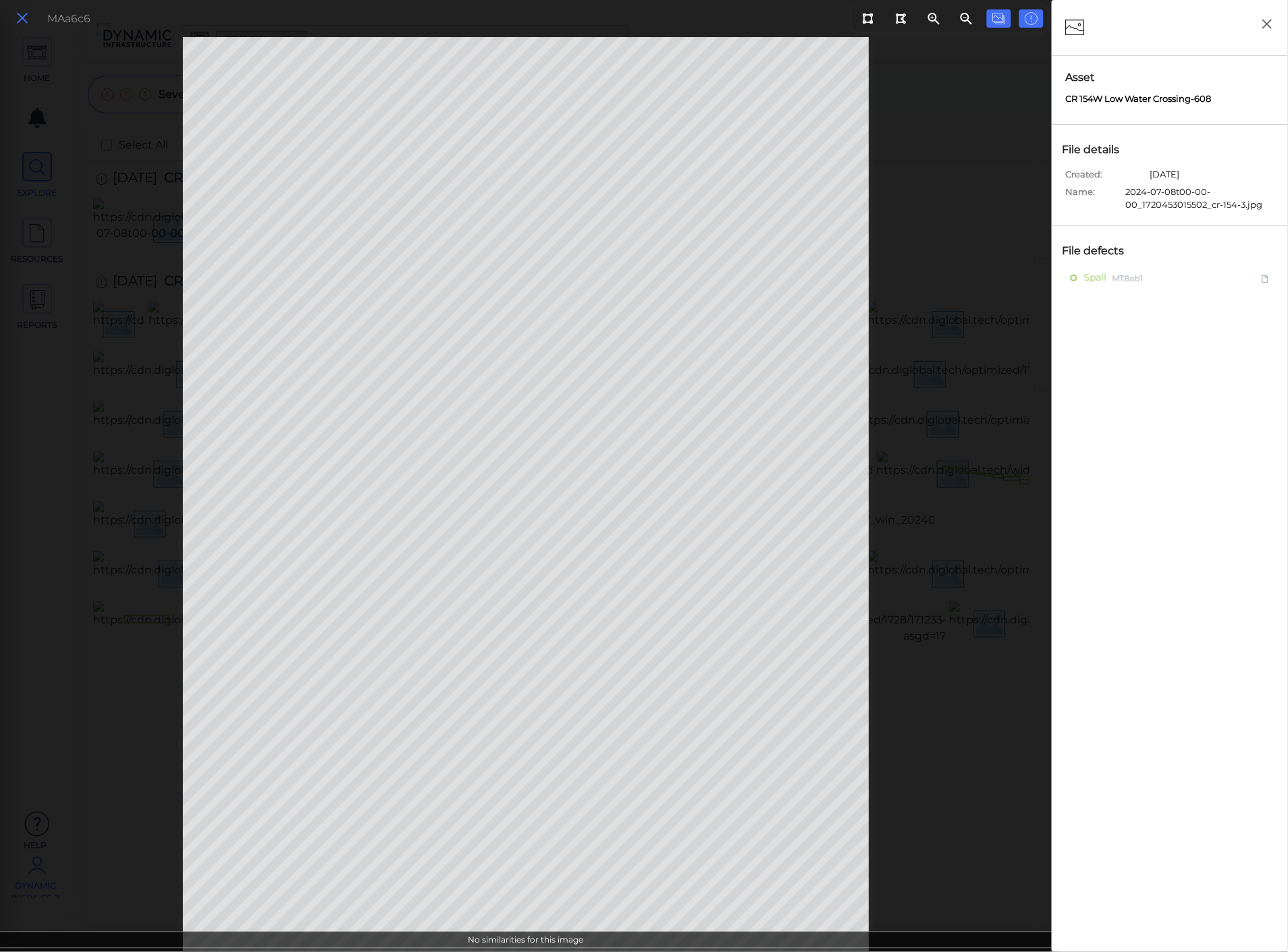
click at [22, 21] on icon at bounding box center [23, 18] width 15 height 18
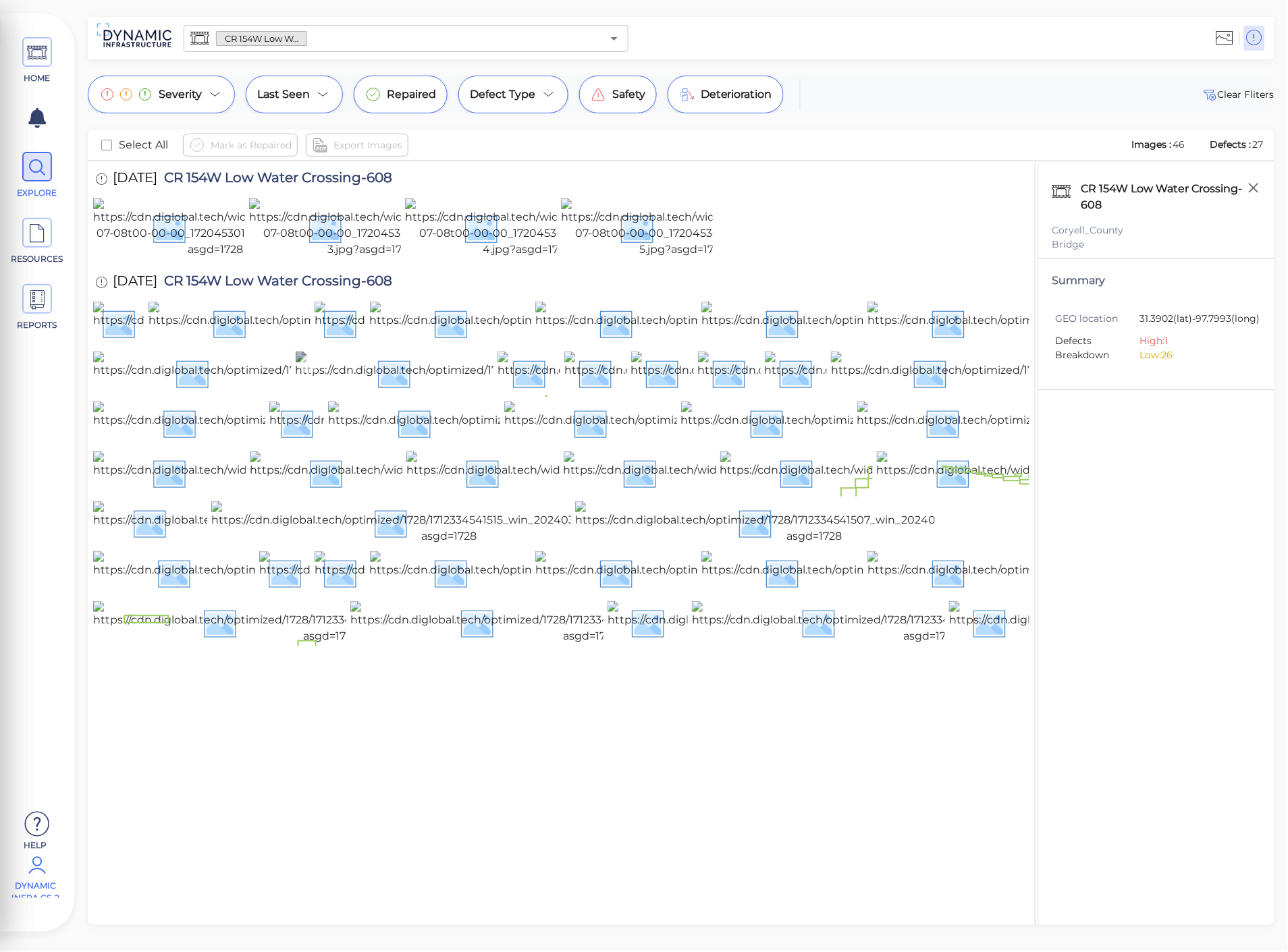
click at [421, 395] on img at bounding box center [535, 373] width 479 height 43
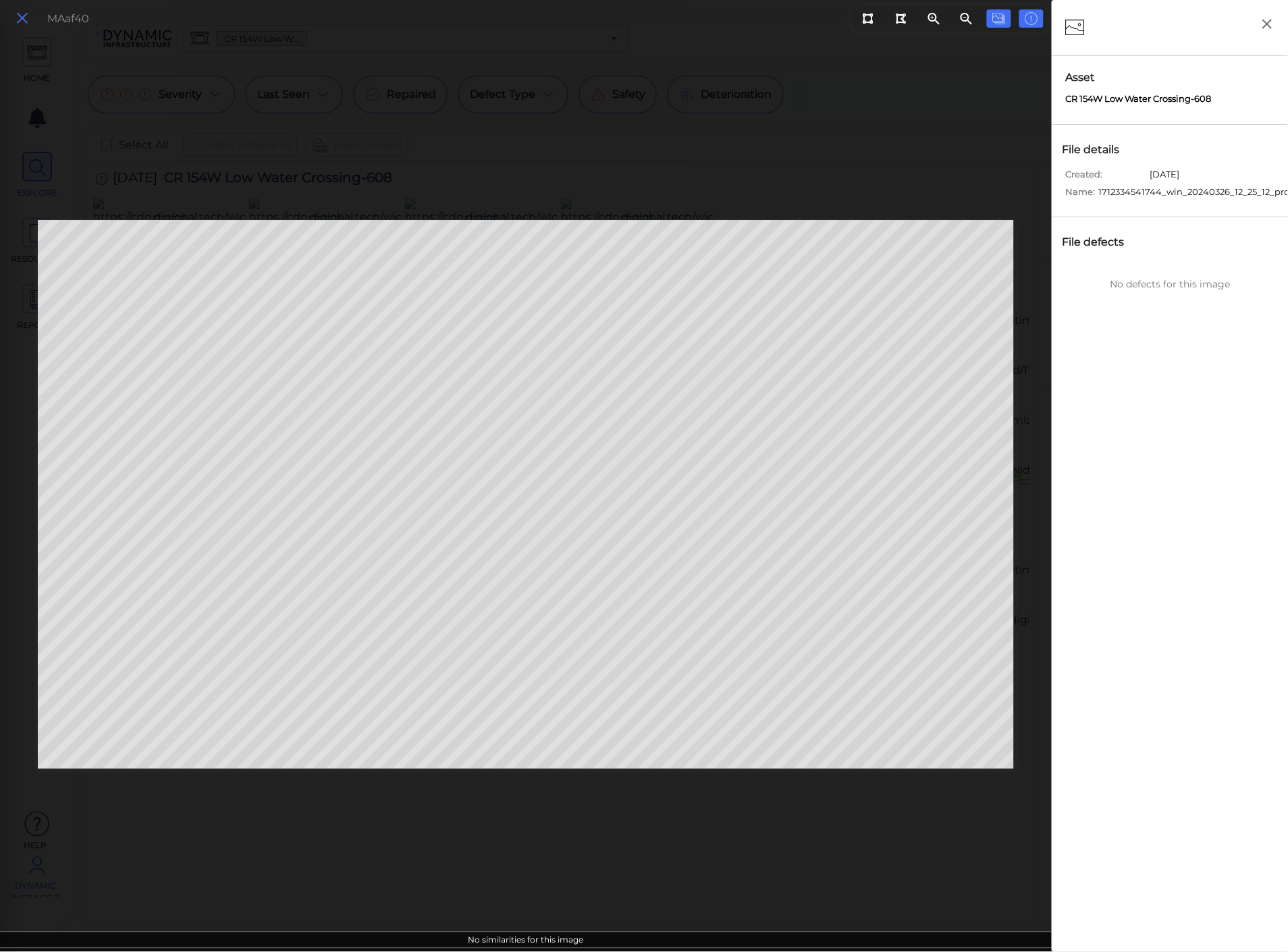
click at [19, 21] on icon at bounding box center [23, 18] width 15 height 18
